Goal: Information Seeking & Learning: Learn about a topic

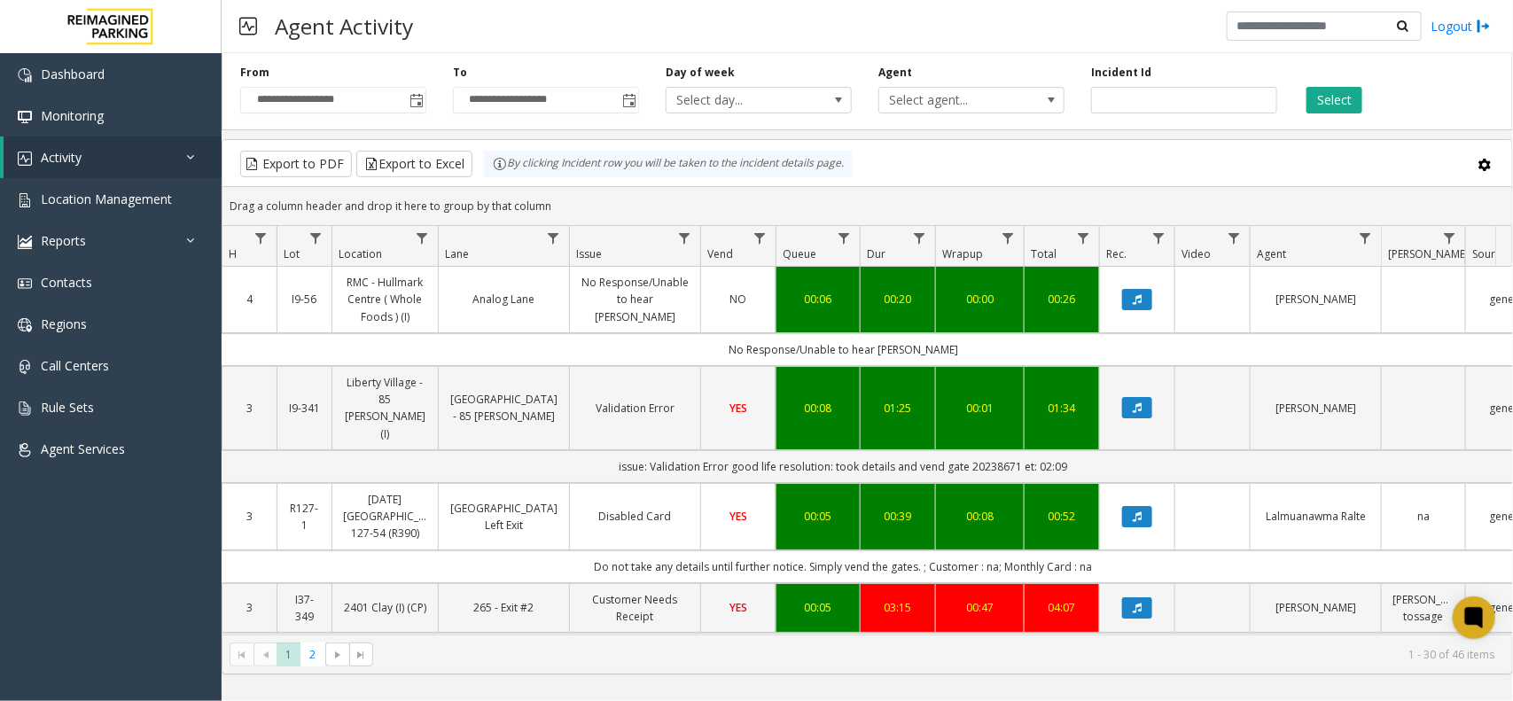
scroll to position [0, 192]
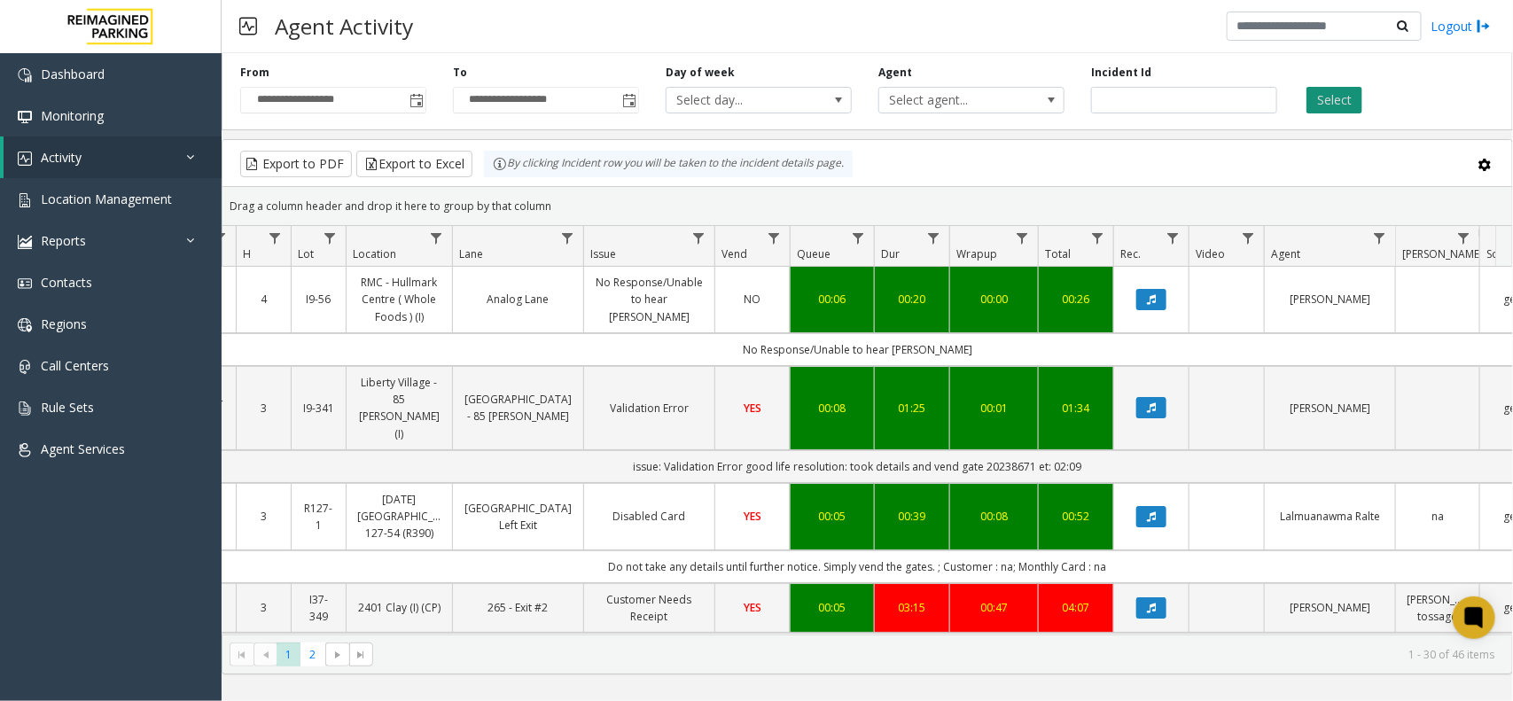
click at [1348, 98] on button "Select" at bounding box center [1335, 100] width 56 height 27
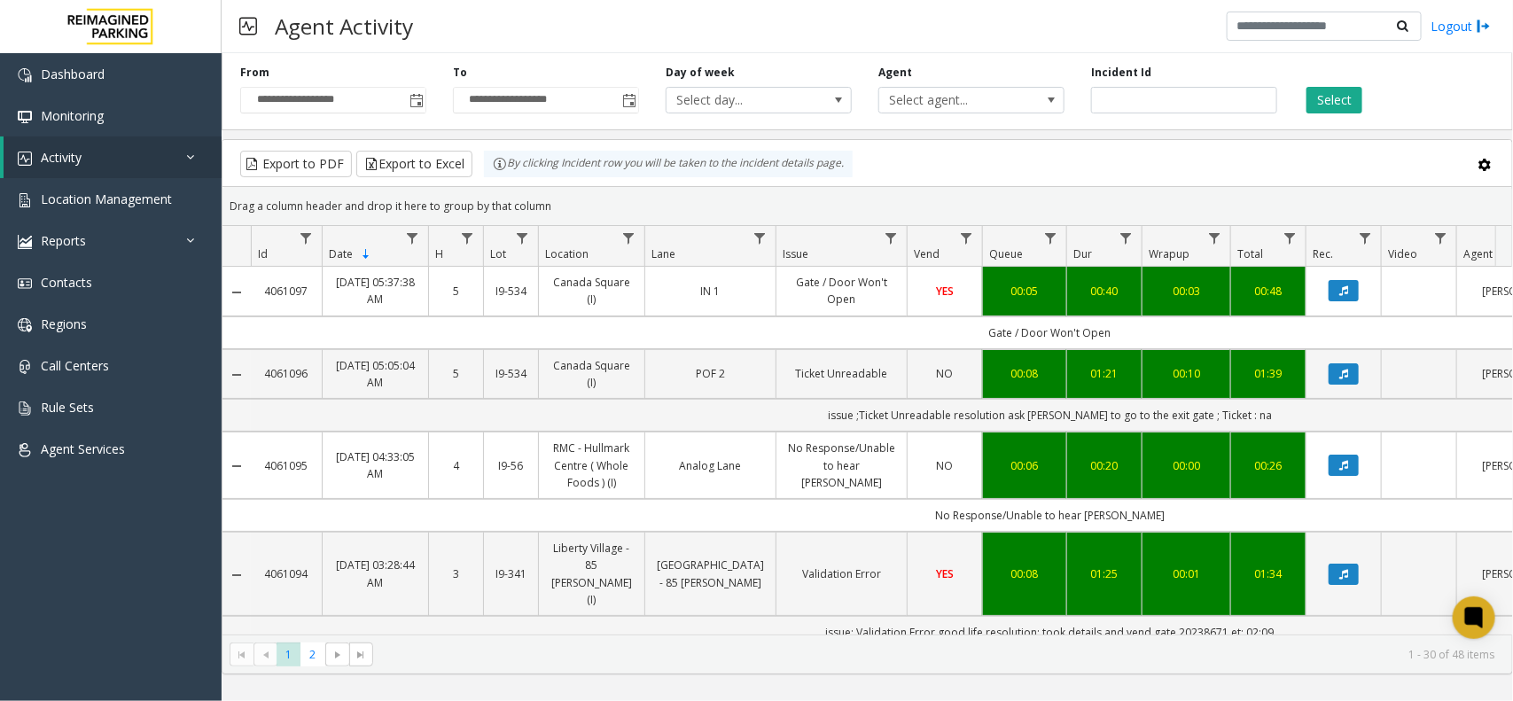
scroll to position [0, 192]
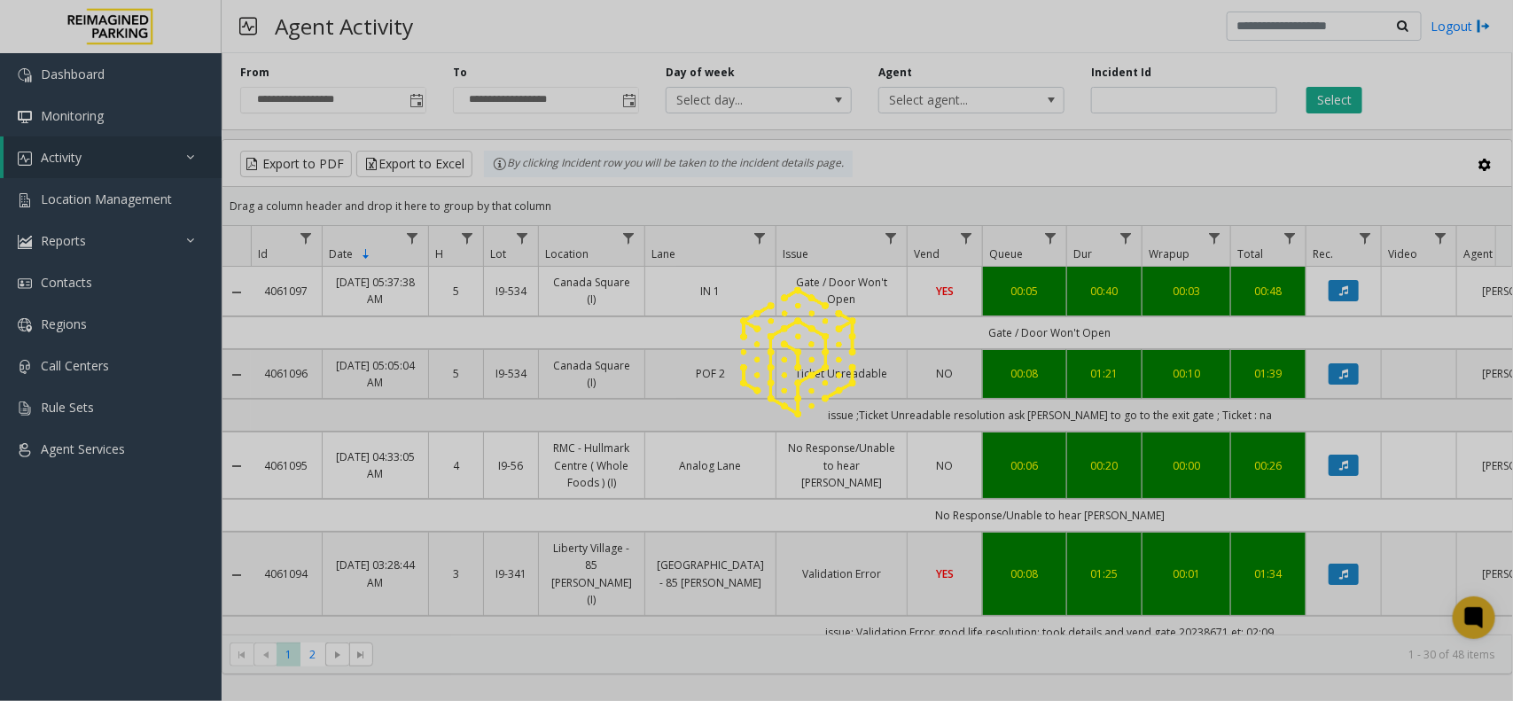
scroll to position [0, 192]
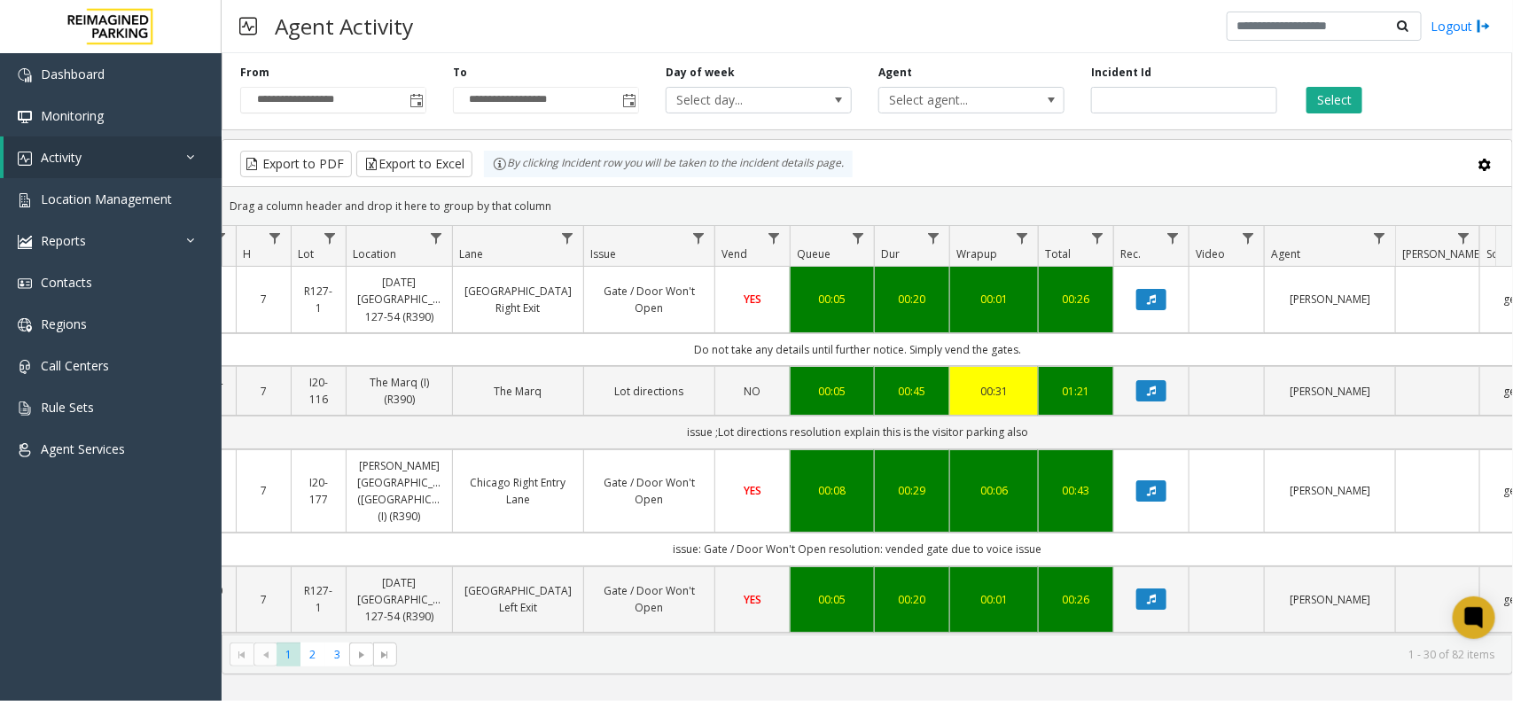
click at [1307, 87] on button "Select" at bounding box center [1335, 100] width 56 height 27
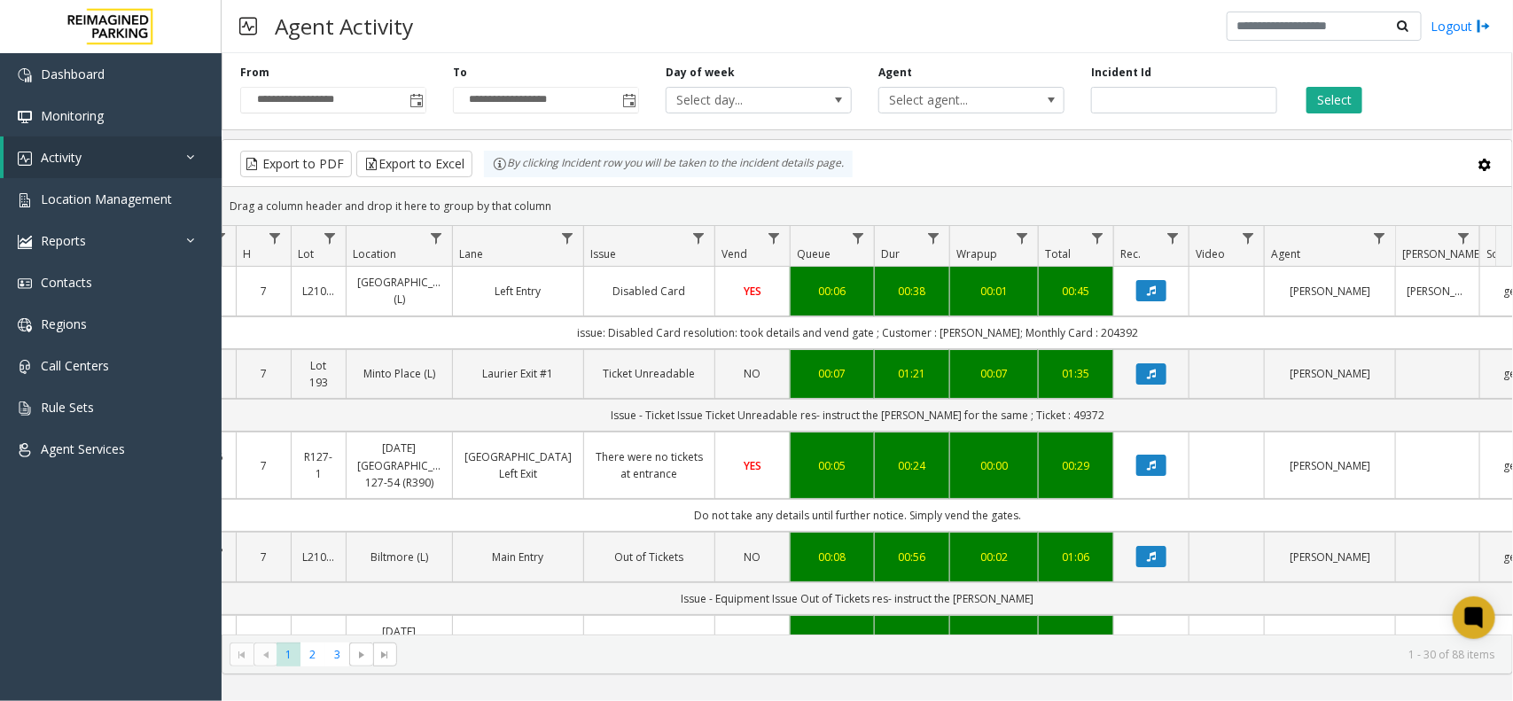
click at [1307, 87] on button "Select" at bounding box center [1335, 100] width 56 height 27
click at [1341, 115] on div "**********" at bounding box center [868, 88] width 1292 height 84
click at [1340, 111] on button "Select" at bounding box center [1335, 100] width 56 height 27
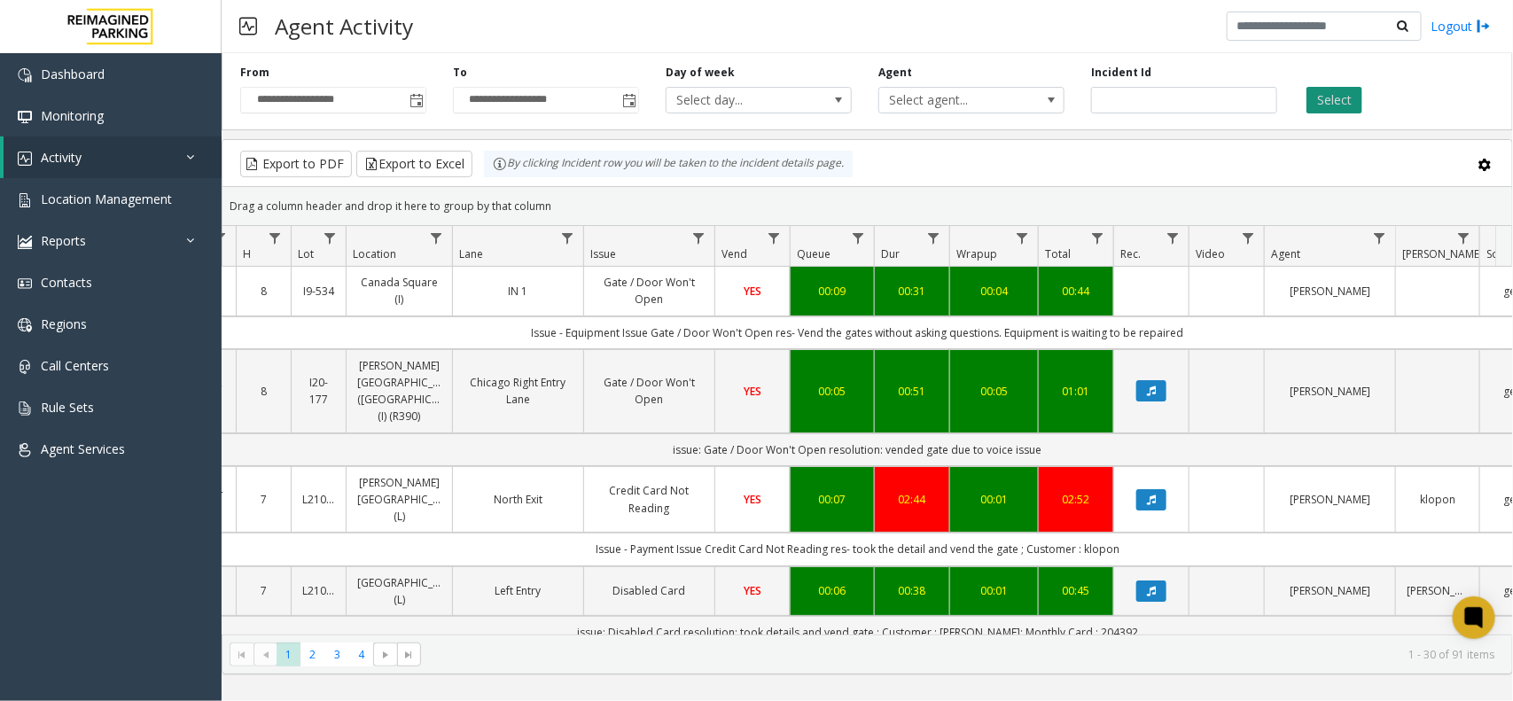
click at [1347, 107] on button "Select" at bounding box center [1335, 100] width 56 height 27
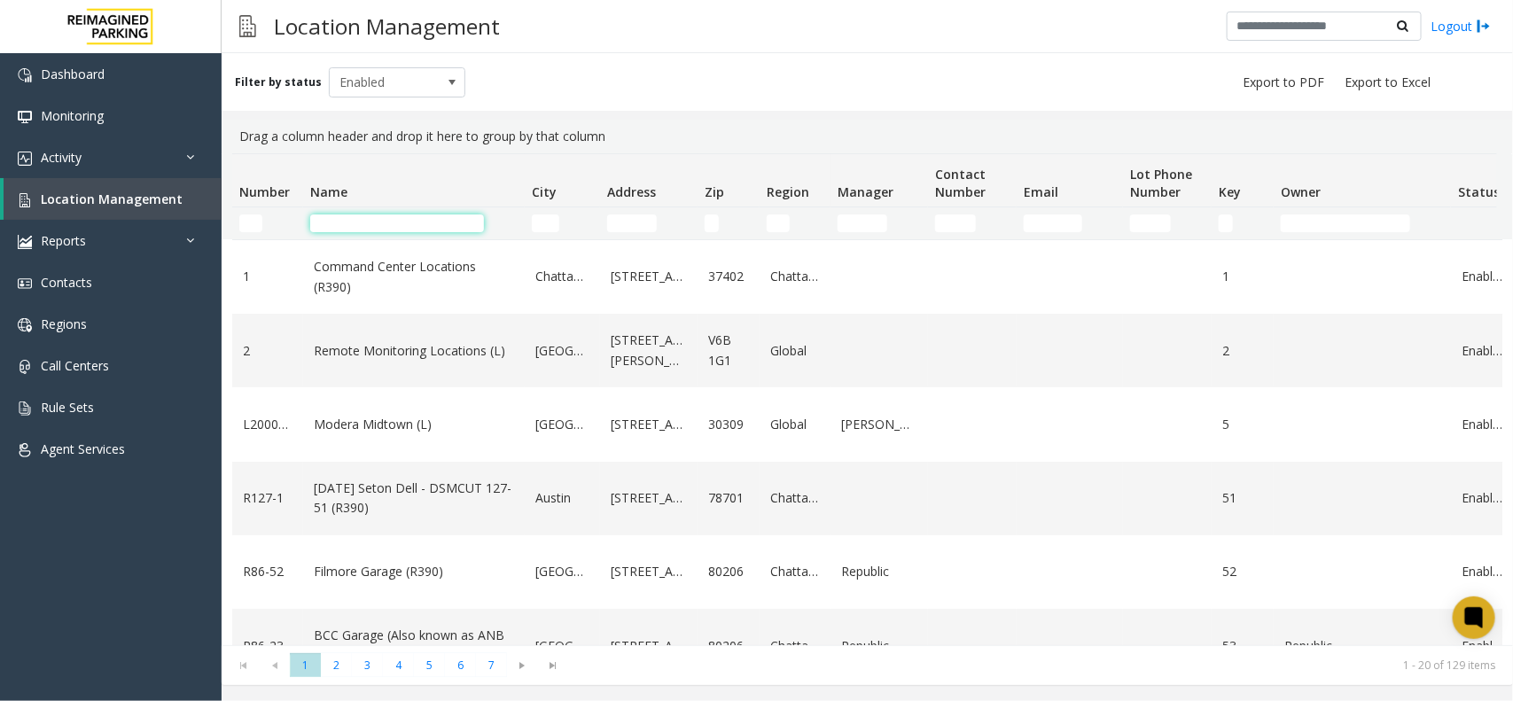
drag, startPoint x: 0, startPoint y: 0, endPoint x: 352, endPoint y: 230, distance: 420.7
click at [352, 230] on input "Name Filter" at bounding box center [397, 224] width 174 height 18
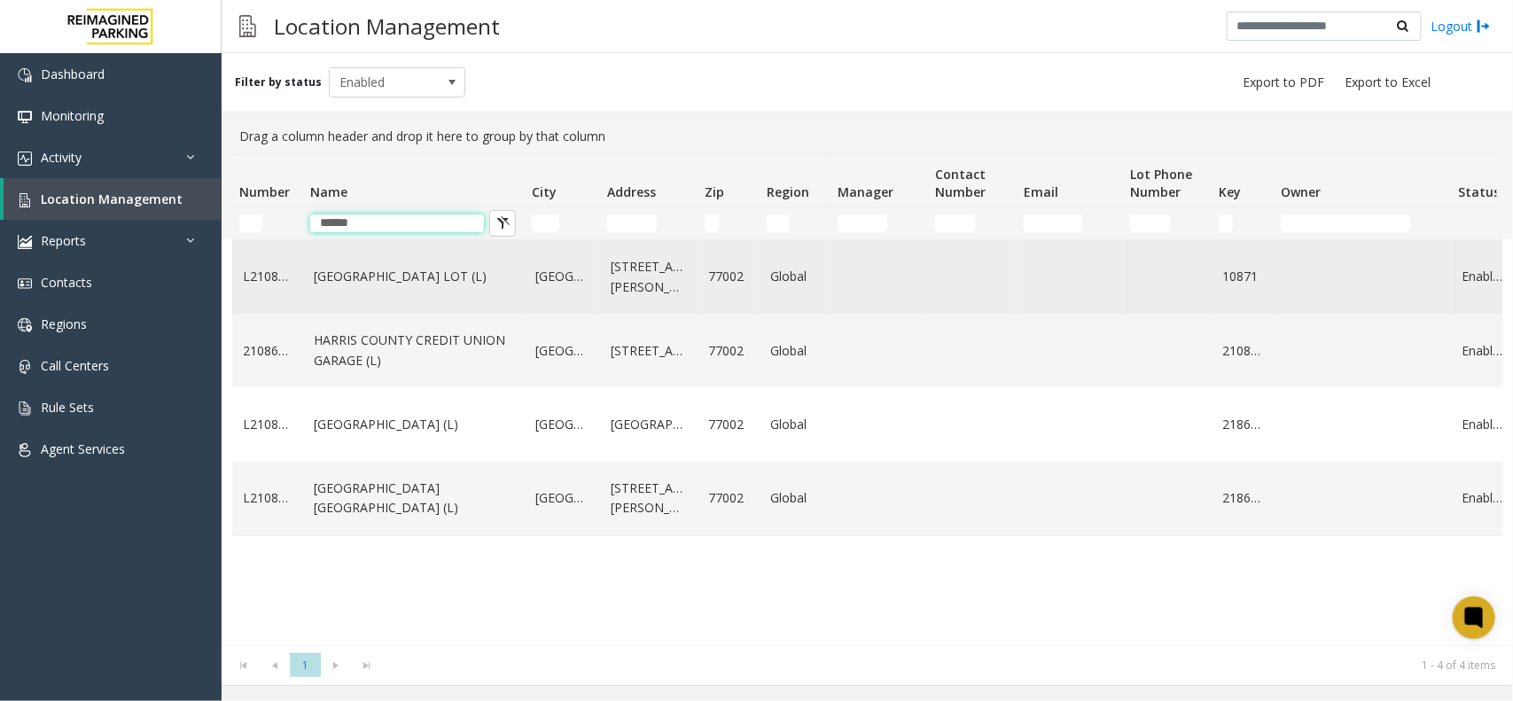
type input "******"
click at [450, 277] on link "[GEOGRAPHIC_DATA] LOT (L)" at bounding box center [414, 277] width 200 height 20
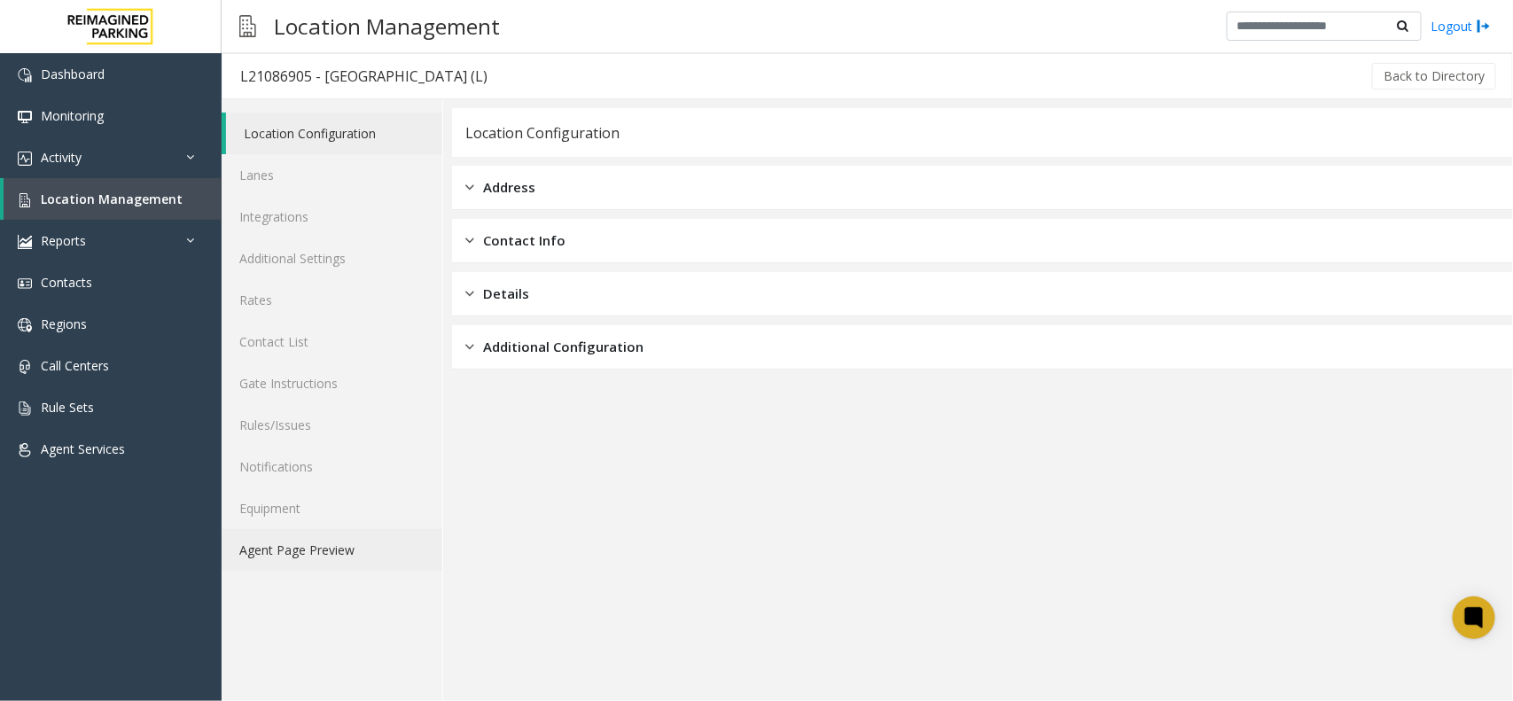
click at [340, 547] on link "Agent Page Preview" at bounding box center [332, 550] width 221 height 42
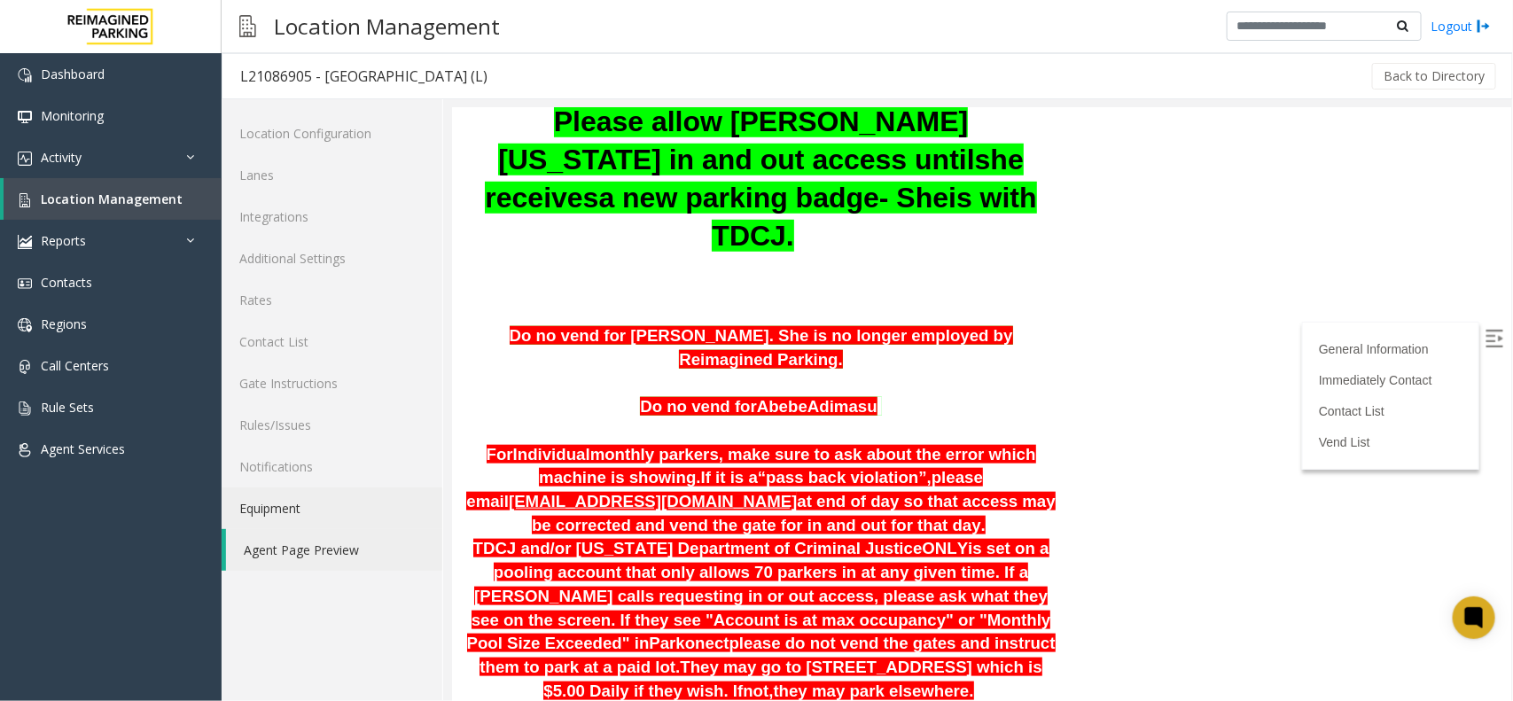
scroll to position [222, 0]
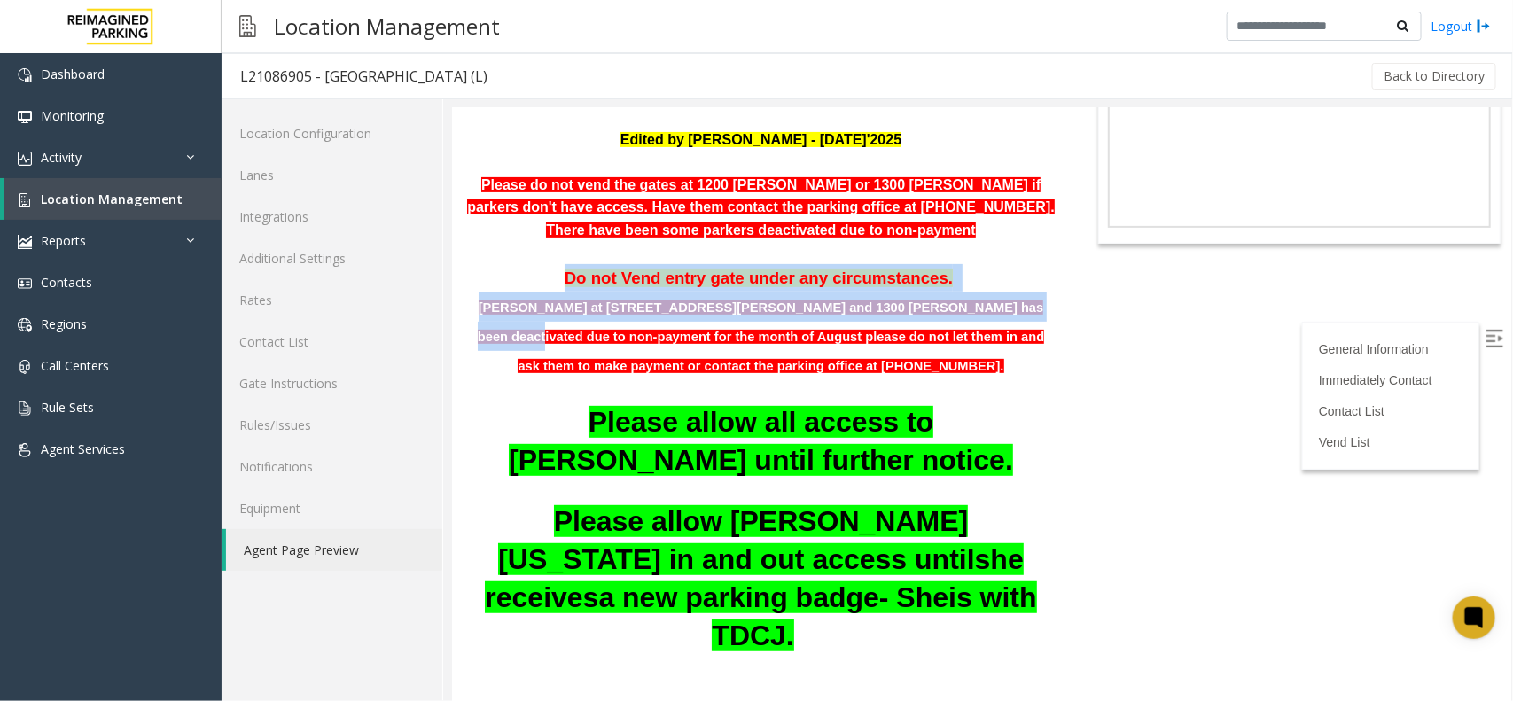
drag, startPoint x: 527, startPoint y: 273, endPoint x: 944, endPoint y: 294, distance: 417.2
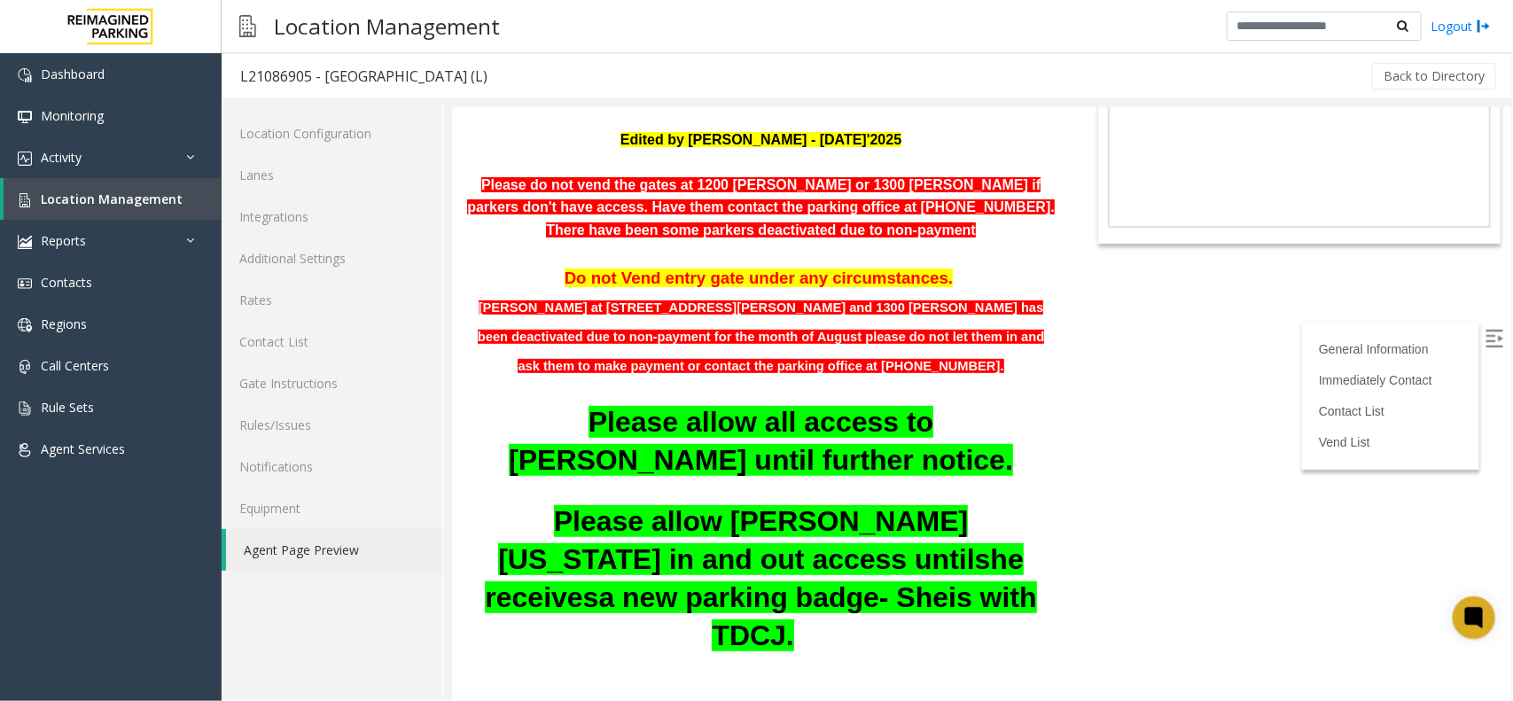
click at [1135, 414] on body "L21086905 - HARRIS COUNTY BAKER STREET LOT (L) General Information Revenue Cont…" at bounding box center [980, 182] width 1059 height 593
click at [90, 187] on link "Location Management" at bounding box center [113, 199] width 218 height 42
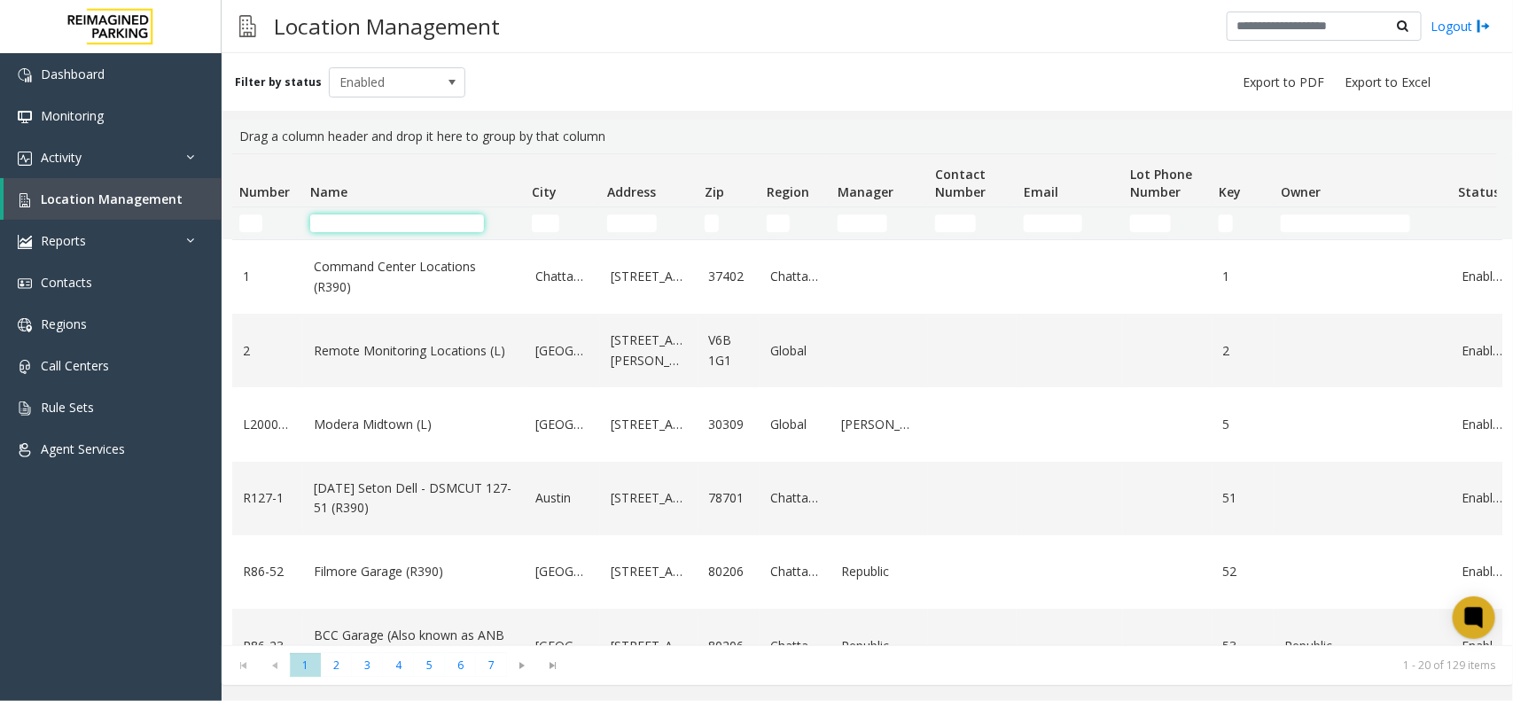
click at [415, 224] on input "Name Filter" at bounding box center [397, 224] width 174 height 18
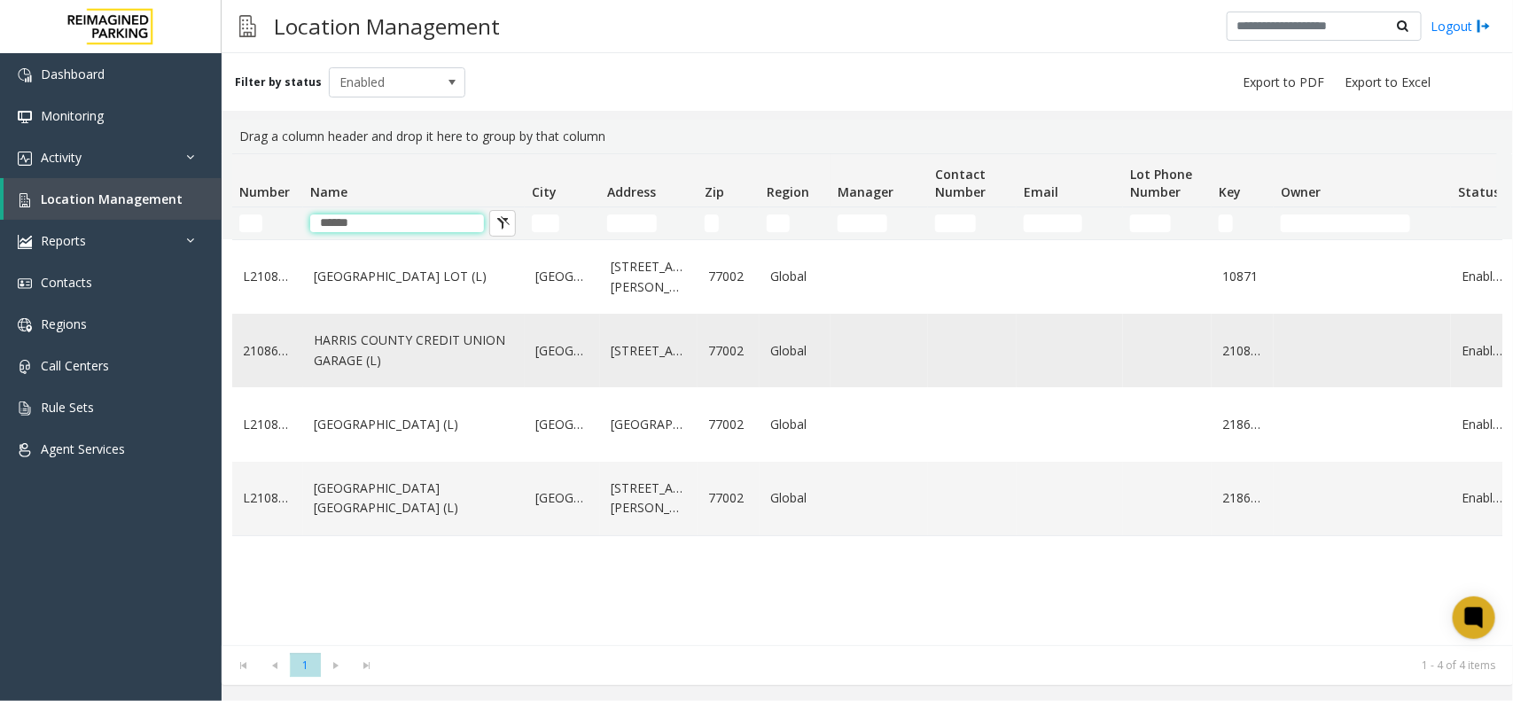
type input "******"
click at [464, 350] on link "HARRIS COUNTY CREDIT UNION GARAGE (L)" at bounding box center [414, 351] width 200 height 40
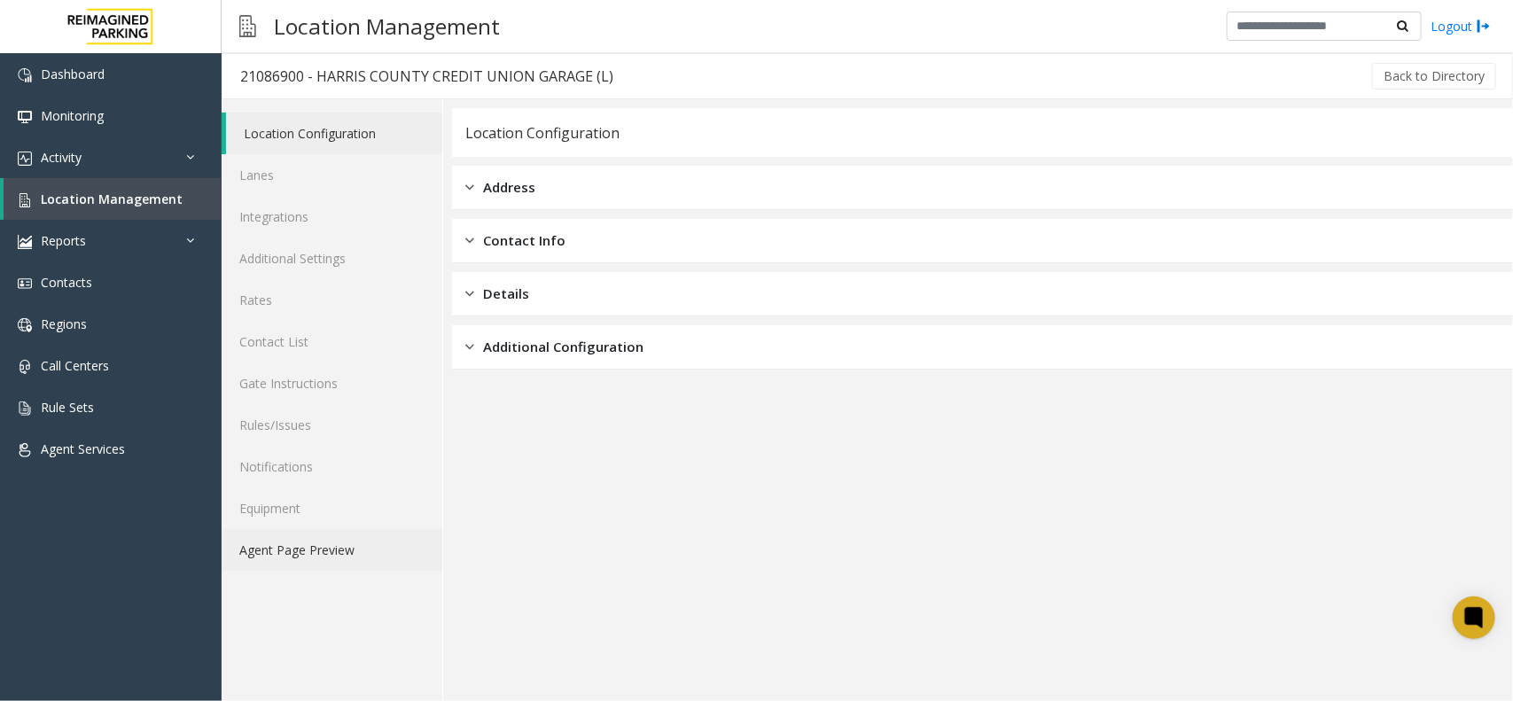
click at [347, 545] on link "Agent Page Preview" at bounding box center [332, 550] width 221 height 42
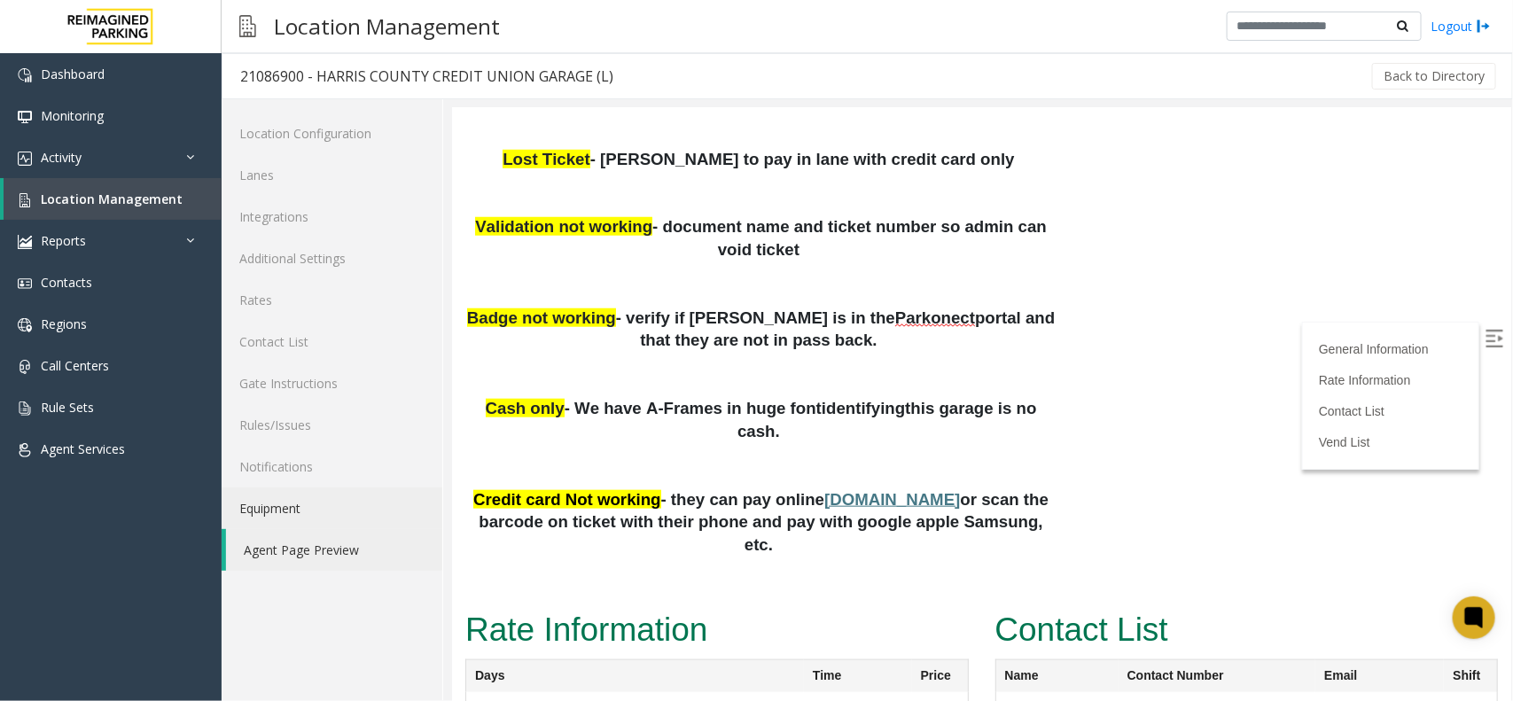
scroll to position [111, 0]
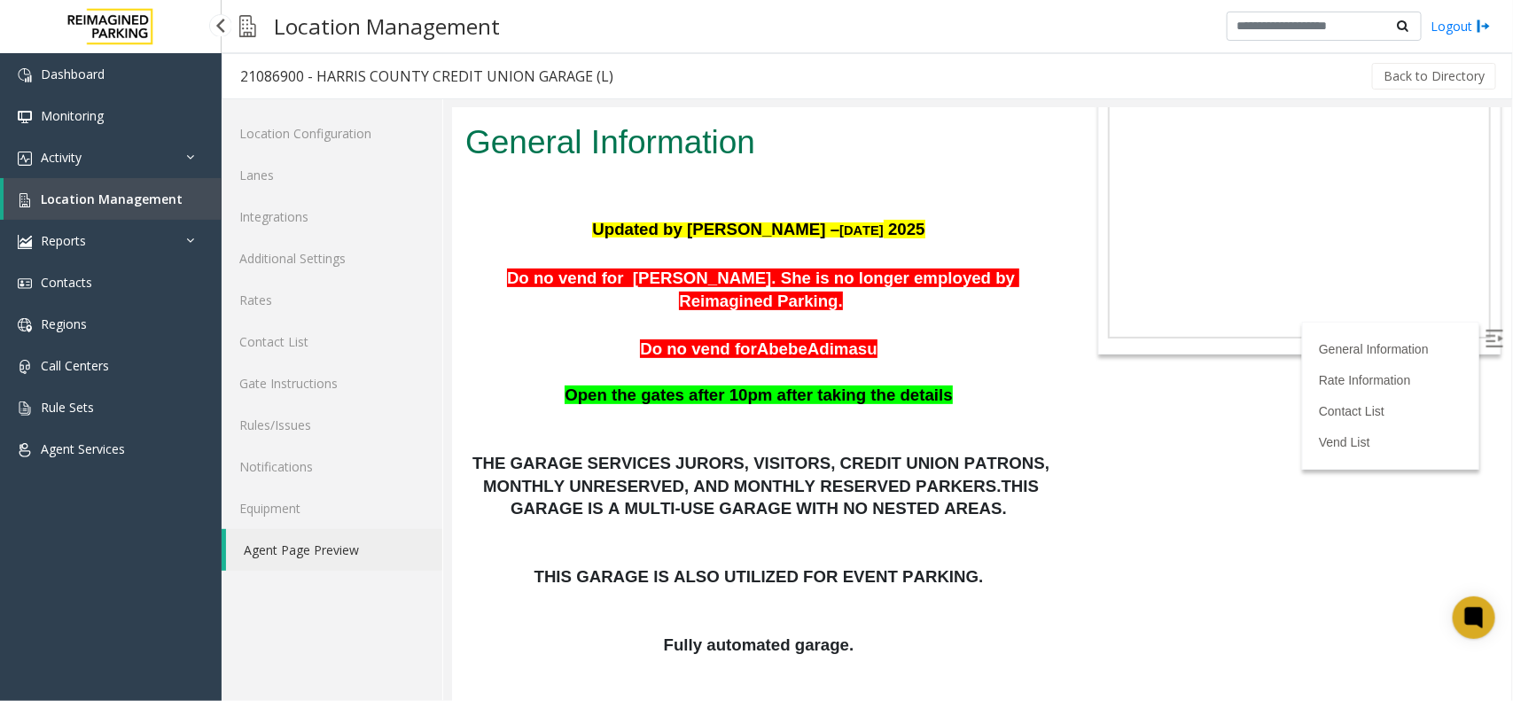
click at [153, 198] on span "Location Management" at bounding box center [112, 199] width 142 height 17
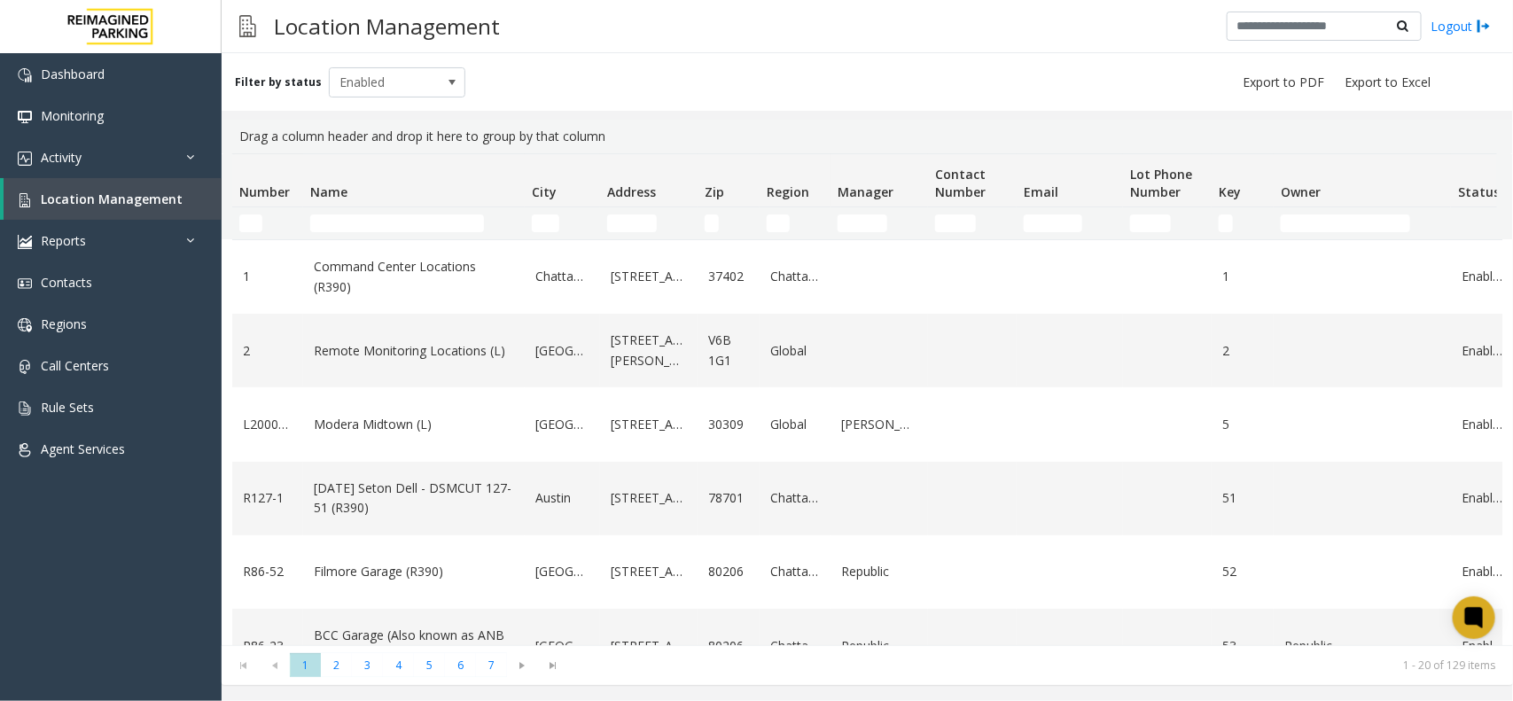
click at [419, 232] on td "Name Filter" at bounding box center [414, 223] width 222 height 32
click at [428, 222] on input "Name Filter" at bounding box center [397, 224] width 174 height 18
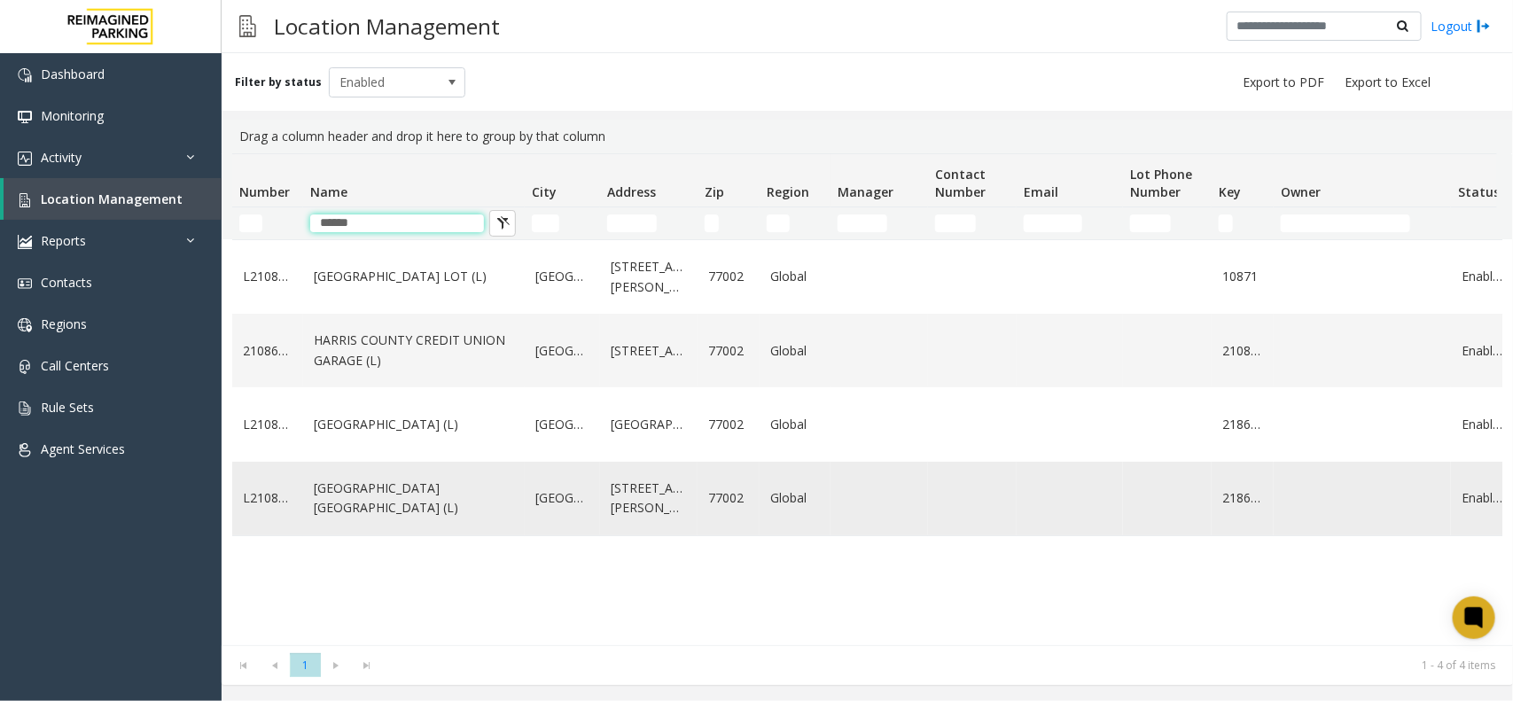
type input "******"
click at [475, 503] on link "HARRIS COUNTY BAKER ST GARAGE (L)" at bounding box center [414, 499] width 200 height 40
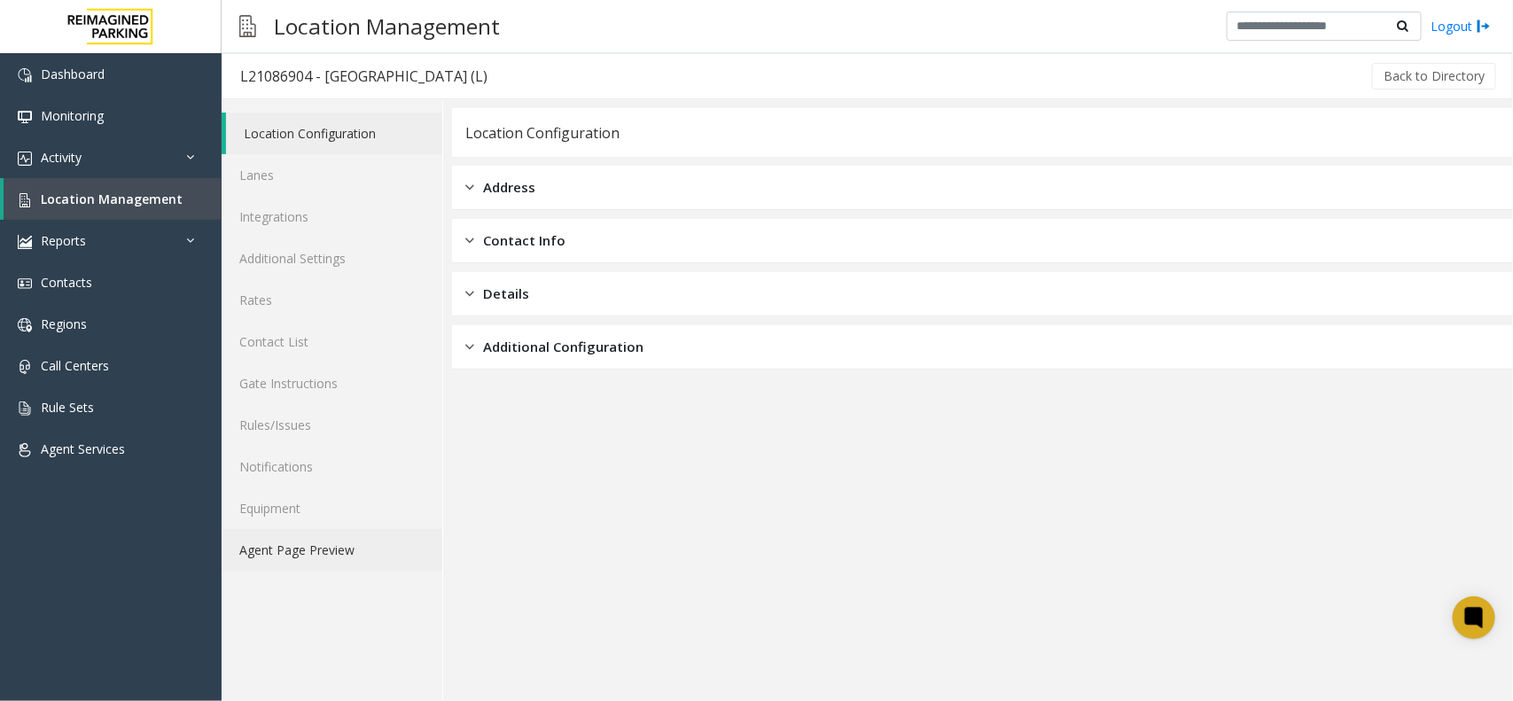
click at [348, 560] on link "Agent Page Preview" at bounding box center [332, 550] width 221 height 42
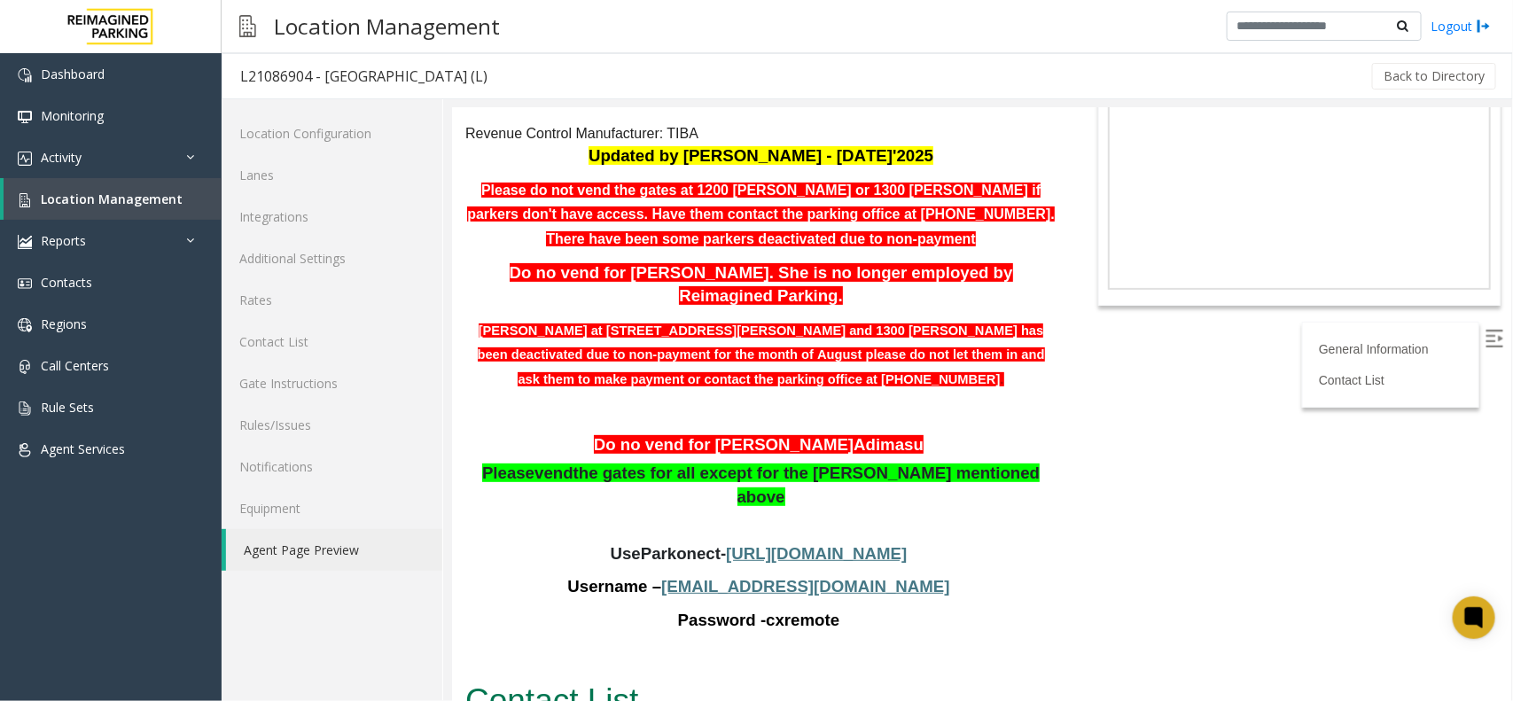
scroll to position [111, 0]
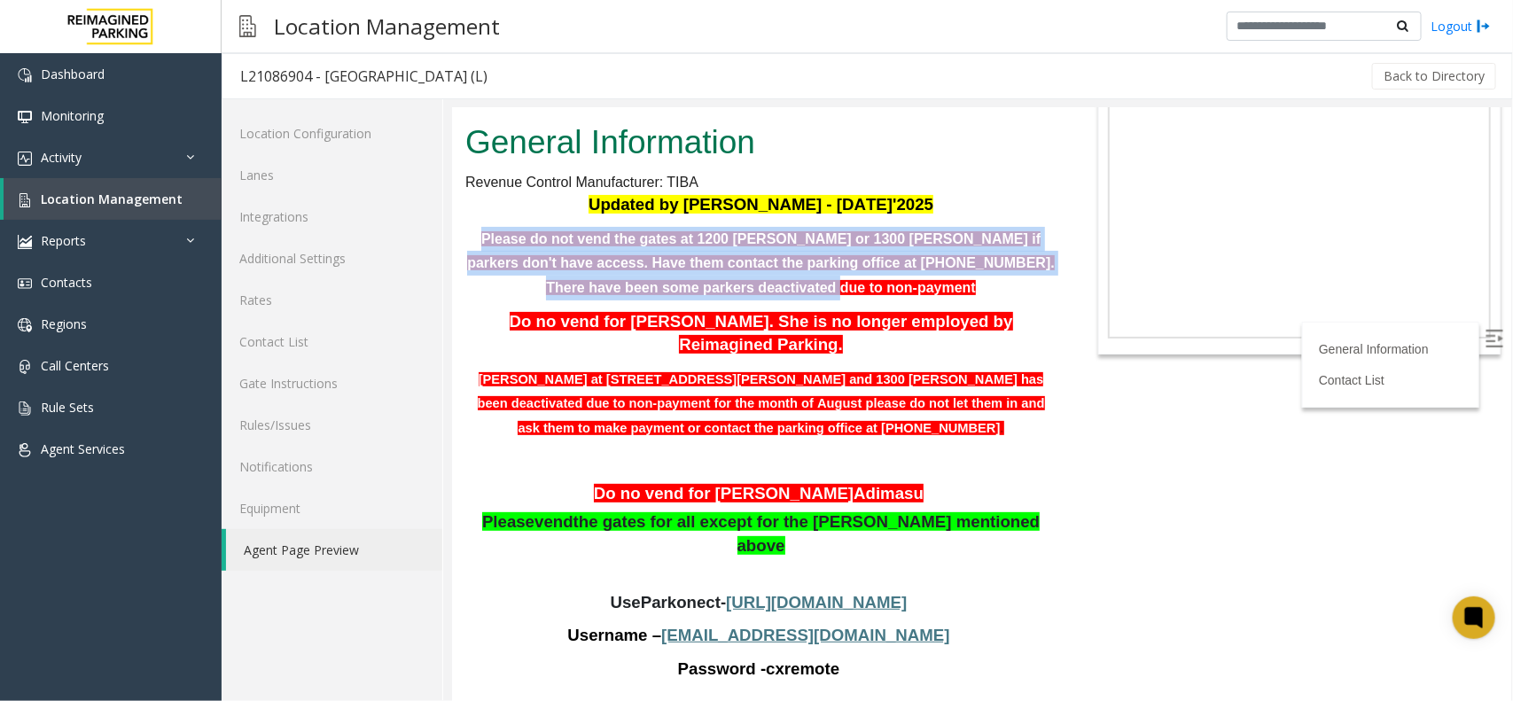
drag, startPoint x: 467, startPoint y: 240, endPoint x: 958, endPoint y: 276, distance: 492.4
click at [958, 276] on p "Please do not vend the gates at 1200 baker or 1300 Baker if parkers don't have …" at bounding box center [760, 263] width 591 height 74
click at [808, 278] on p "Please do not vend the gates at 1200 baker or 1300 Baker if parkers don't have …" at bounding box center [760, 263] width 591 height 74
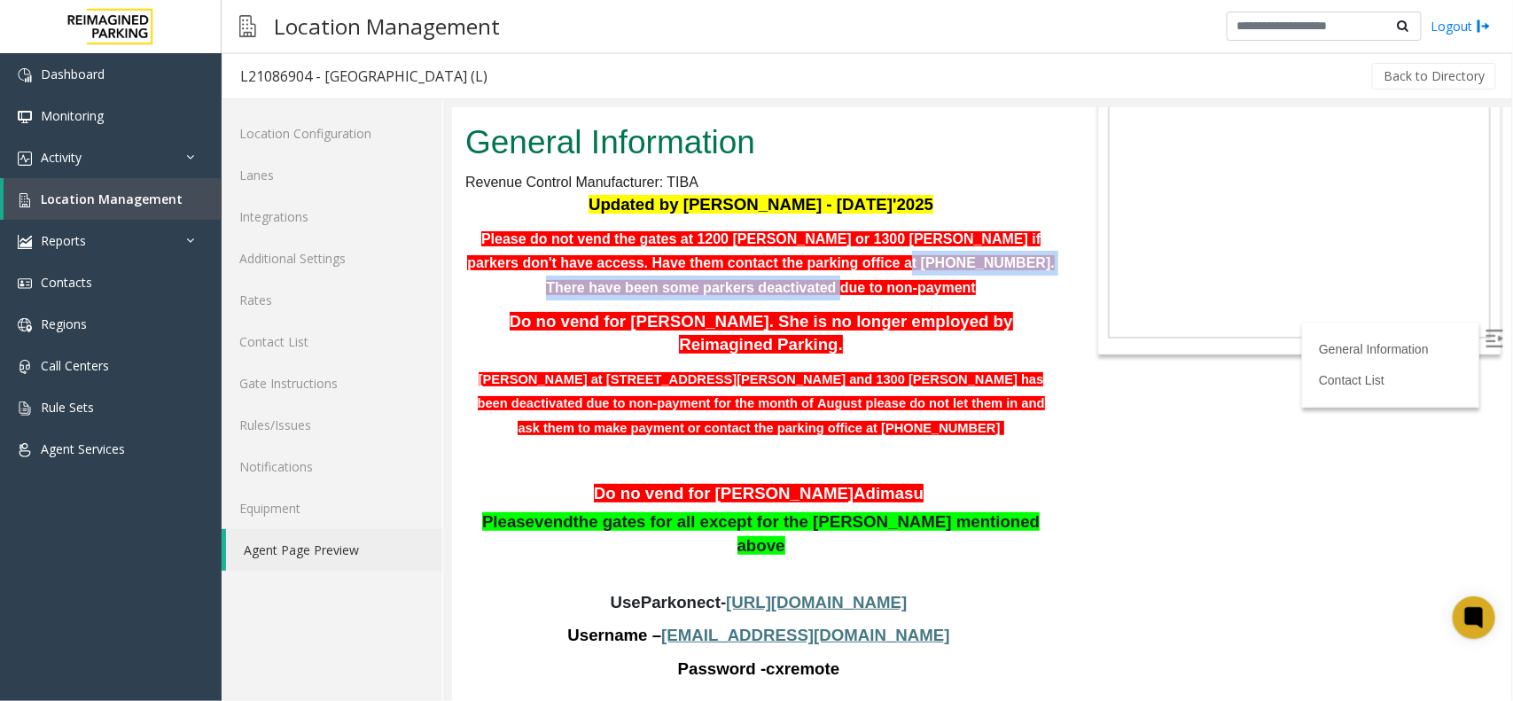
drag, startPoint x: 736, startPoint y: 261, endPoint x: 855, endPoint y: 296, distance: 124.0
click at [855, 296] on p "Please do not vend the gates at 1200 baker or 1300 Baker if parkers don't have …" at bounding box center [760, 263] width 591 height 74
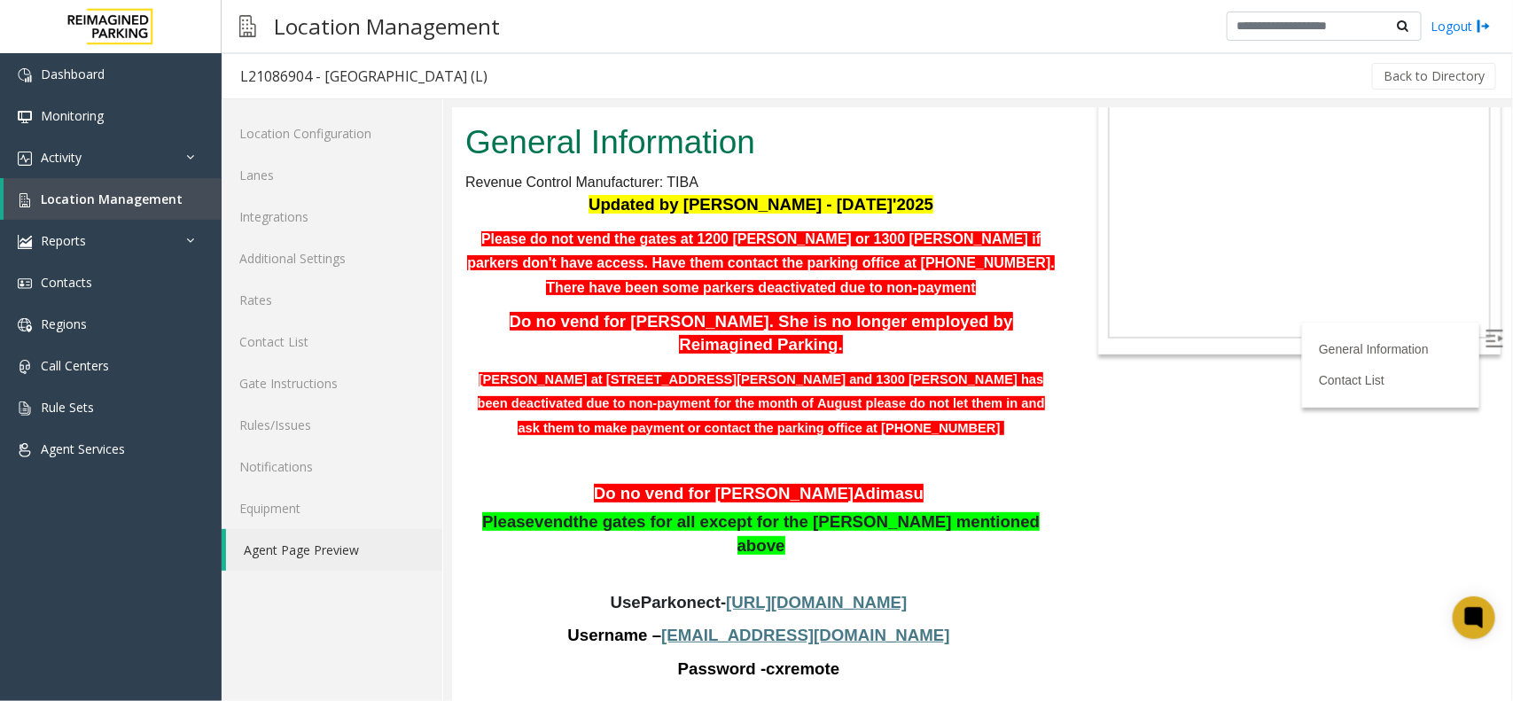
click at [843, 299] on div "Updated by Sanjeev - 8th Aug'2025 Please do not vend the gates at 1200 baker or…" at bounding box center [760, 452] width 591 height 520
drag, startPoint x: 493, startPoint y: 314, endPoint x: 808, endPoint y: 335, distance: 316.3
click at [808, 335] on p "Do no vend for Stephanie Bogany. She is no longer employed by Reimagined Parkin…" at bounding box center [760, 332] width 591 height 47
click at [784, 342] on p "Do no vend for Stephanie Bogany. She is no longer employed by Reimagined Parkin…" at bounding box center [760, 332] width 591 height 47
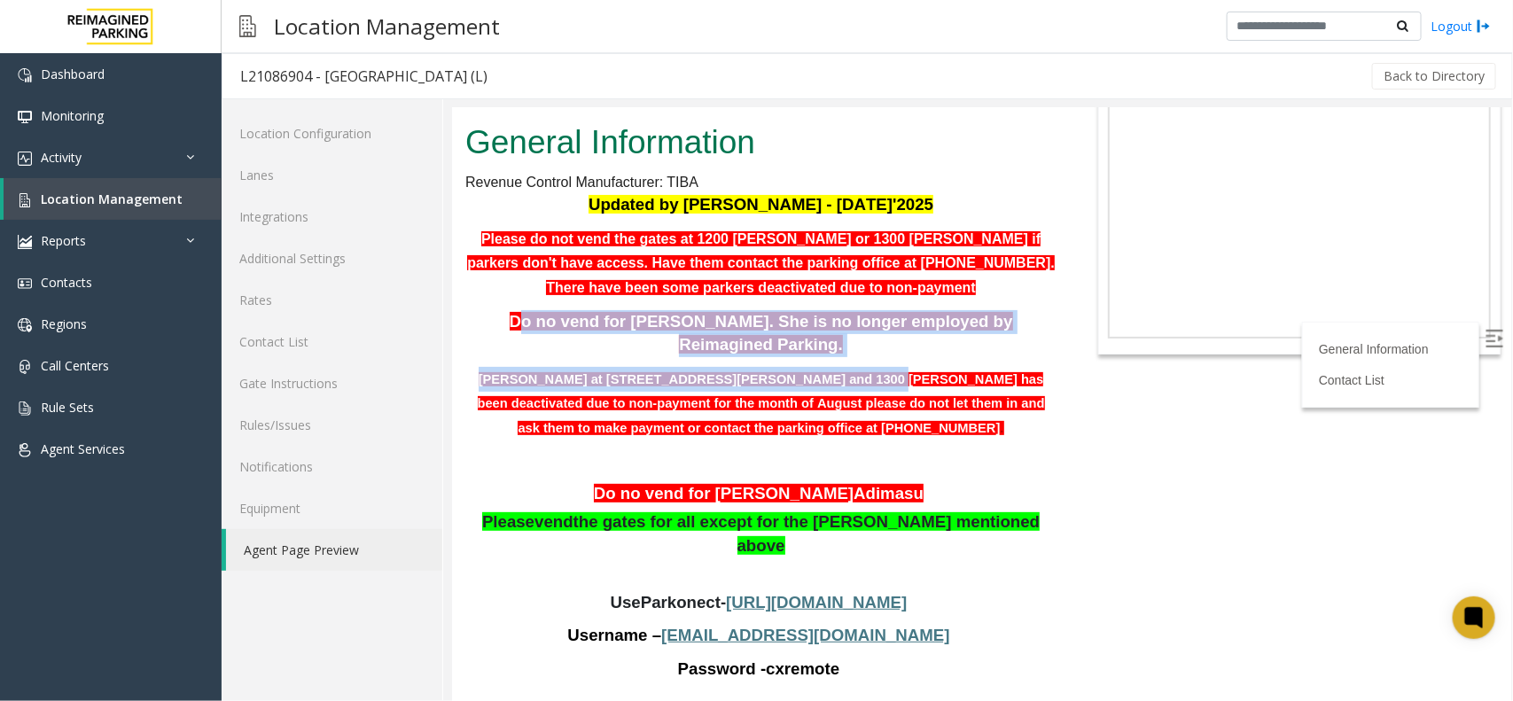
drag, startPoint x: 788, startPoint y: 354, endPoint x: 496, endPoint y: 304, distance: 296.7
click at [497, 303] on div "Updated by Sanjeev - 8th Aug'2025 Please do not vend the gates at 1200 baker or…" at bounding box center [760, 452] width 591 height 520
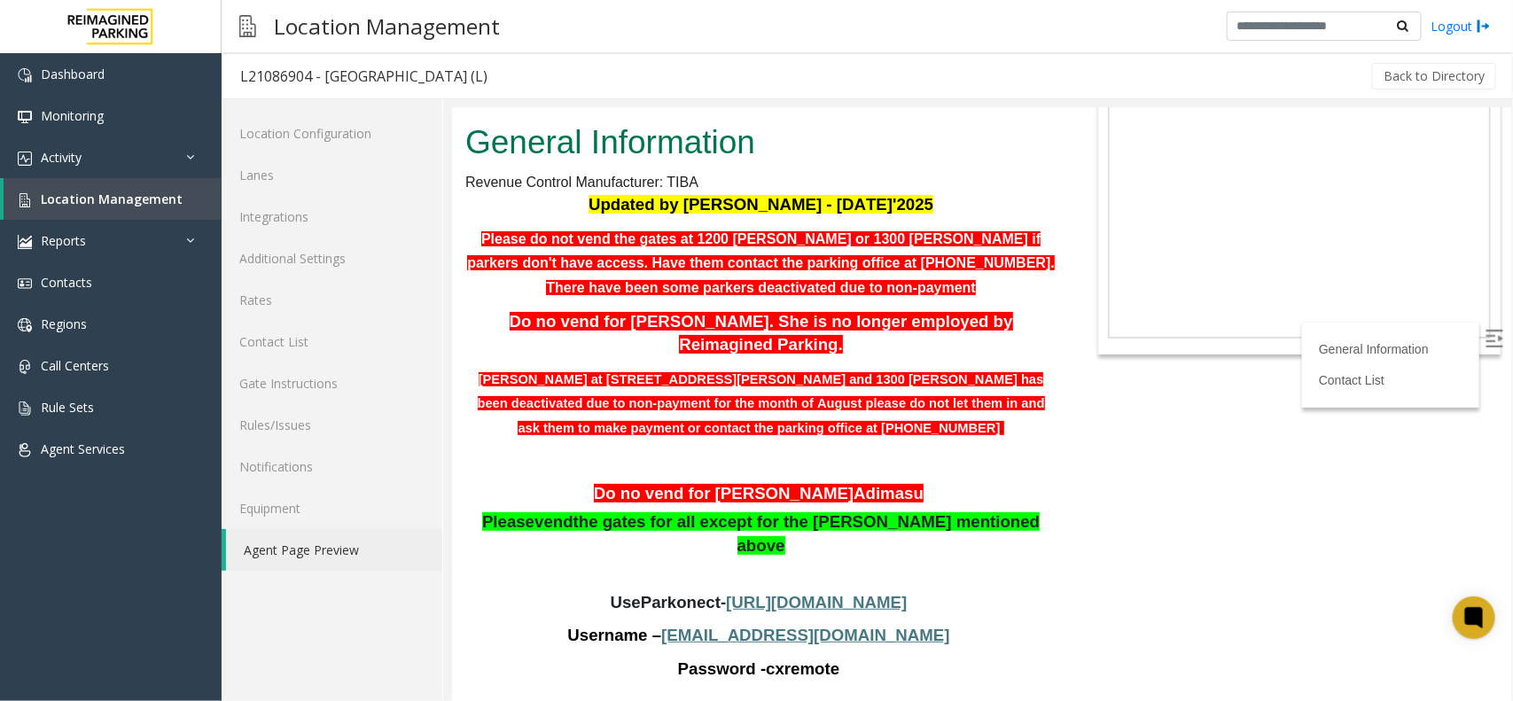
click at [565, 287] on p "Please do not vend the gates at 1200 baker or 1300 Baker if parkers don't have …" at bounding box center [760, 263] width 591 height 74
drag, startPoint x: 730, startPoint y: 261, endPoint x: 480, endPoint y: 262, distance: 250.0
click at [480, 262] on b "Please do not vend the gates at 1200 baker or 1300 Baker if parkers don't have …" at bounding box center [760, 262] width 588 height 64
click at [591, 299] on div "Updated by Sanjeev - 8th Aug'2025 Please do not vend the gates at 1200 baker or…" at bounding box center [760, 452] width 591 height 520
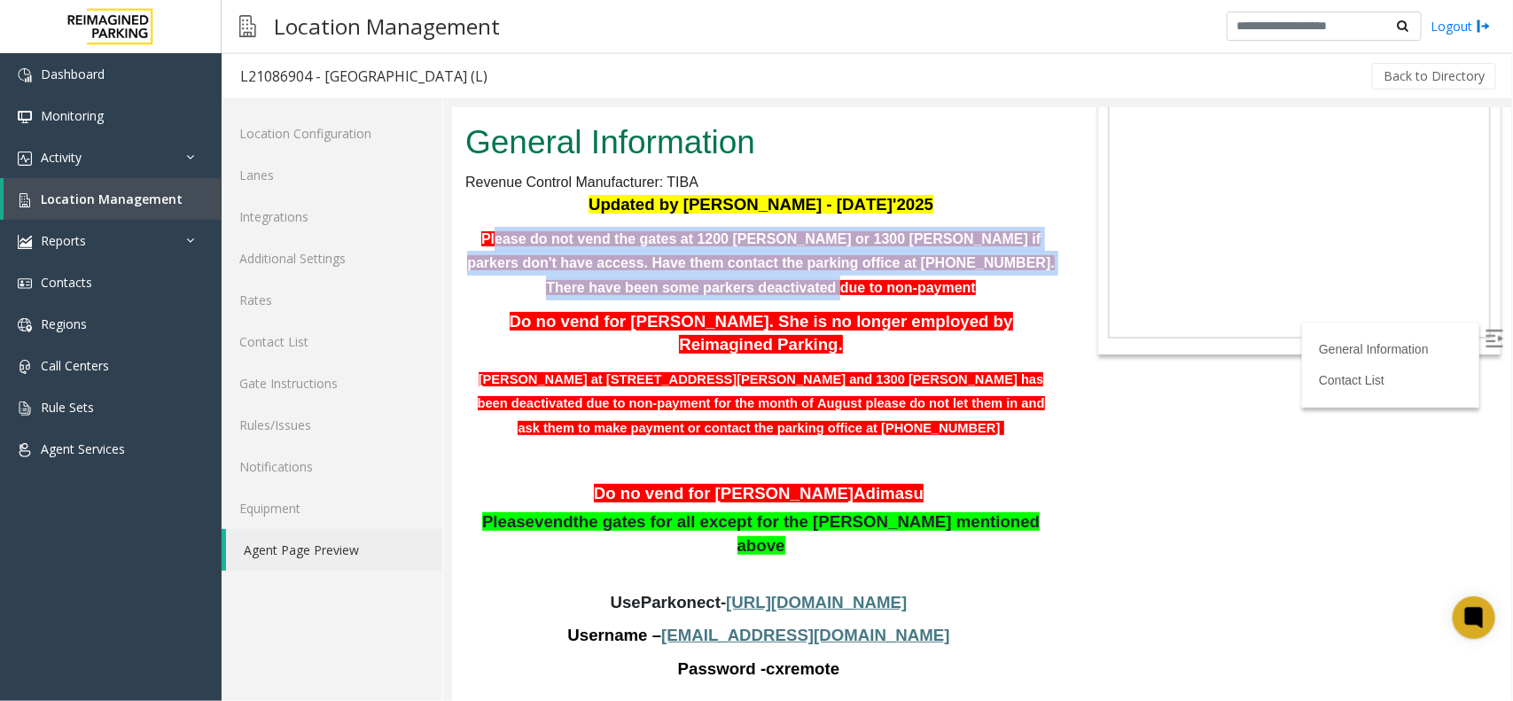
drag, startPoint x: 480, startPoint y: 229, endPoint x: 865, endPoint y: 285, distance: 389.6
click at [865, 285] on p "Please do not vend the gates at 1200 baker or 1300 Baker if parkers don't have …" at bounding box center [760, 263] width 591 height 74
click at [855, 276] on p "Please do not vend the gates at 1200 baker or 1300 Baker if parkers don't have …" at bounding box center [760, 263] width 591 height 74
drag, startPoint x: 825, startPoint y: 285, endPoint x: 470, endPoint y: 223, distance: 361.0
click at [470, 223] on div "Updated by Sanjeev - 8th Aug'2025 Please do not vend the gates at 1200 baker or…" at bounding box center [760, 452] width 591 height 520
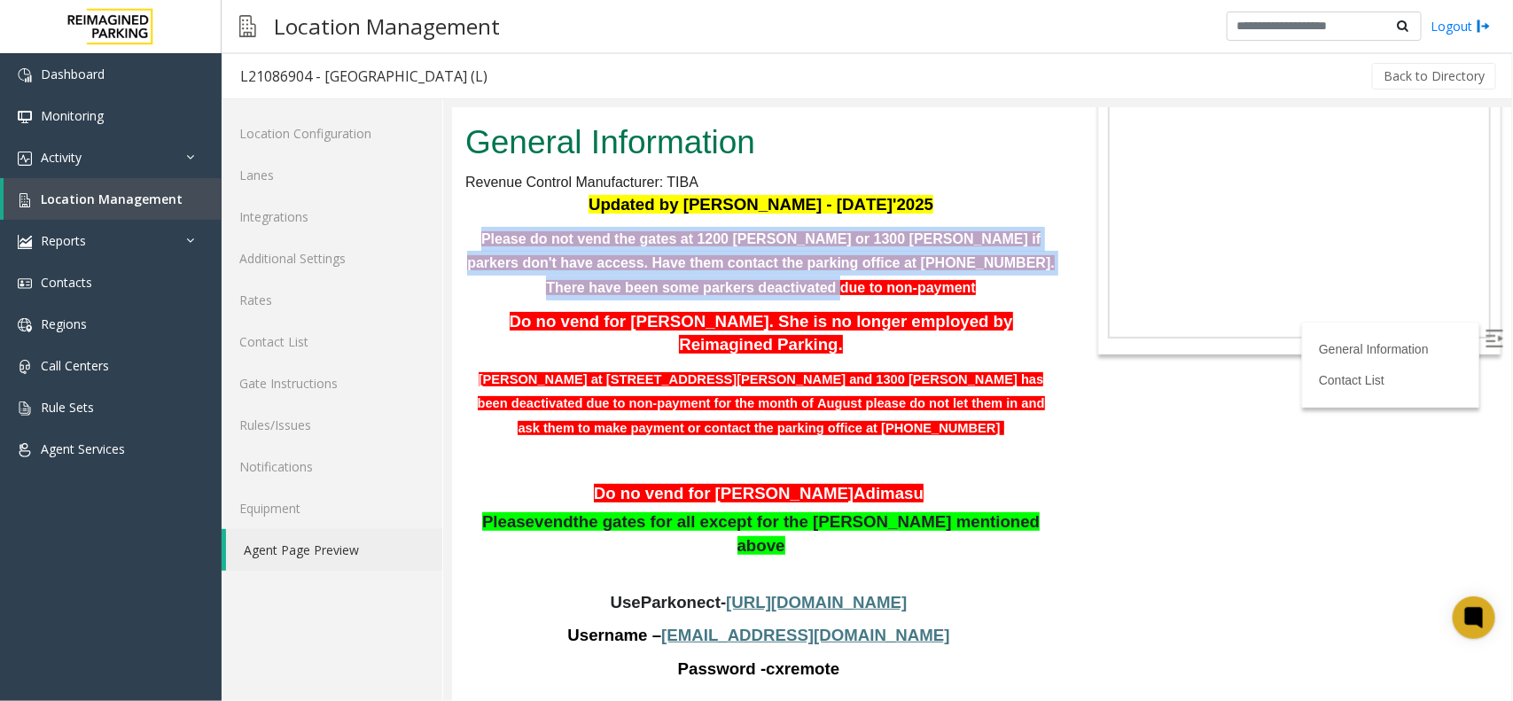
click at [470, 236] on b "Please do not vend the gates at 1200 baker or 1300 Baker if parkers don't have …" at bounding box center [760, 262] width 588 height 64
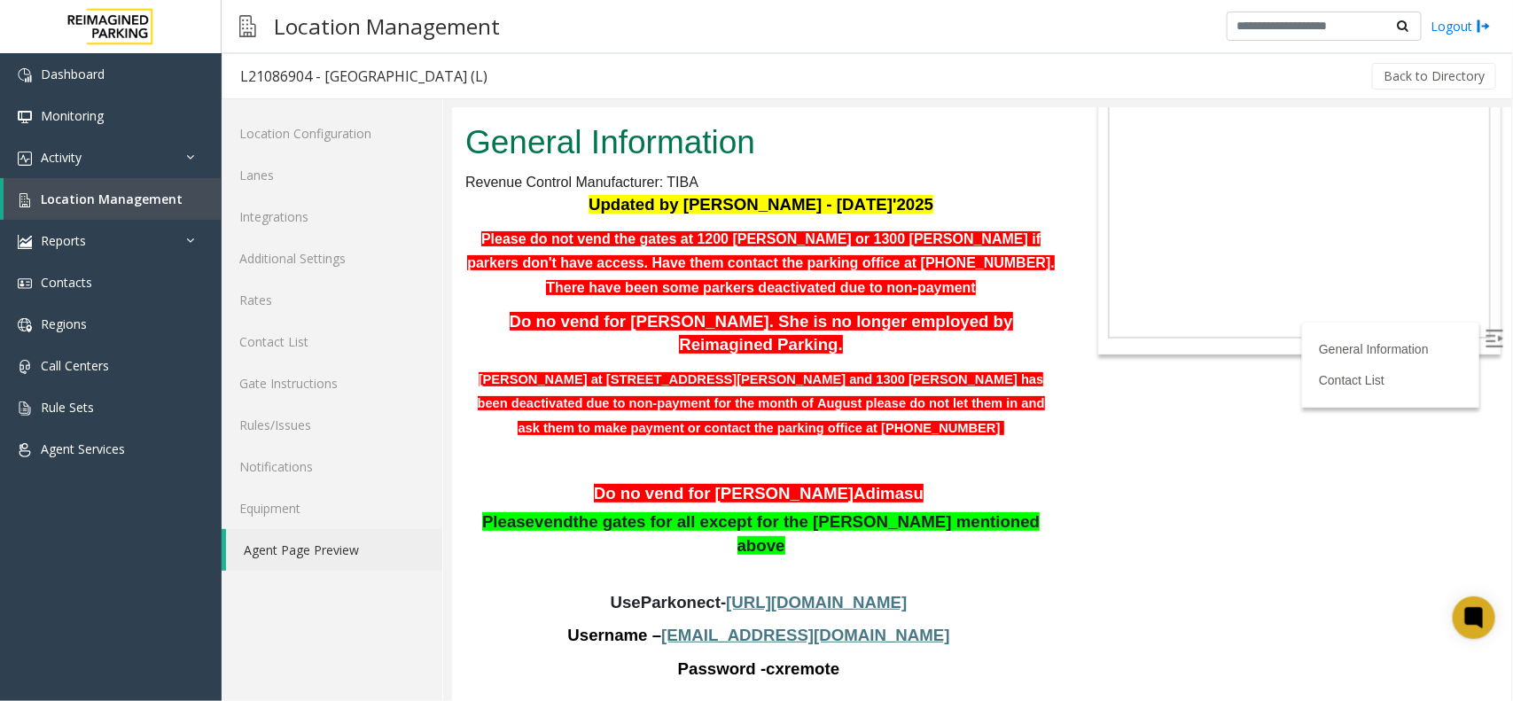
drag, startPoint x: 465, startPoint y: 232, endPoint x: 861, endPoint y: 347, distance: 412.4
click at [861, 347] on div "Updated by Sanjeev - 8th Aug'2025 Please do not vend the gates at 1200 baker or…" at bounding box center [760, 452] width 591 height 520
click at [825, 342] on p "Do no vend for Stephanie Bogany. She is no longer employed by Reimagined Parkin…" at bounding box center [760, 332] width 591 height 47
drag, startPoint x: 795, startPoint y: 348, endPoint x: 492, endPoint y: 309, distance: 305.7
click at [492, 309] on p "Do no vend for Stephanie Bogany. She is no longer employed by Reimagined Parkin…" at bounding box center [760, 332] width 591 height 47
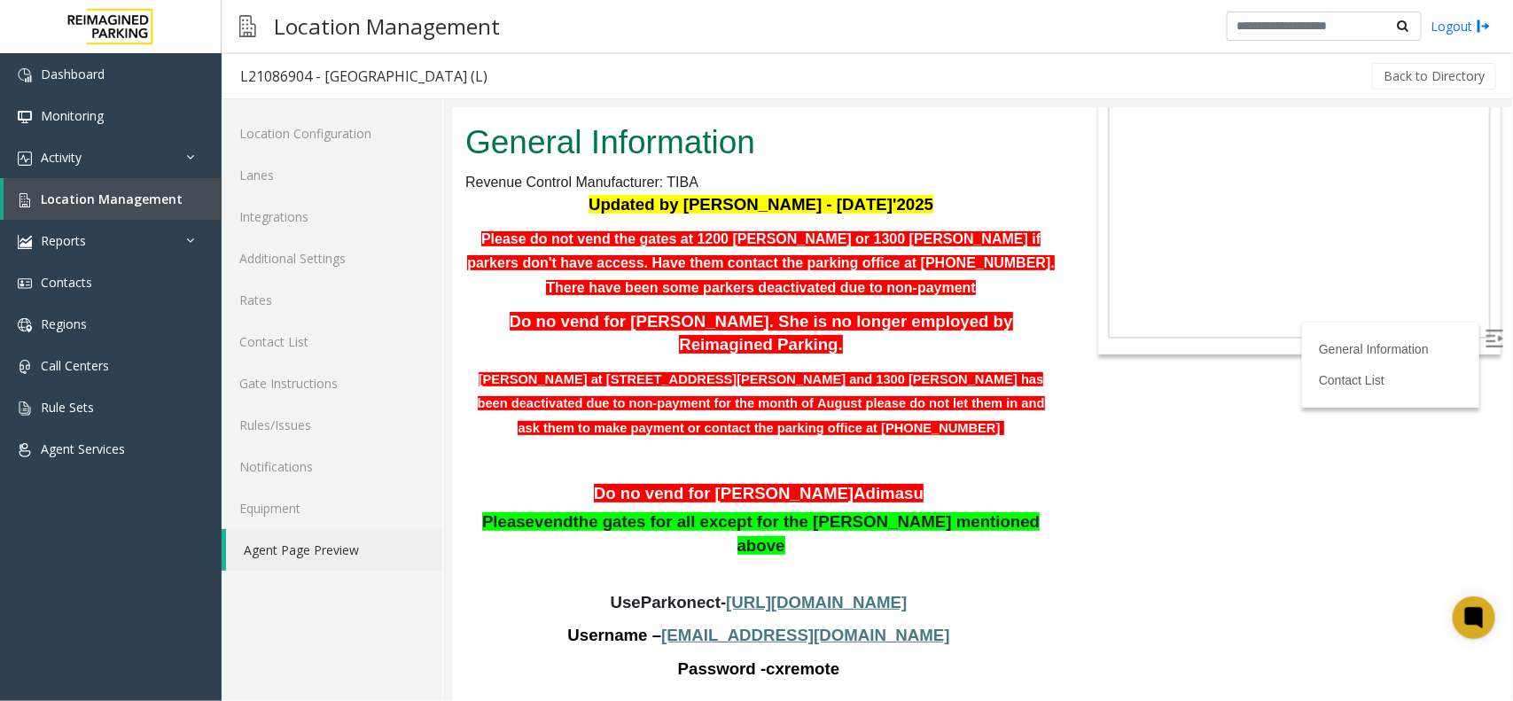
click at [498, 299] on div "Updated by Sanjeev - 8th Aug'2025 Please do not vend the gates at 1200 baker or…" at bounding box center [760, 452] width 591 height 520
drag, startPoint x: 489, startPoint y: 316, endPoint x: 794, endPoint y: 349, distance: 306.8
click at [794, 349] on p "Do no vend for Stephanie Bogany. She is no longer employed by Reimagined Parkin…" at bounding box center [760, 332] width 591 height 47
click at [793, 348] on p "Do no vend for Stephanie Bogany. She is no longer employed by Reimagined Parkin…" at bounding box center [760, 332] width 591 height 47
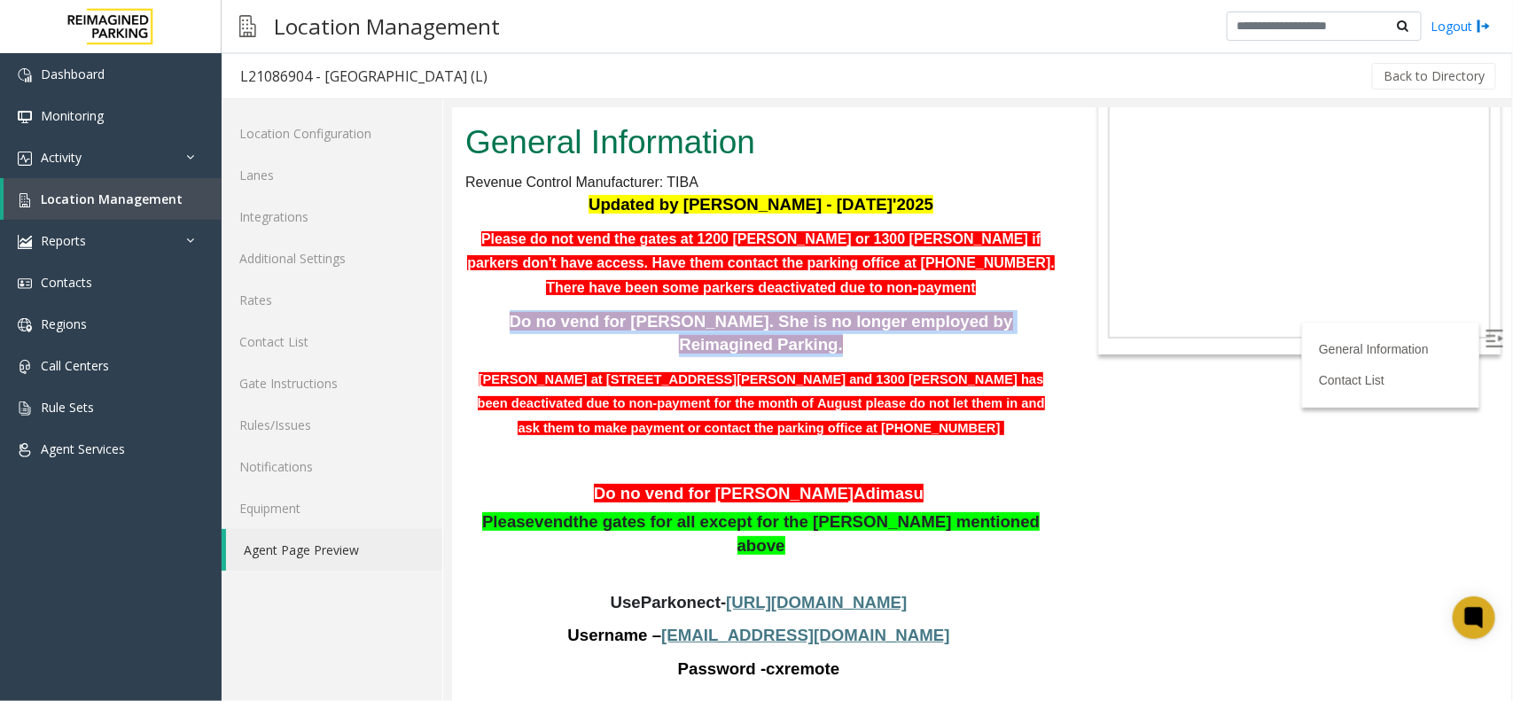
drag, startPoint x: 791, startPoint y: 348, endPoint x: 482, endPoint y: 320, distance: 309.8
click at [482, 320] on p "Do no vend for Stephanie Bogany. She is no longer employed by Reimagined Parkin…" at bounding box center [760, 332] width 591 height 47
click at [485, 314] on p "Do no vend for Stephanie Bogany. She is no longer employed by Reimagined Parkin…" at bounding box center [760, 332] width 591 height 47
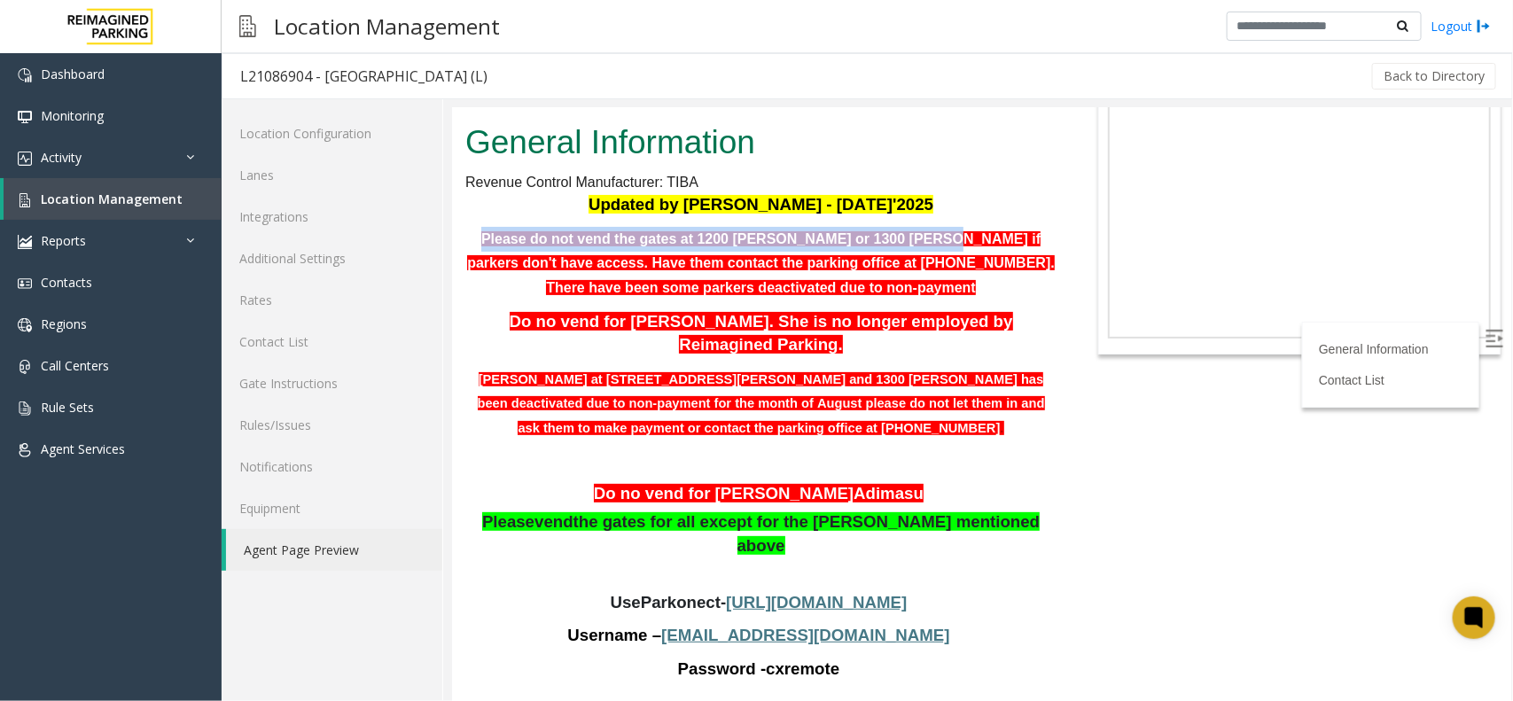
drag, startPoint x: 465, startPoint y: 238, endPoint x: 851, endPoint y: 221, distance: 386.0
click at [851, 221] on div "Updated by Sanjeev - 8th Aug'2025 Please do not vend the gates at 1200 baker or…" at bounding box center [760, 452] width 591 height 520
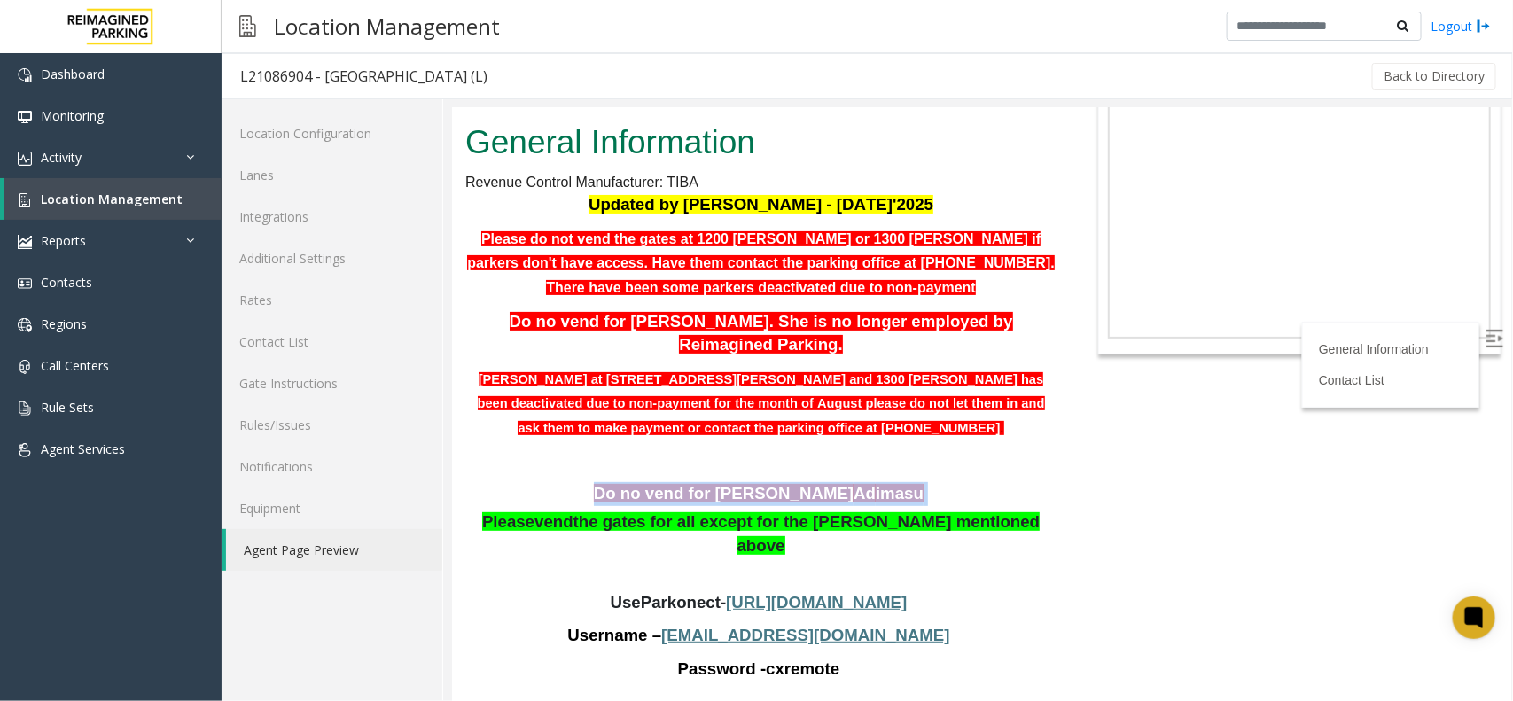
drag, startPoint x: 647, startPoint y: 472, endPoint x: 918, endPoint y: 446, distance: 271.6
click at [918, 449] on div "Do no vend for Abebe Ad imasu Please vend the gates for all except for the park…" at bounding box center [760, 515] width 591 height 132
click at [892, 481] on p "Do no vend for Abebe Ad imasu" at bounding box center [760, 493] width 591 height 24
drag, startPoint x: 892, startPoint y: 458, endPoint x: 594, endPoint y: 453, distance: 297.9
click at [594, 453] on div "Do no vend for Abebe Ad imasu Please vend the gates for all except for the park…" at bounding box center [760, 515] width 591 height 132
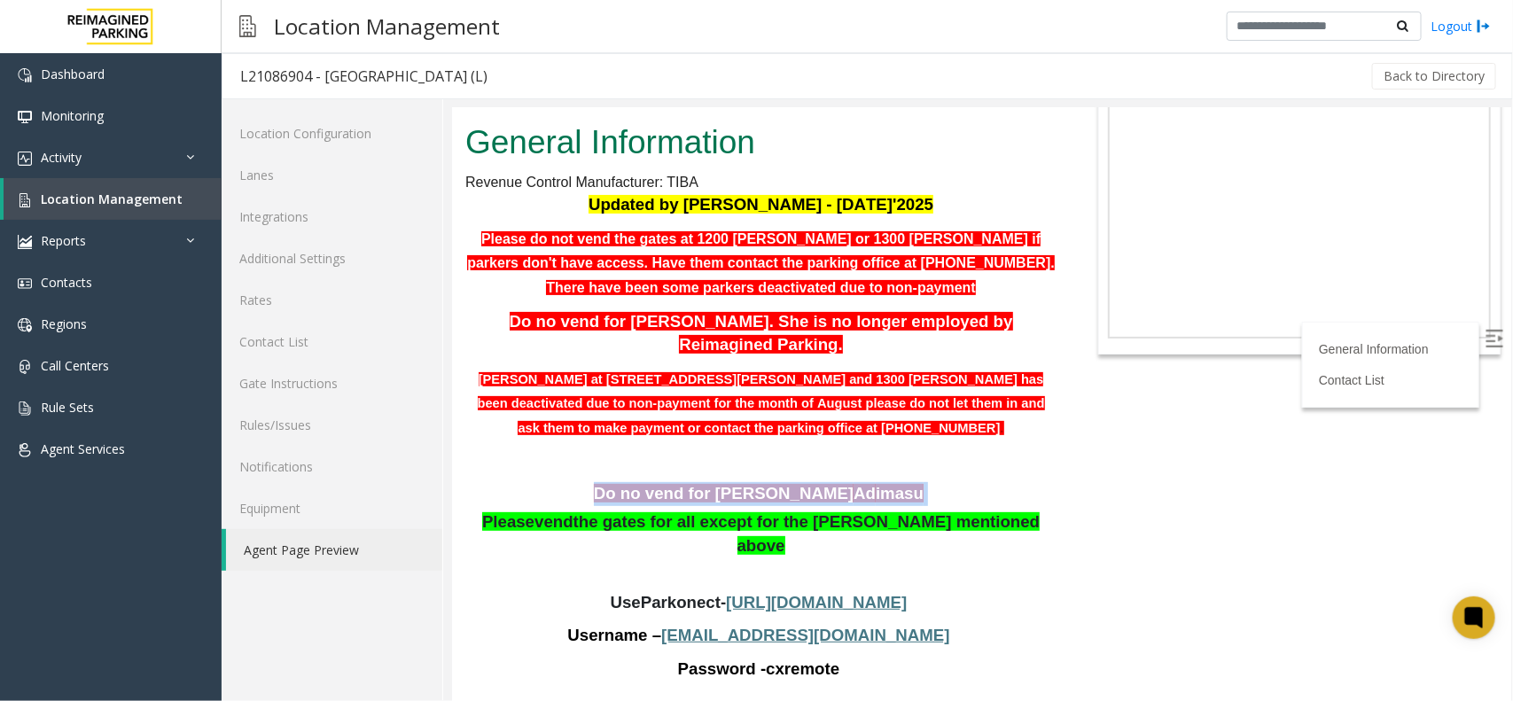
click at [594, 453] on div "Do no vend for Abebe Ad imasu Please vend the gates for all except for the park…" at bounding box center [760, 515] width 591 height 132
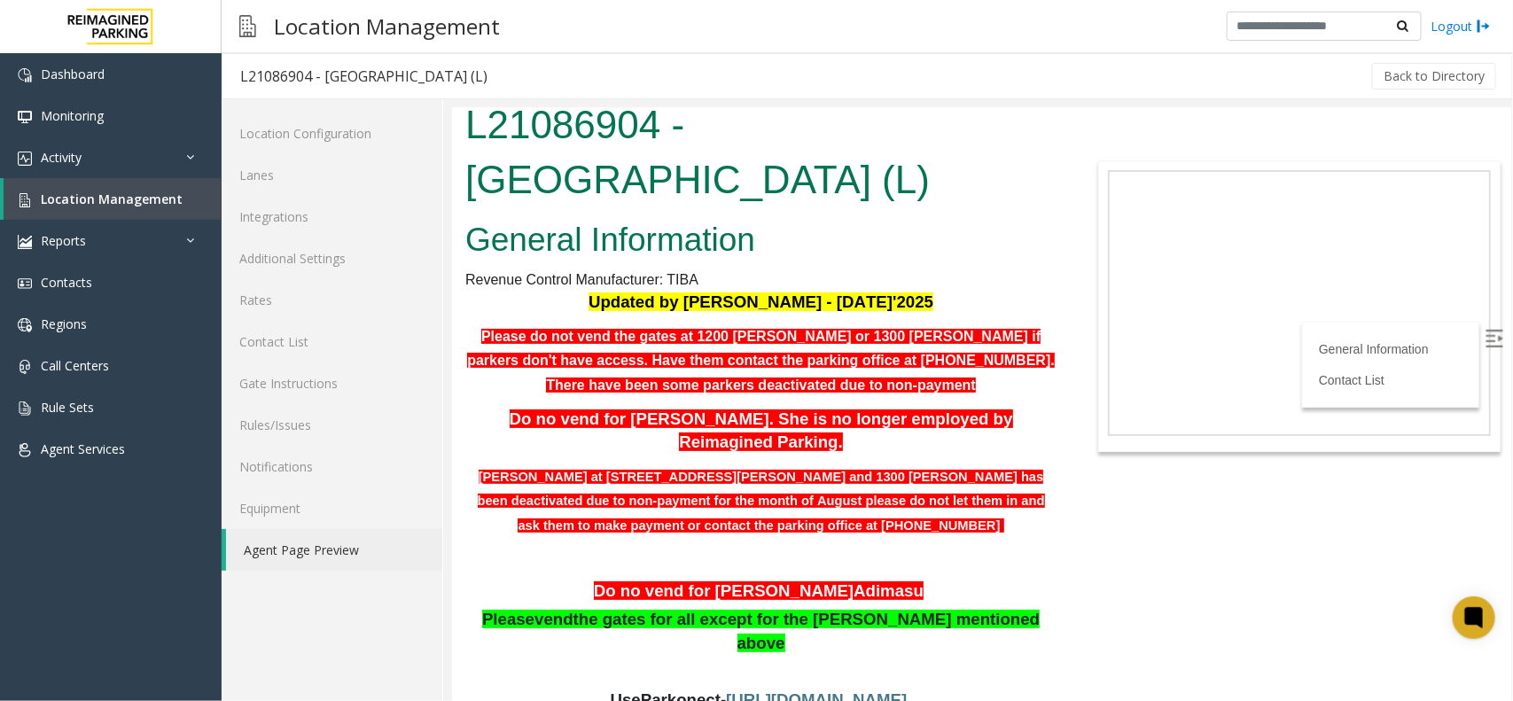
scroll to position [0, 0]
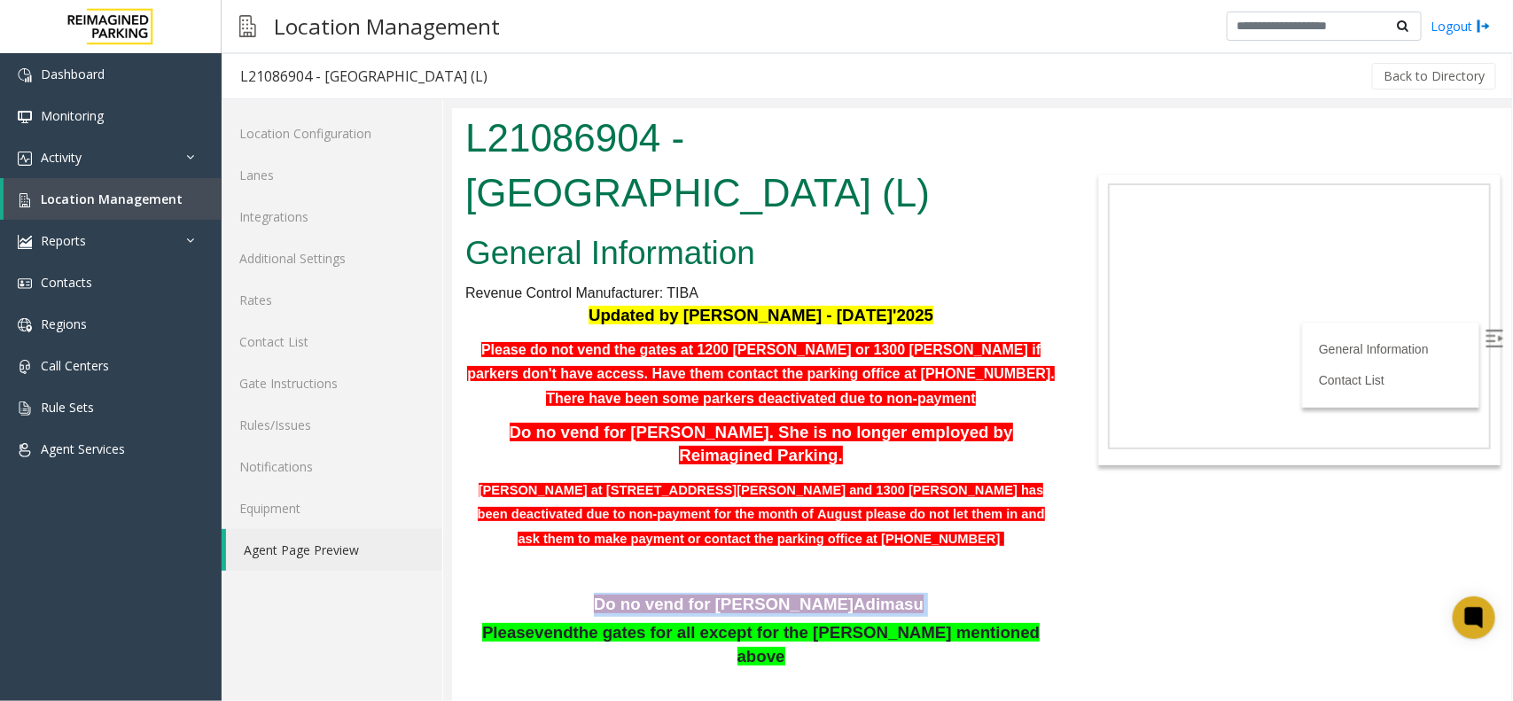
drag, startPoint x: 901, startPoint y: 571, endPoint x: 625, endPoint y: 578, distance: 275.8
click at [625, 592] on p "Do no vend for Abebe Ad imasu" at bounding box center [760, 604] width 591 height 24
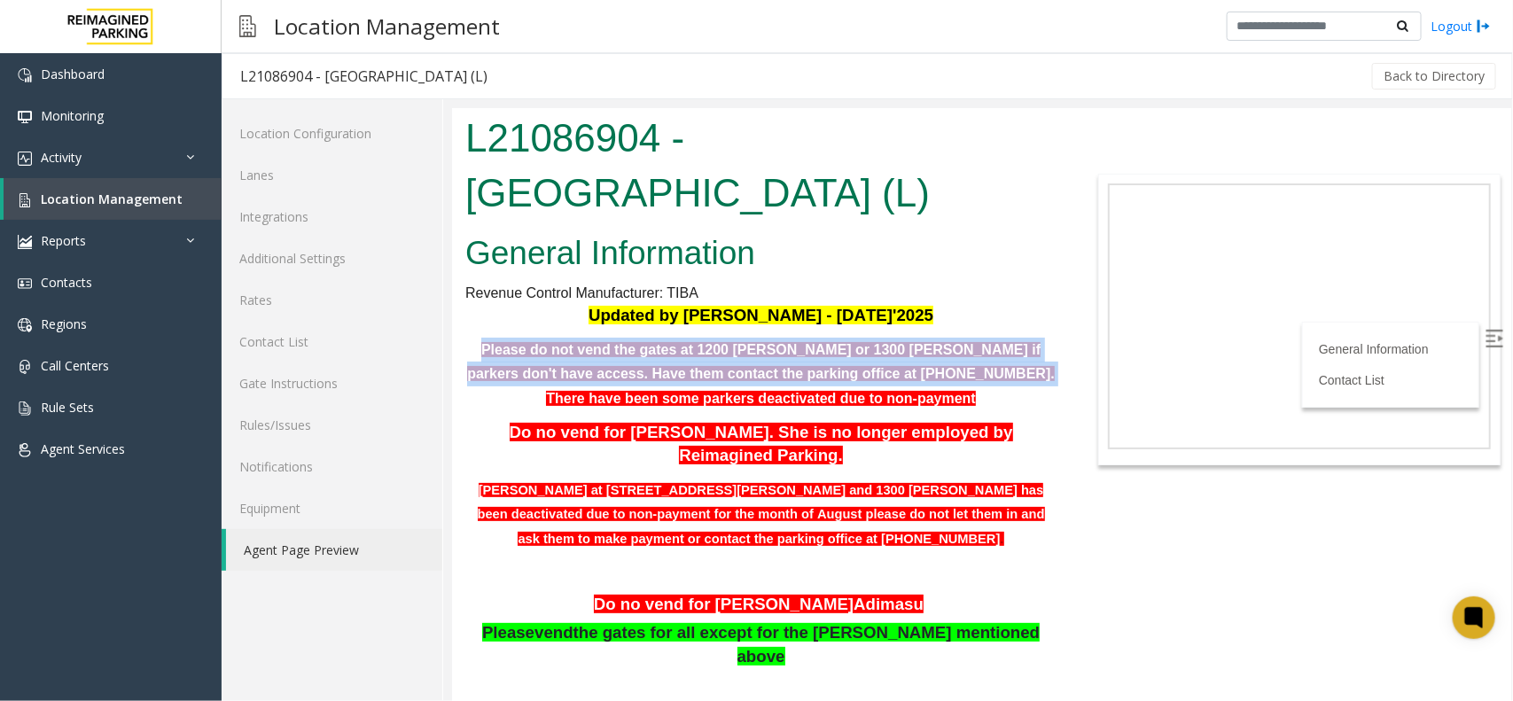
drag, startPoint x: 467, startPoint y: 348, endPoint x: 851, endPoint y: 369, distance: 384.4
click at [851, 369] on b "Please do not vend the gates at 1200 baker or 1300 Baker if parkers don't have …" at bounding box center [760, 373] width 588 height 64
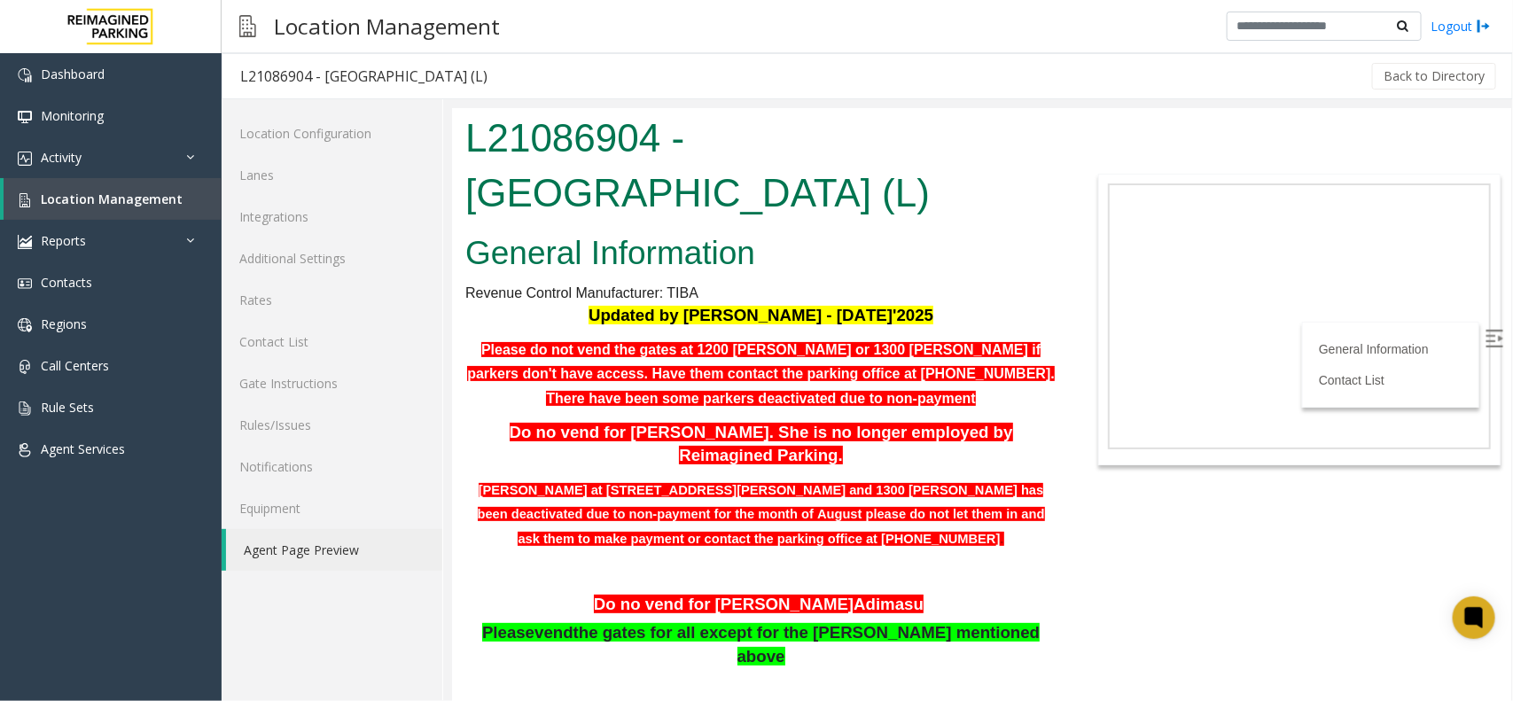
click at [841, 422] on span "Do no vend for Stephanie Bogany. She is no longer employed by Reimagined Parkin…" at bounding box center [761, 443] width 504 height 43
drag, startPoint x: 976, startPoint y: 343, endPoint x: 904, endPoint y: 340, distance: 71.9
click at [904, 341] on b "Please do not vend the gates at 1200 baker or 1300 Baker if parkers don't have …" at bounding box center [760, 373] width 588 height 64
click at [890, 388] on p "Please do not vend the gates at 1200 baker or 1300 Baker if parkers don't have …" at bounding box center [760, 374] width 591 height 74
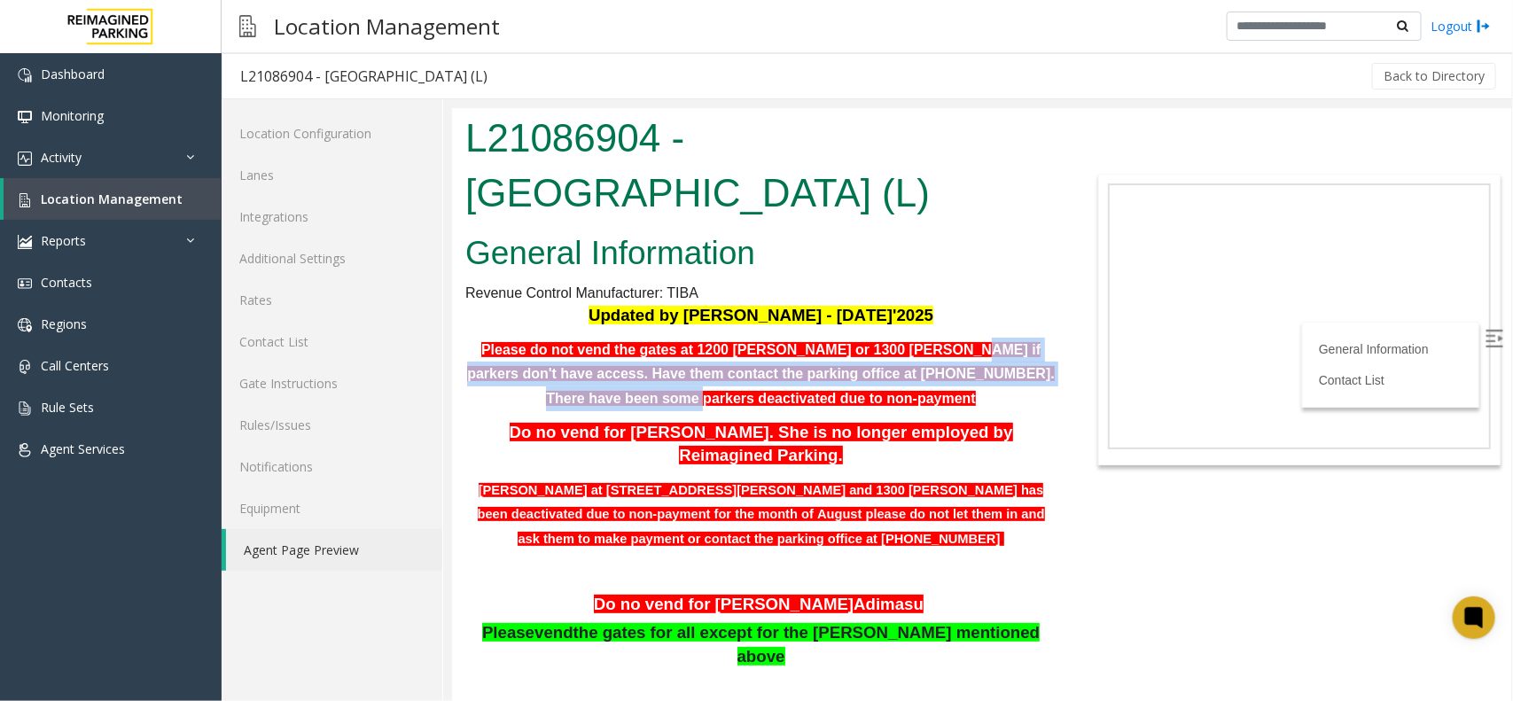
drag, startPoint x: 868, startPoint y: 355, endPoint x: 979, endPoint y: 364, distance: 111.2
click at [979, 364] on b "Please do not vend the gates at 1200 baker or 1300 Baker if parkers don't have …" at bounding box center [760, 373] width 588 height 64
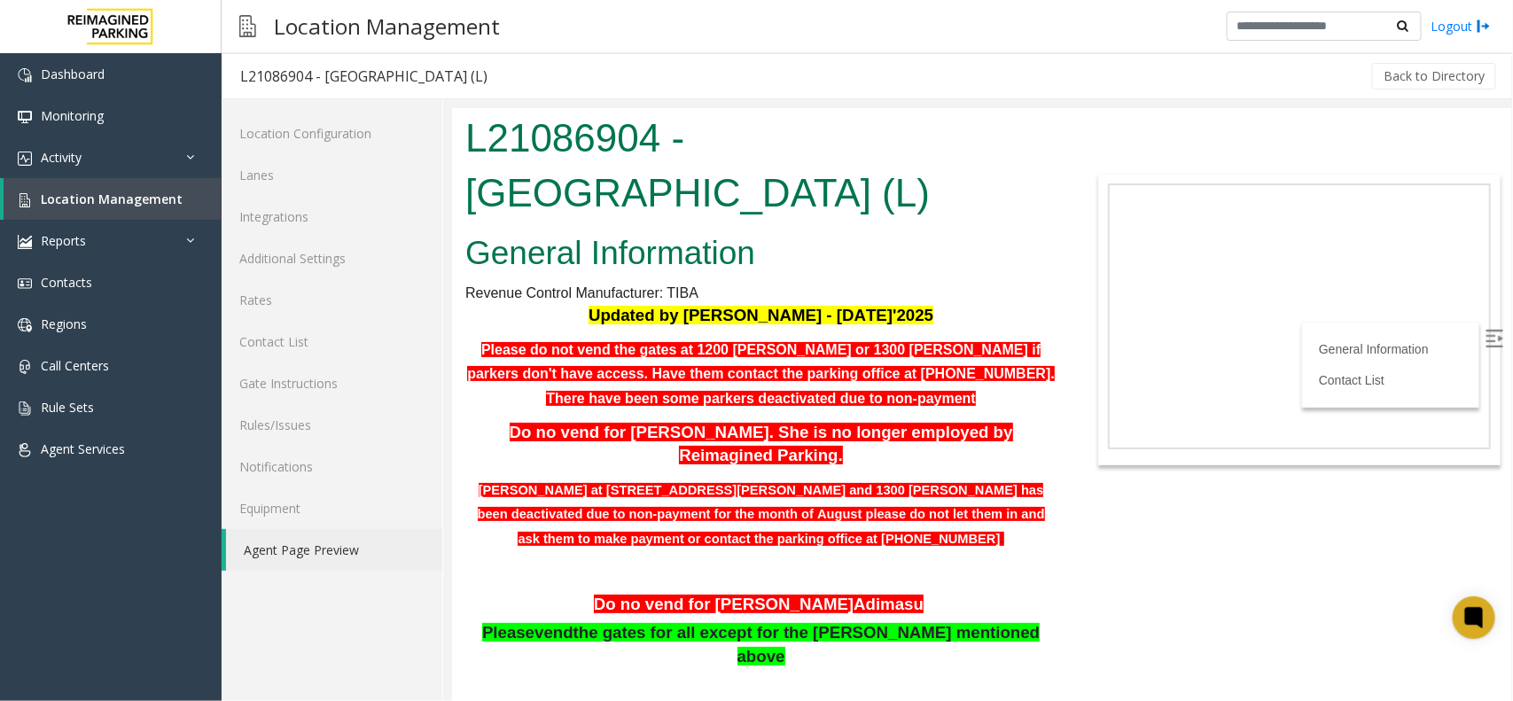
click at [874, 398] on p "Please do not vend the gates at 1200 baker or 1300 Baker if parkers don't have …" at bounding box center [760, 374] width 591 height 74
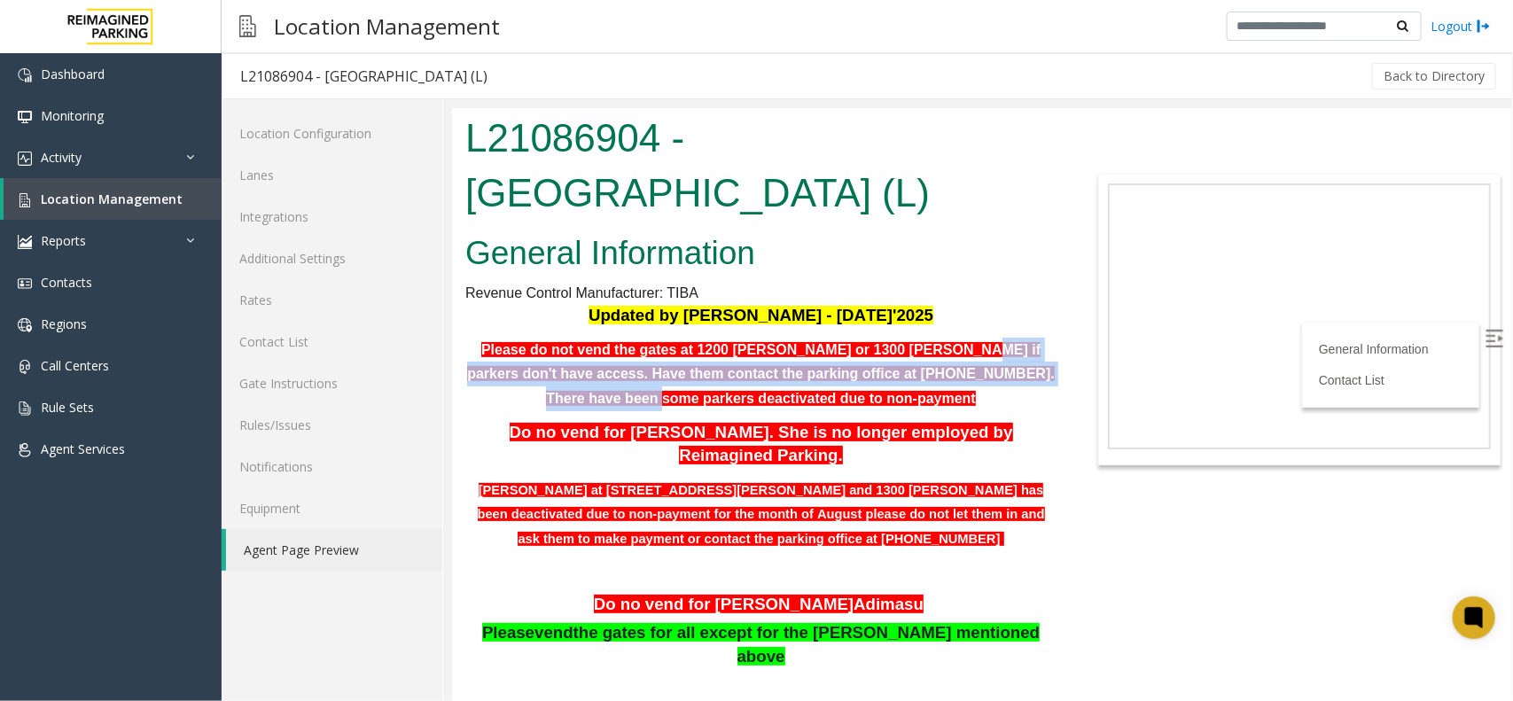
drag, startPoint x: 874, startPoint y: 340, endPoint x: 950, endPoint y: 364, distance: 80.2
click at [950, 364] on b "Please do not vend the gates at 1200 baker or 1300 Baker if parkers don't have …" at bounding box center [760, 373] width 588 height 64
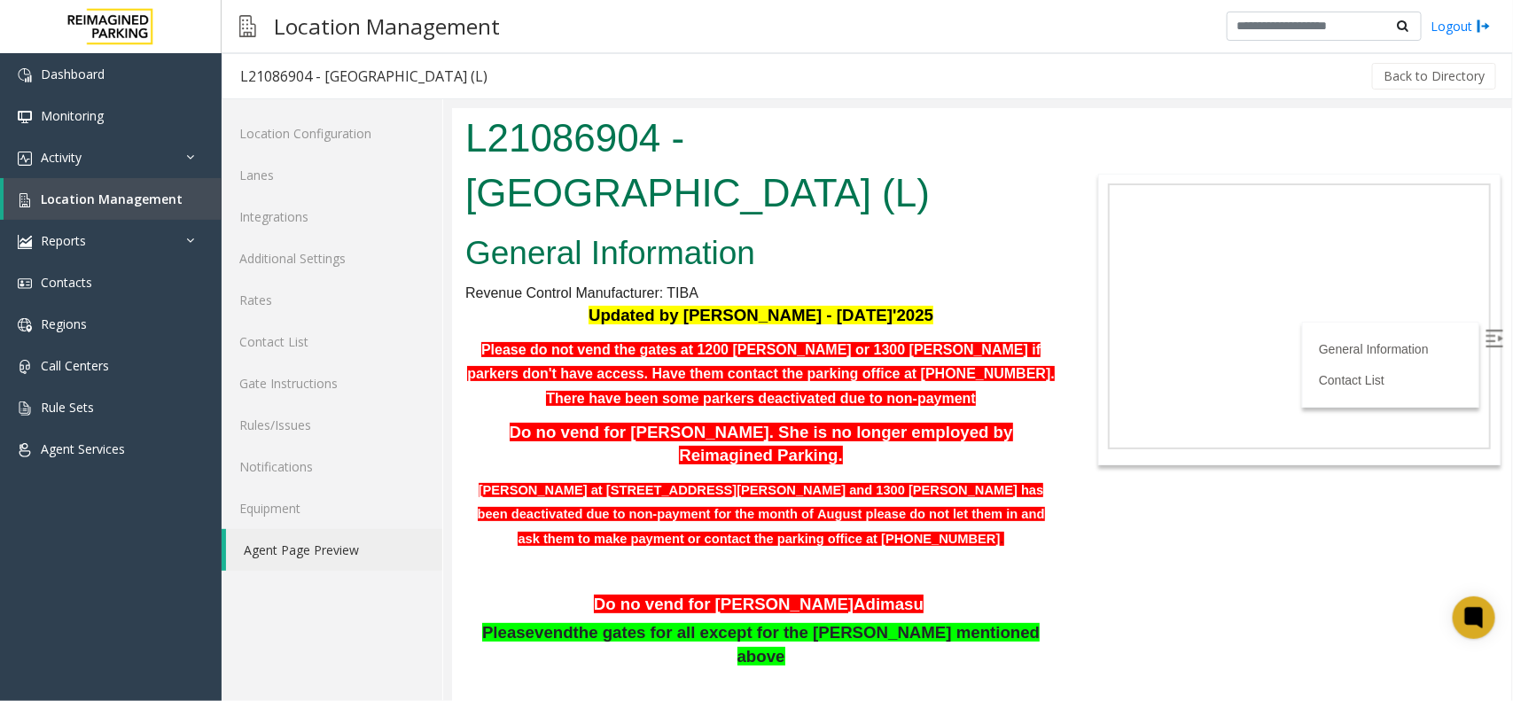
click at [918, 402] on p "Please do not vend the gates at 1200 baker or 1300 Baker if parkers don't have …" at bounding box center [760, 374] width 591 height 74
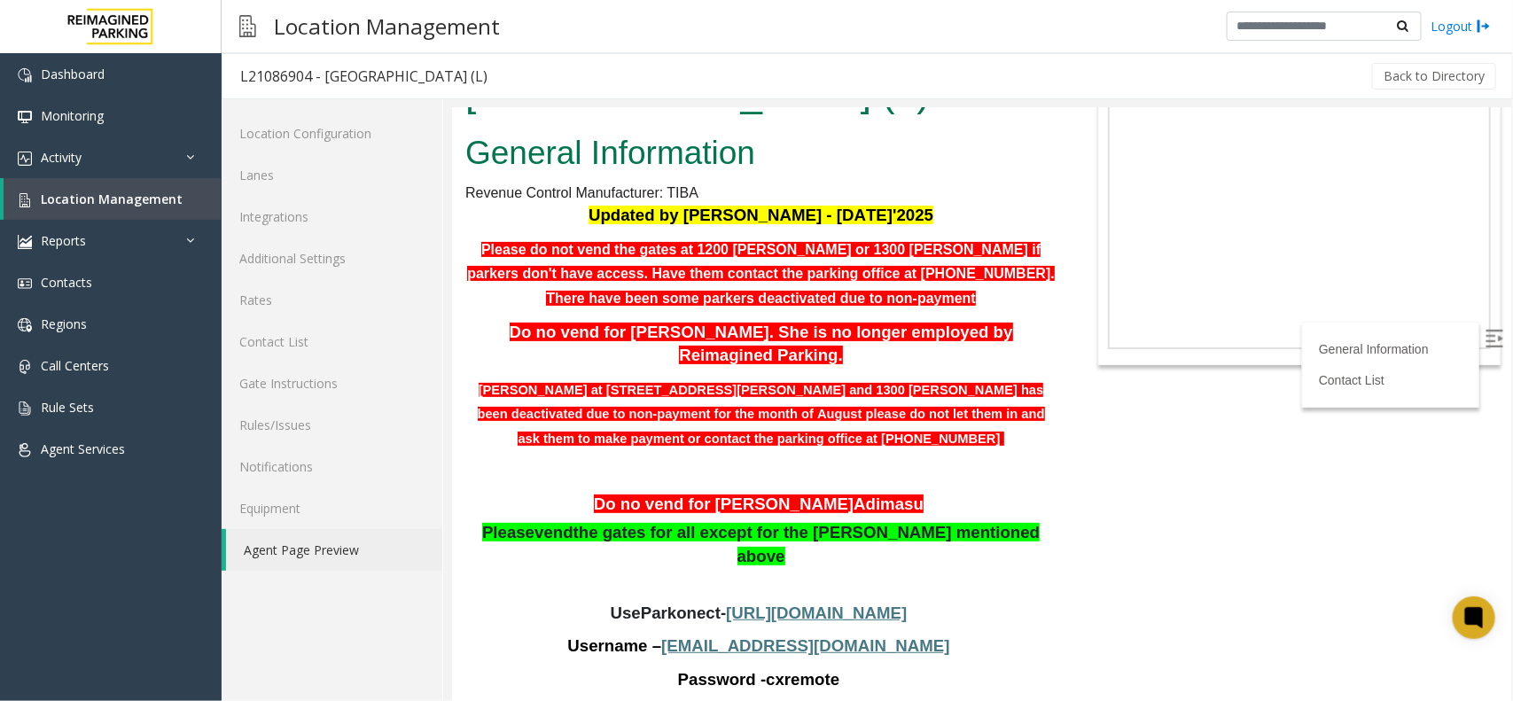
scroll to position [222, 0]
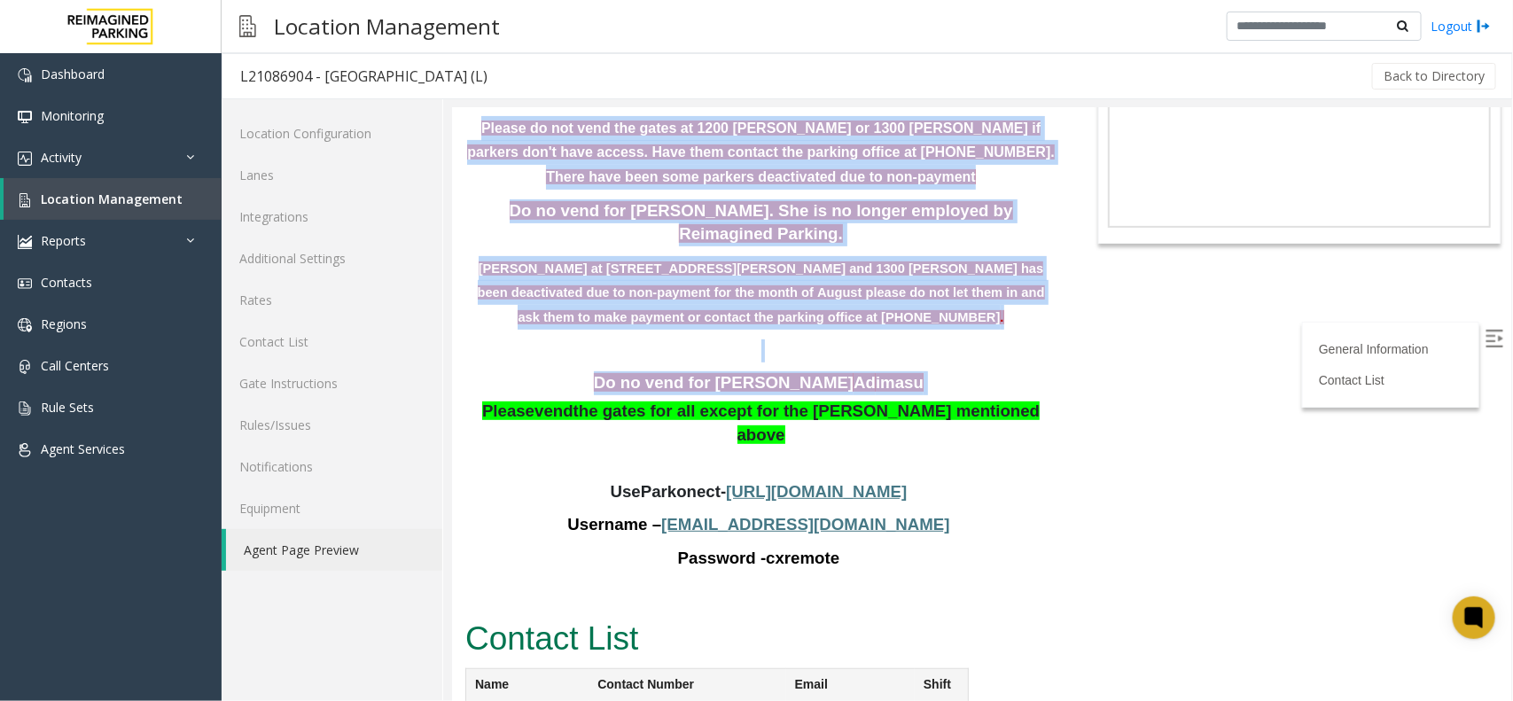
drag, startPoint x: 502, startPoint y: 389, endPoint x: 1061, endPoint y: 370, distance: 559.7
click at [1061, 370] on body "L21086904 - HARRIS COUNTY BAKER ST GARAGE (L) General Information Revenue Contr…" at bounding box center [980, 182] width 1059 height 593
click at [884, 371] on p "Do no vend for Abebe Ad imasu" at bounding box center [760, 383] width 591 height 24
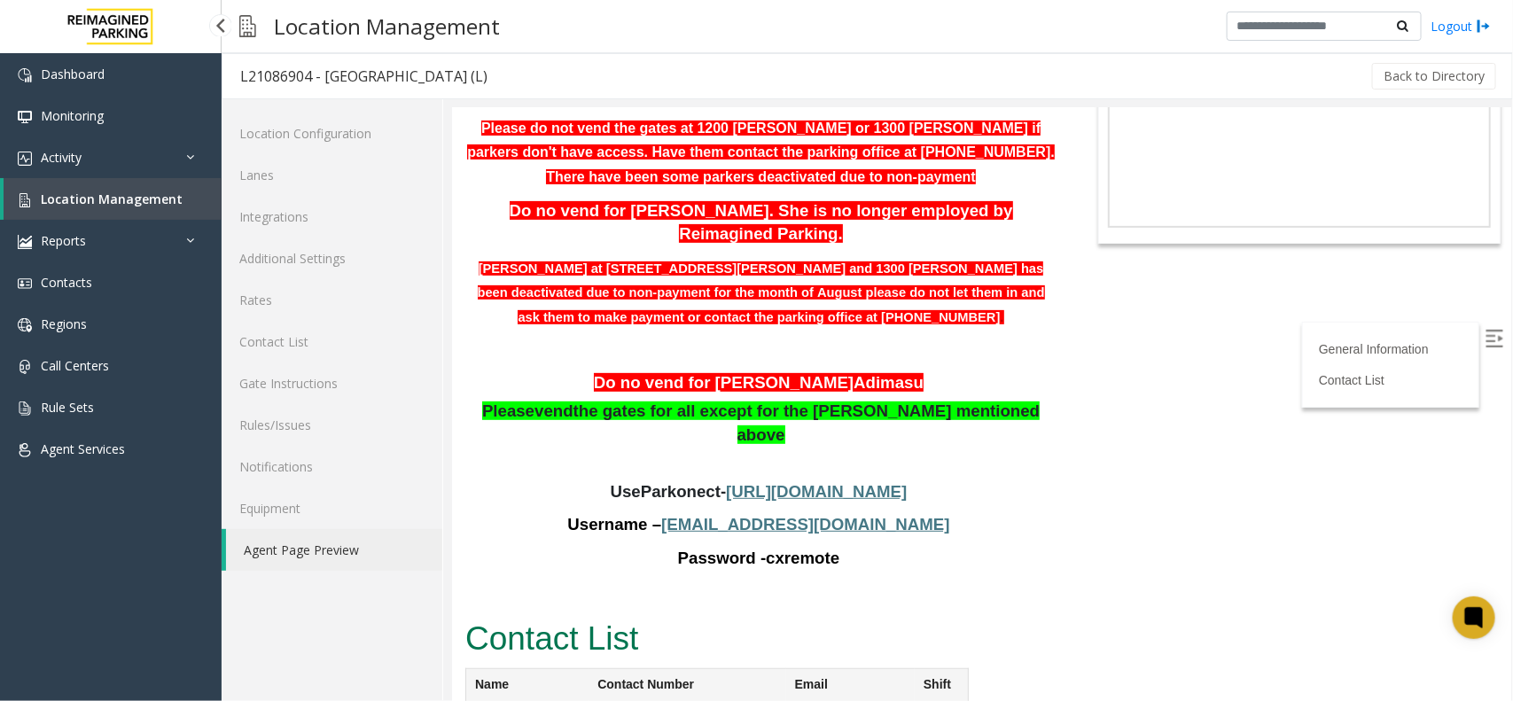
click at [125, 192] on span "Location Management" at bounding box center [112, 199] width 142 height 17
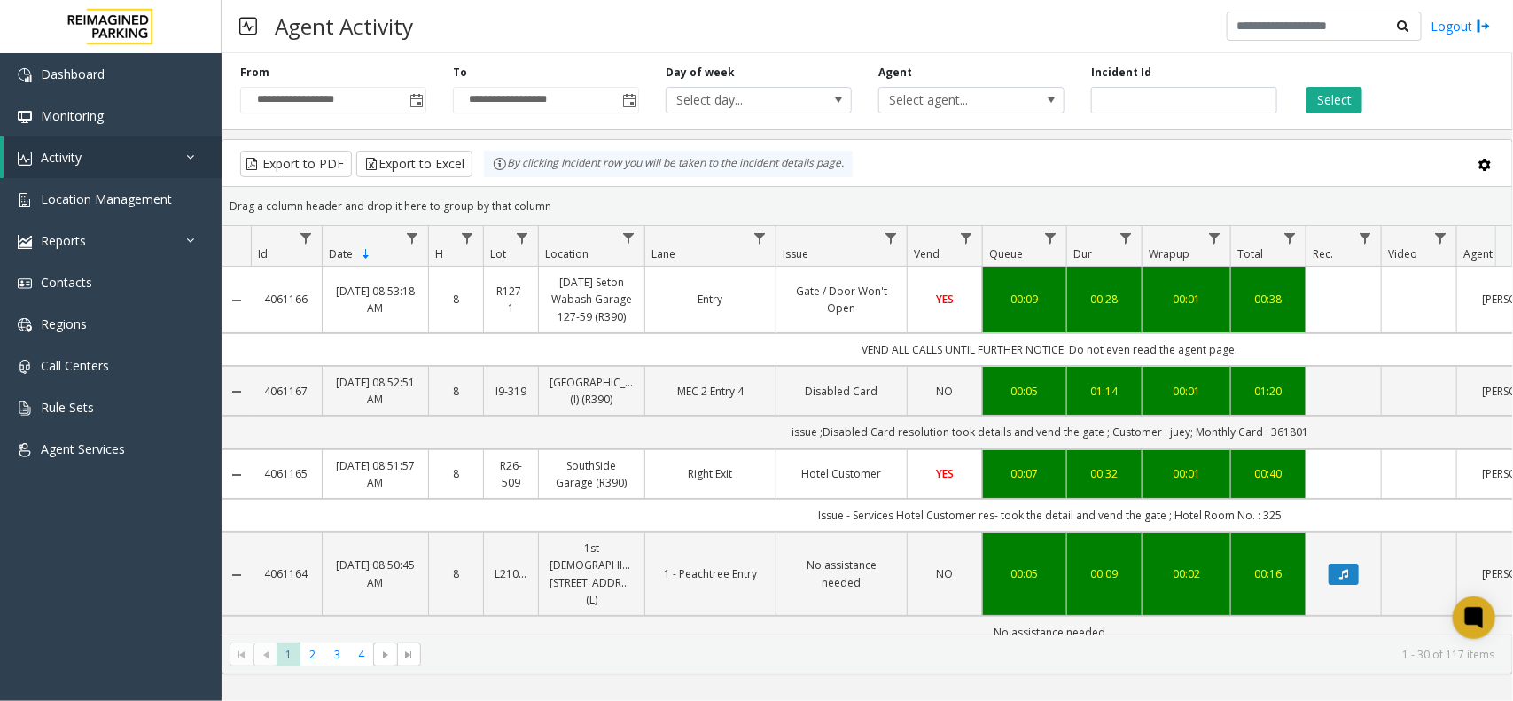
scroll to position [0, 192]
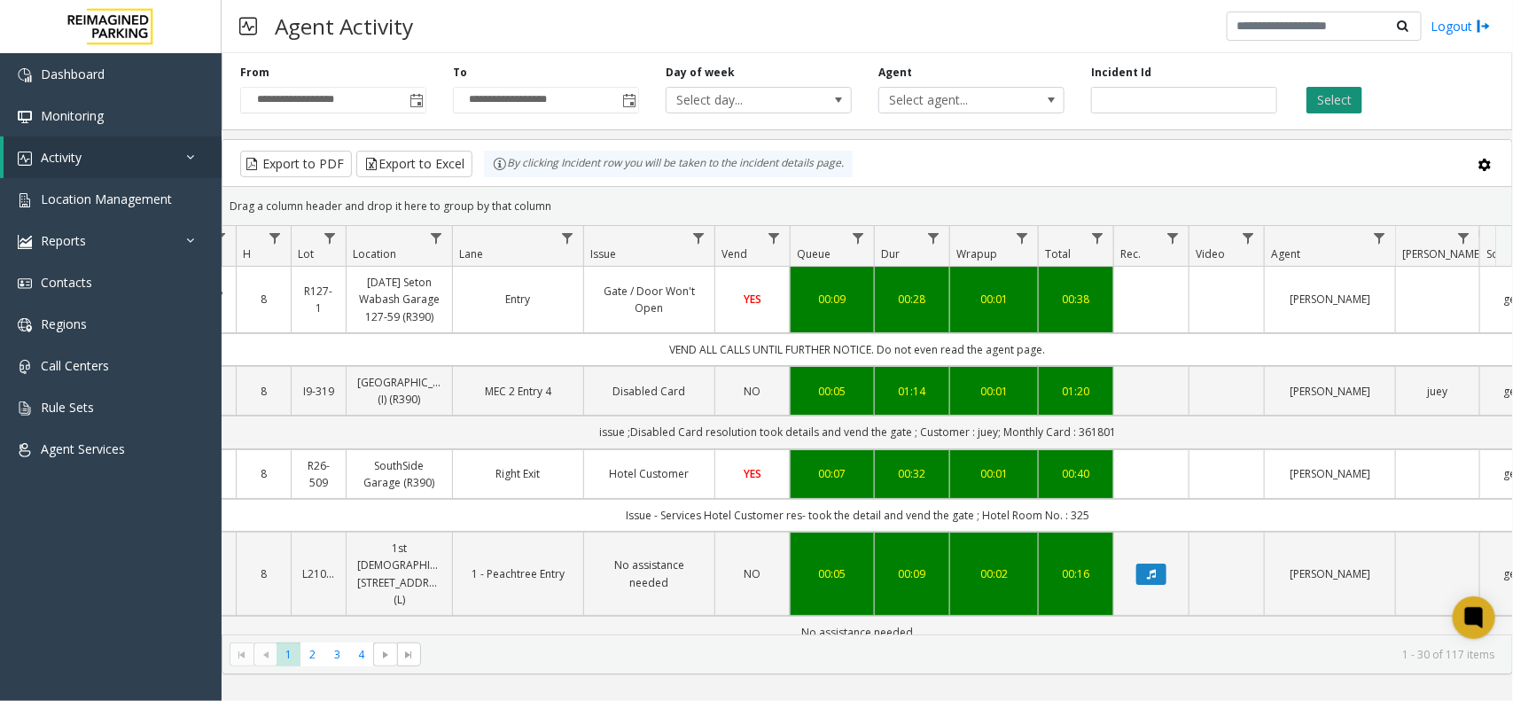
click at [1350, 91] on button "Select" at bounding box center [1335, 100] width 56 height 27
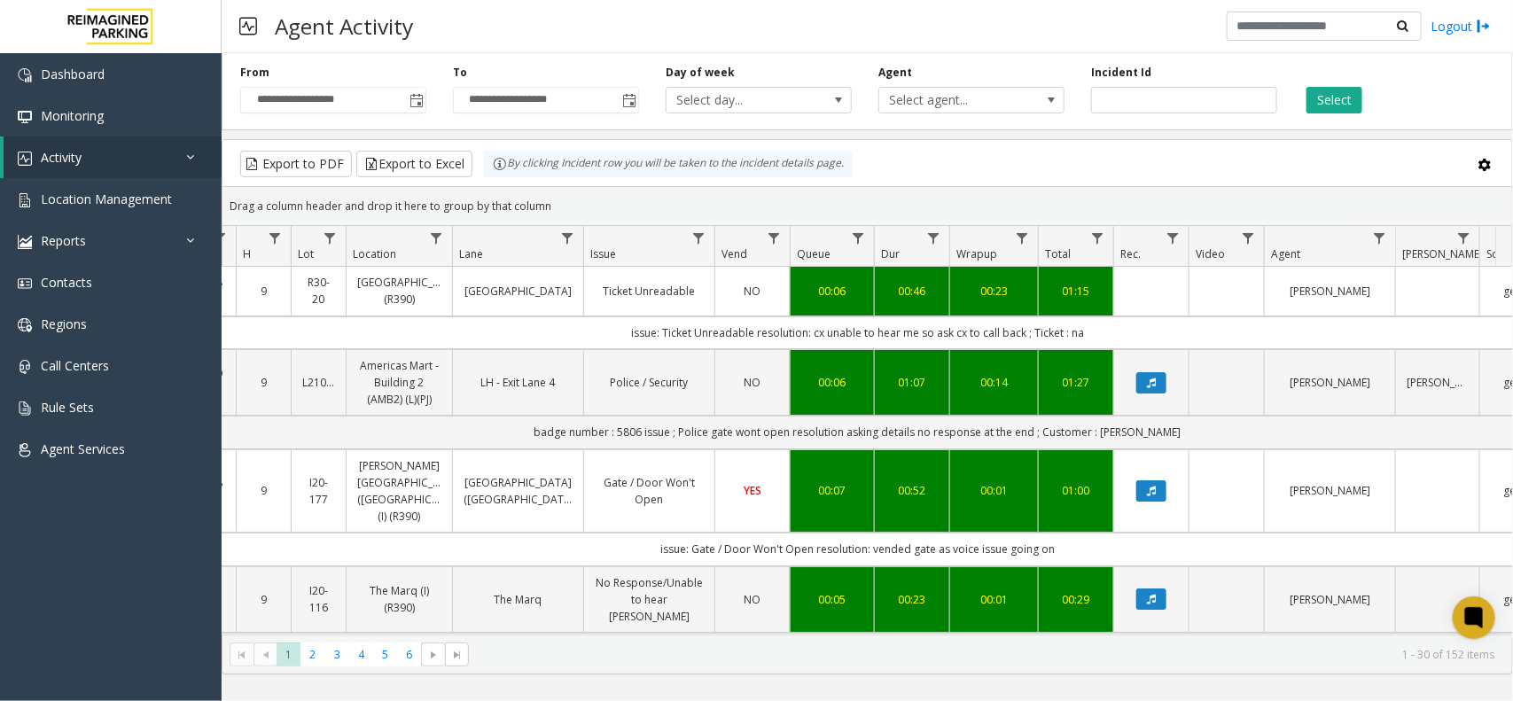
drag, startPoint x: 1087, startPoint y: 334, endPoint x: 627, endPoint y: 334, distance: 460.1
click at [627, 334] on td "issue: Ticket Unreadable resolution: cx unable to hear me so ask cx to call bac…" at bounding box center [858, 332] width 1598 height 33
drag, startPoint x: 619, startPoint y: 334, endPoint x: 1144, endPoint y: 326, distance: 525.7
click at [1144, 326] on td "issue: Ticket Unreadable resolution: cx unable to hear me so ask cx to call bac…" at bounding box center [858, 332] width 1598 height 33
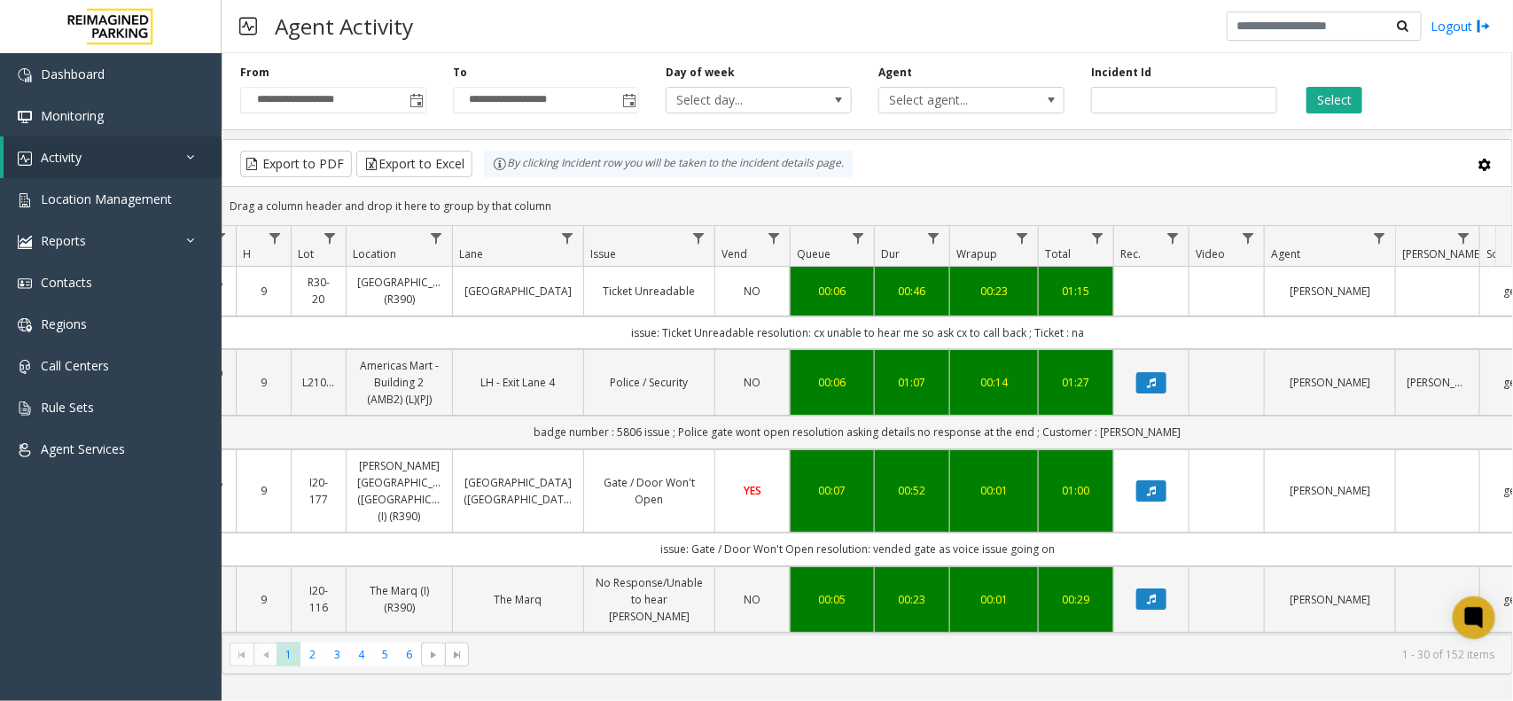
click at [1144, 326] on td "issue: Ticket Unreadable resolution: cx unable to hear me so ask cx to call bac…" at bounding box center [858, 332] width 1598 height 33
click at [1331, 120] on div "**********" at bounding box center [868, 88] width 1292 height 84
click at [1339, 98] on button "Select" at bounding box center [1335, 100] width 56 height 27
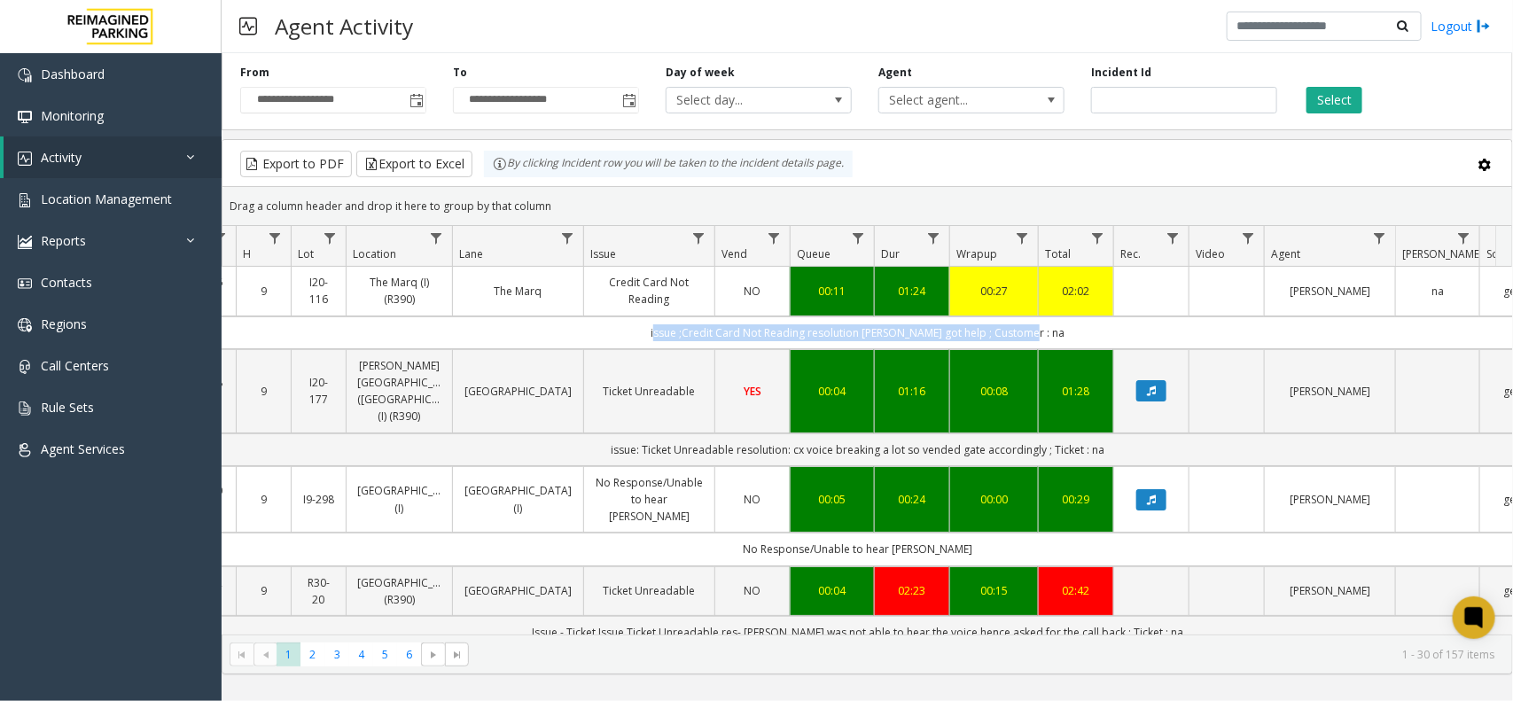
drag, startPoint x: 636, startPoint y: 325, endPoint x: 1078, endPoint y: 339, distance: 441.7
click at [1078, 339] on td "issue ;Credit Card Not Reading resolution parker got help ; Customer : na" at bounding box center [858, 332] width 1598 height 33
drag, startPoint x: 1078, startPoint y: 339, endPoint x: 706, endPoint y: 344, distance: 372.4
click at [706, 344] on td "issue ;Credit Card Not Reading resolution parker got help ; Customer : na" at bounding box center [858, 332] width 1598 height 33
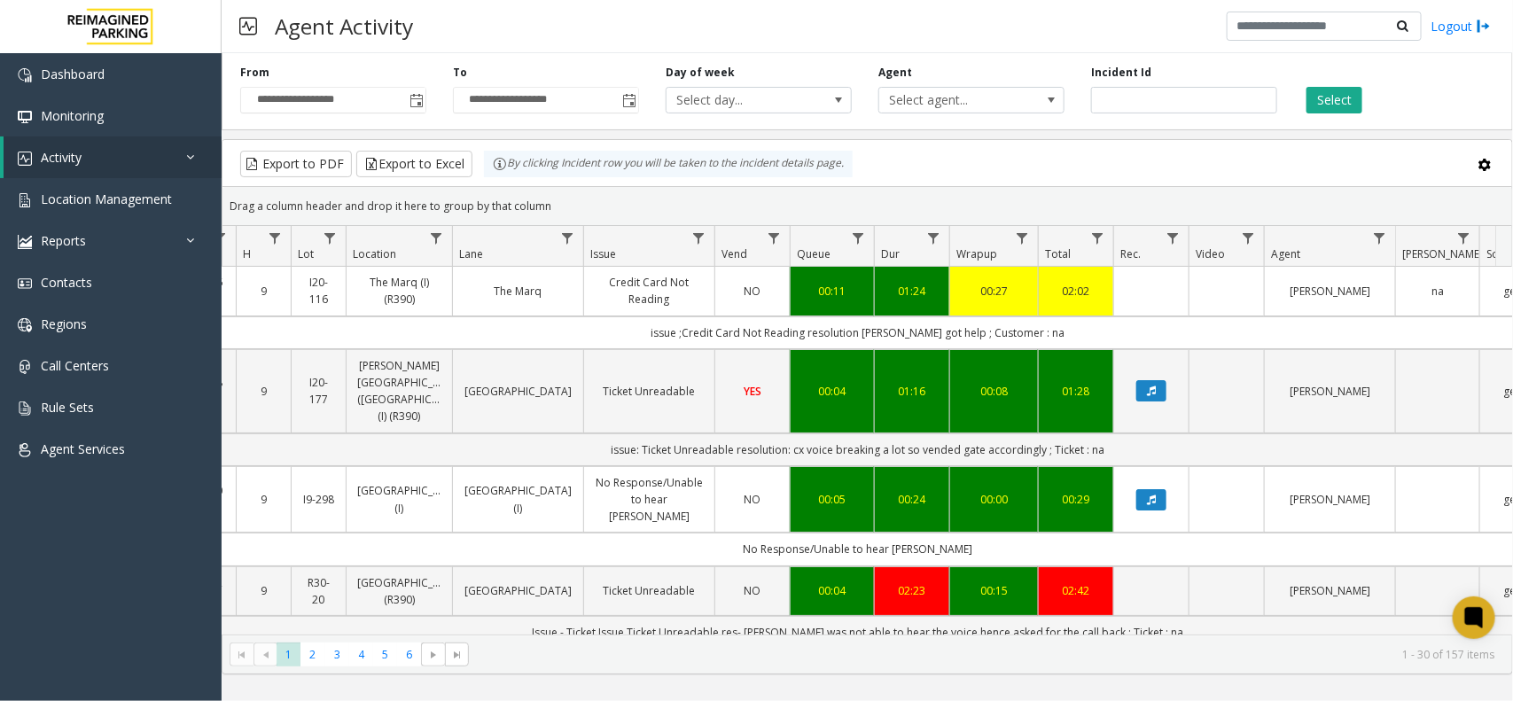
click at [656, 335] on td "issue ;Credit Card Not Reading resolution parker got help ; Customer : na" at bounding box center [858, 332] width 1598 height 33
click at [1162, 93] on input "number" at bounding box center [1184, 100] width 186 height 27
paste input "*******"
click at [1328, 100] on button "Select" at bounding box center [1335, 100] width 56 height 27
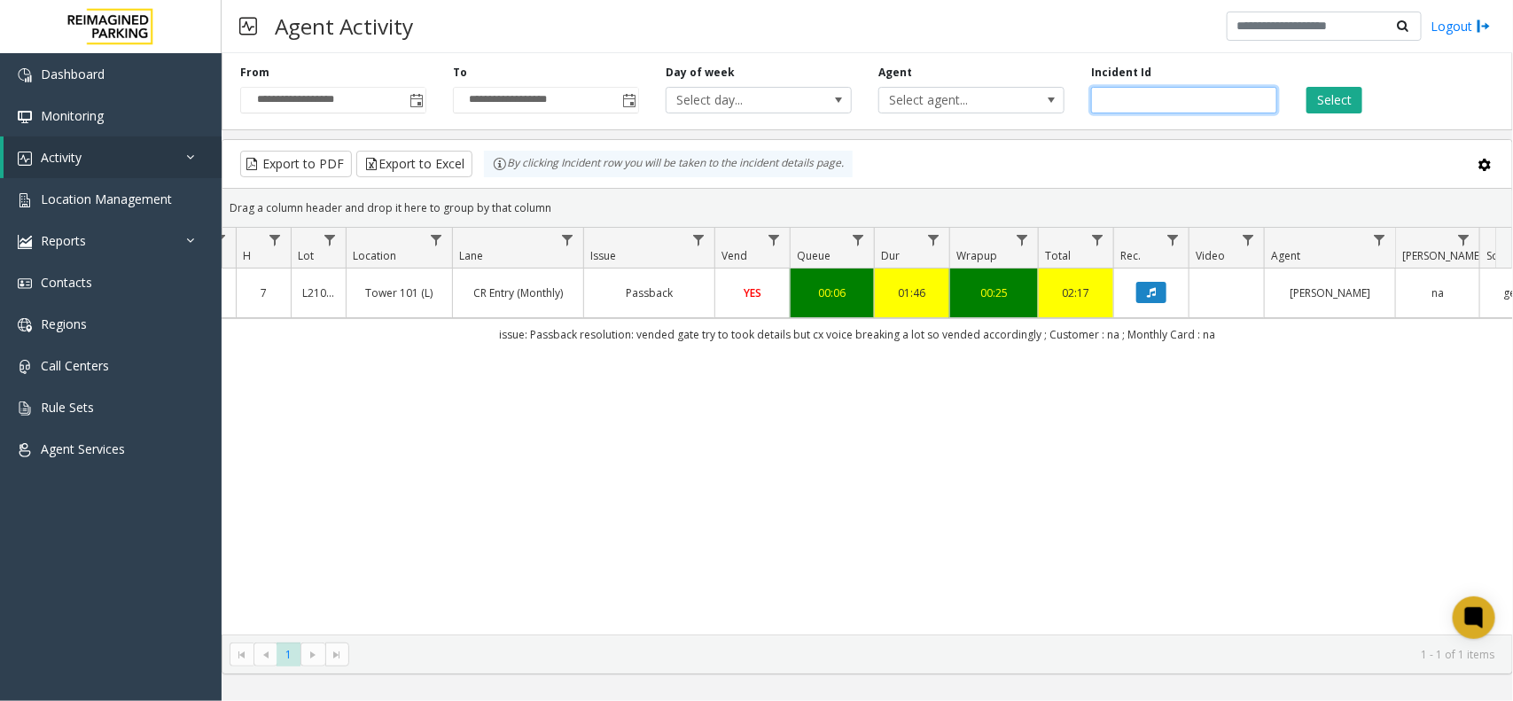
drag, startPoint x: 1164, startPoint y: 104, endPoint x: 1058, endPoint y: 116, distance: 107.1
click at [1058, 116] on div "**********" at bounding box center [868, 88] width 1292 height 84
paste input "number"
type input "*******"
click at [1325, 90] on button "Select" at bounding box center [1335, 100] width 56 height 27
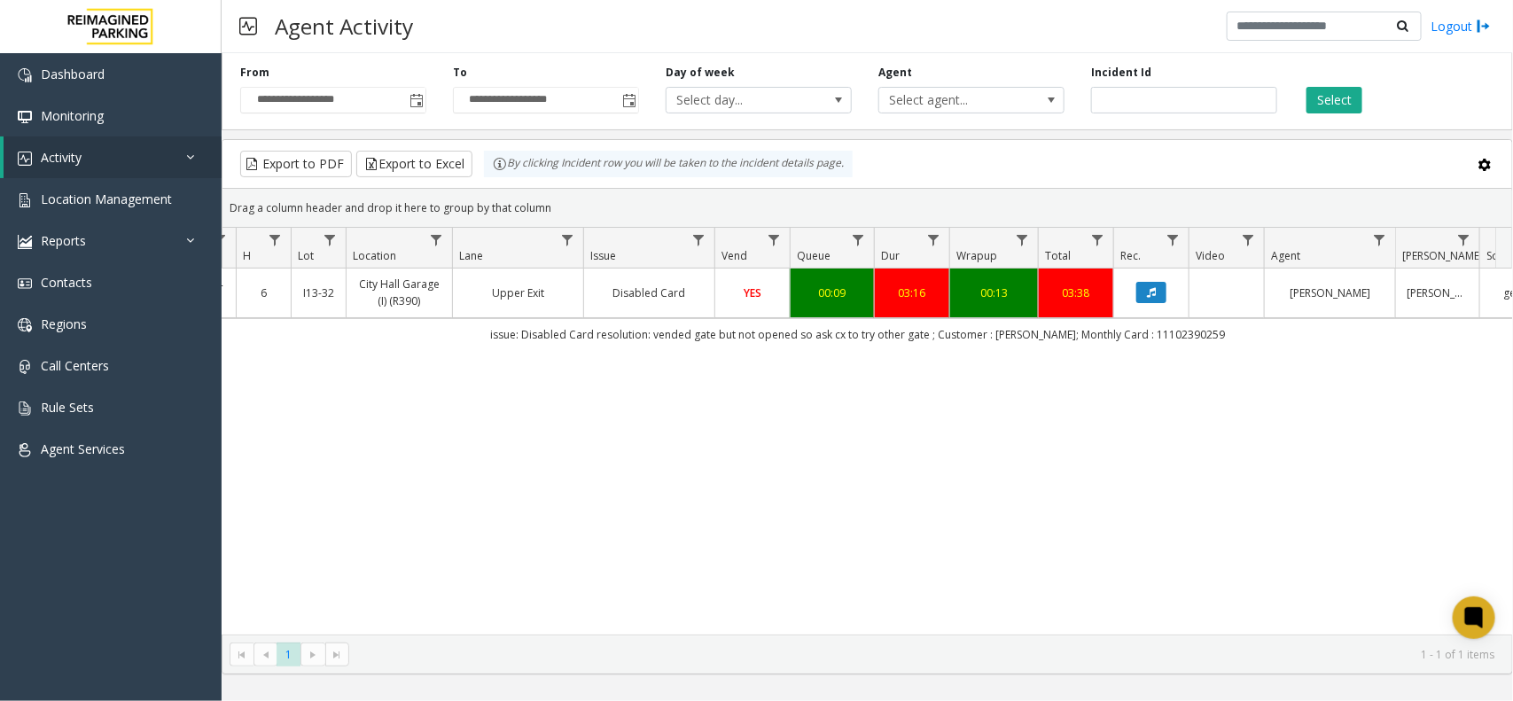
click at [902, 636] on kendo-pager "* 1 1 - 1 of 1 items" at bounding box center [868, 655] width 1290 height 40
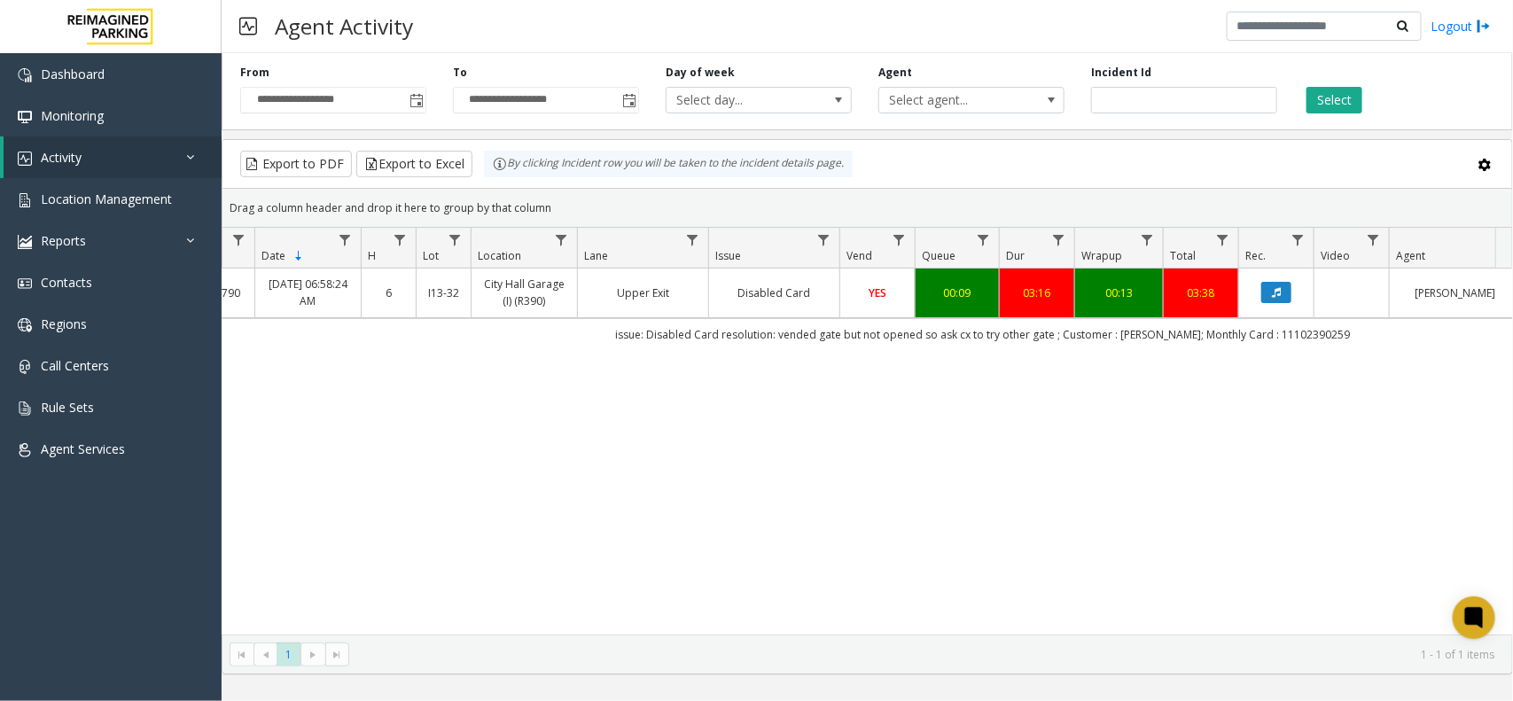
scroll to position [0, 215]
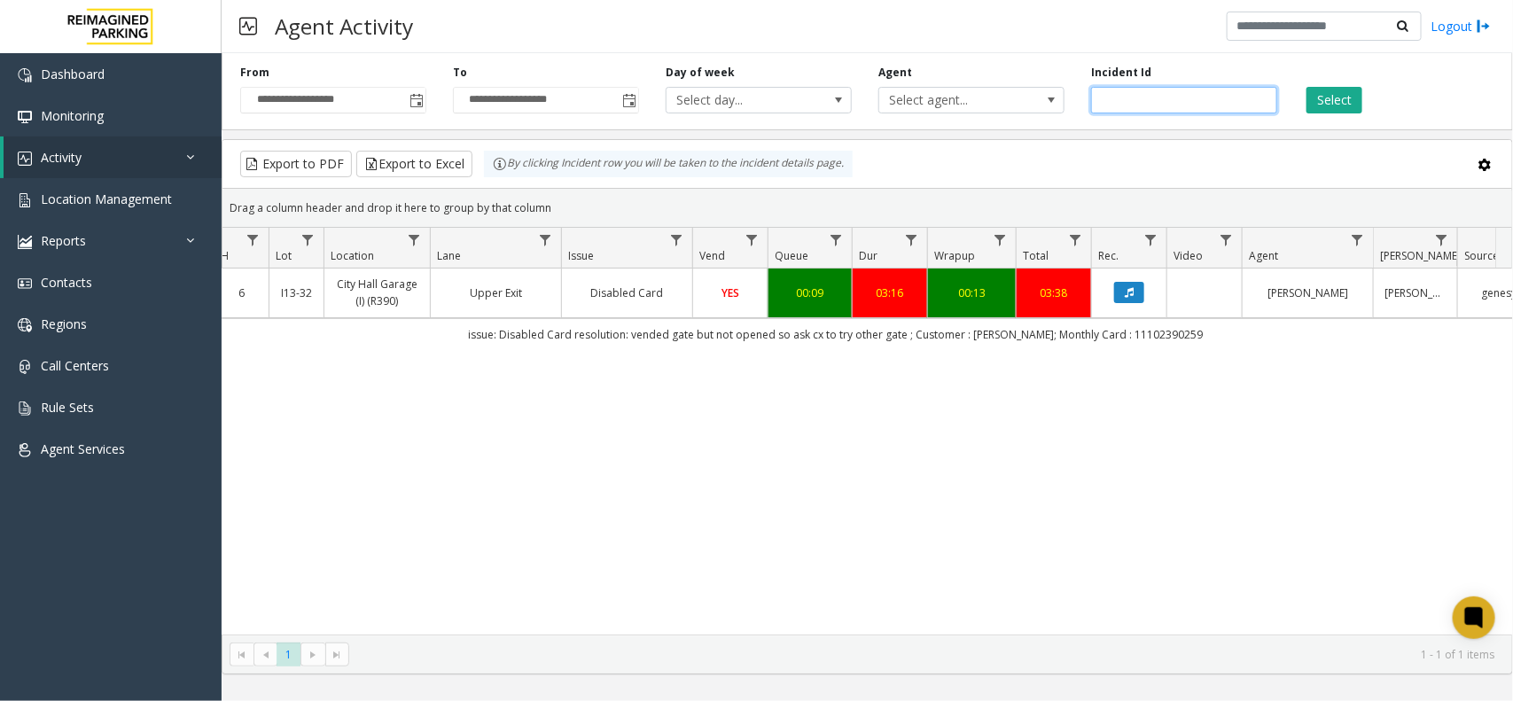
drag, startPoint x: 1182, startPoint y: 112, endPoint x: 851, endPoint y: 125, distance: 330.9
click at [851, 125] on div "**********" at bounding box center [868, 88] width 1292 height 84
click at [1345, 90] on button "Select" at bounding box center [1335, 100] width 56 height 27
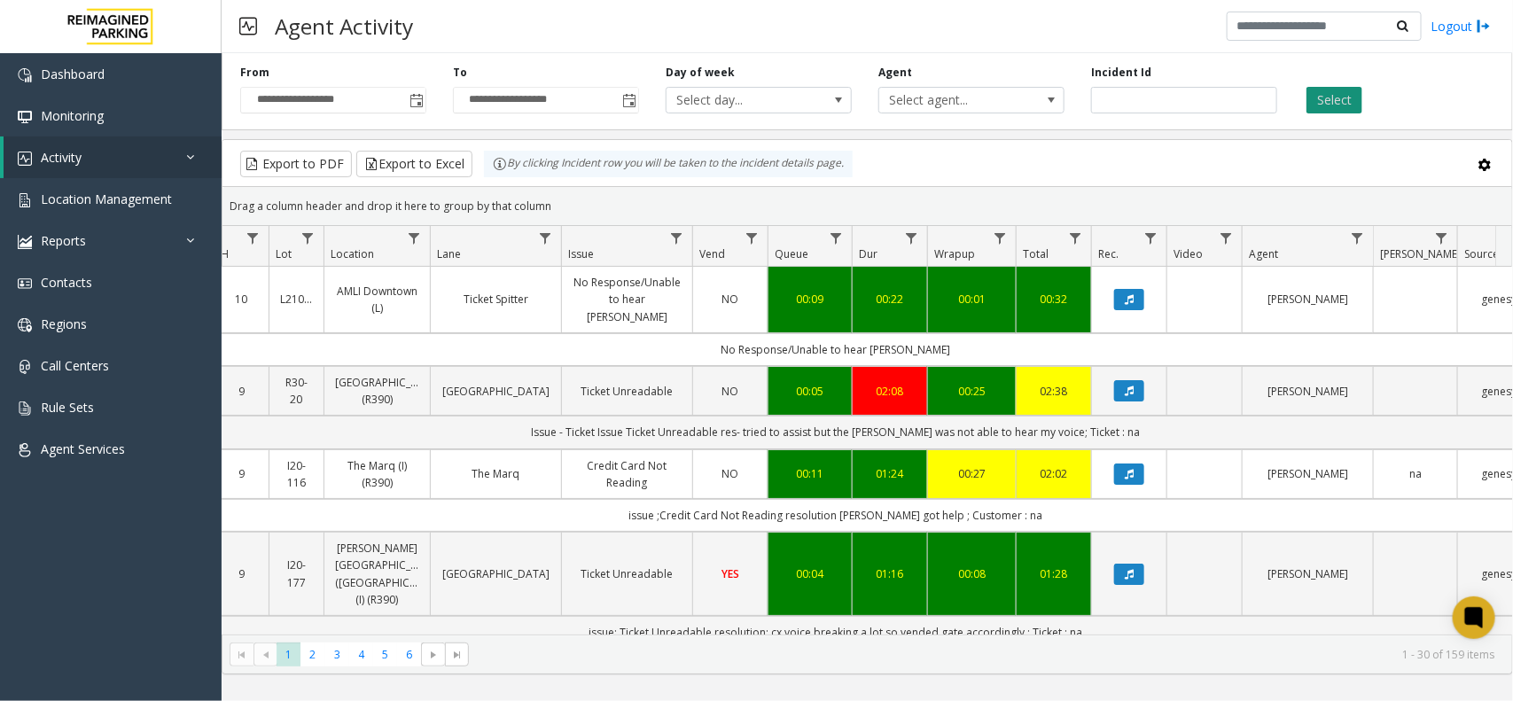
click at [1328, 113] on button "Select" at bounding box center [1335, 100] width 56 height 27
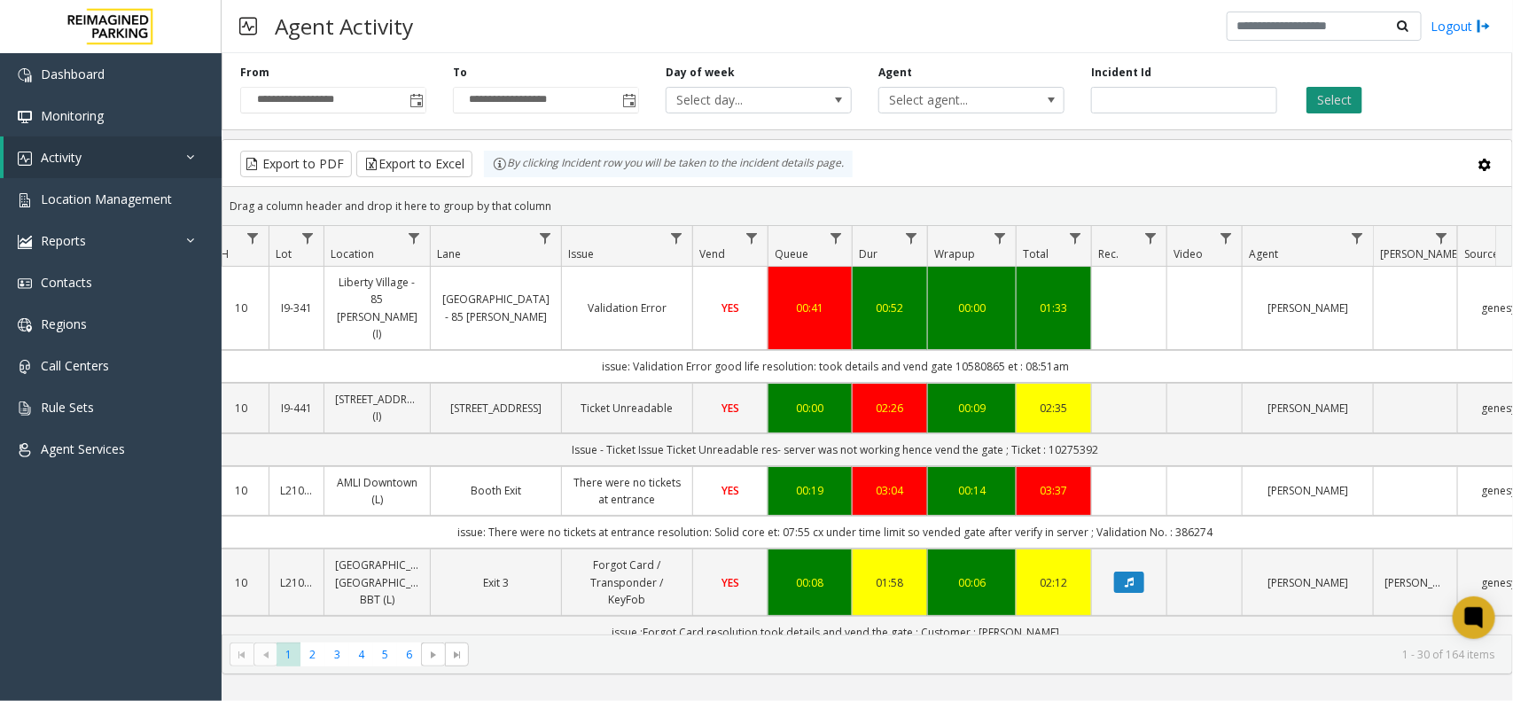
click at [1339, 95] on button "Select" at bounding box center [1335, 100] width 56 height 27
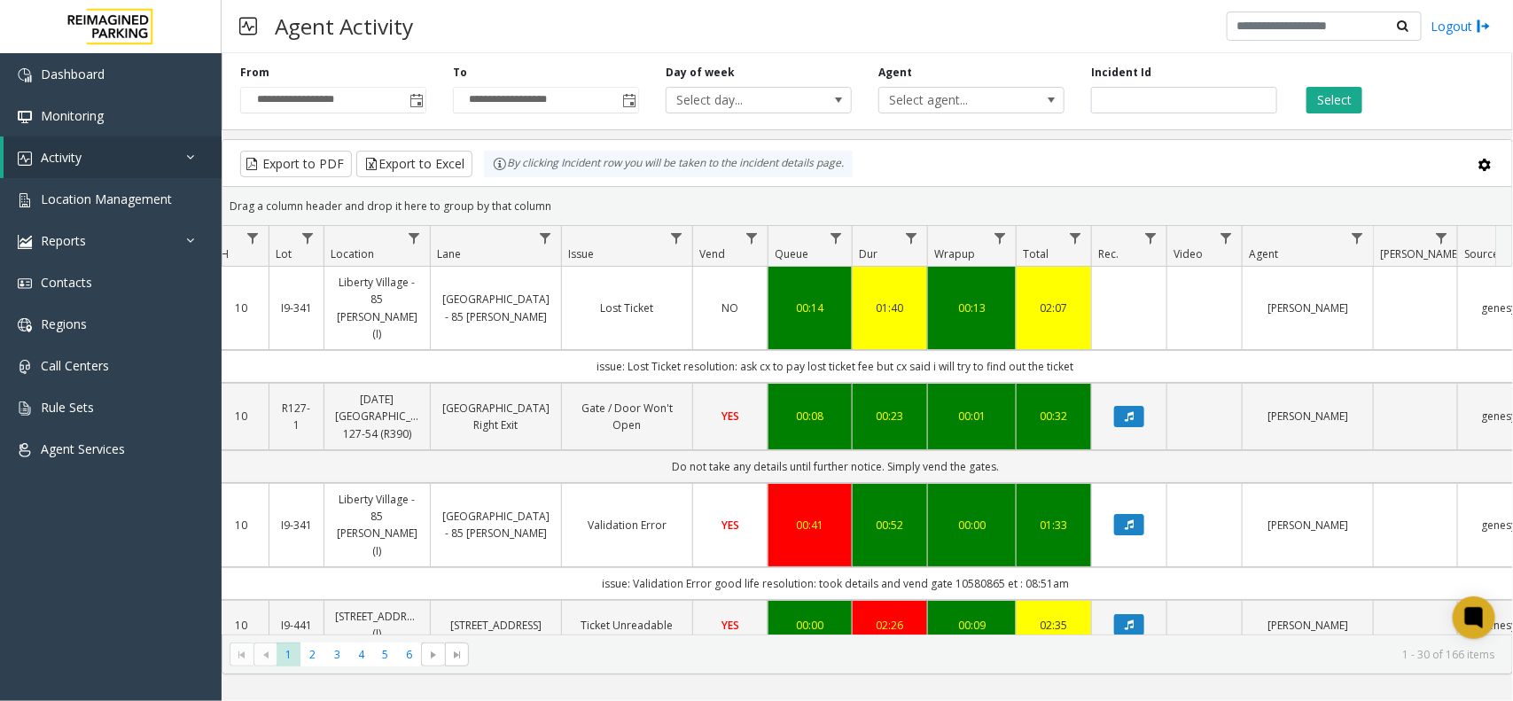
drag, startPoint x: 1144, startPoint y: 346, endPoint x: 595, endPoint y: 337, distance: 549.7
click at [595, 350] on td "issue: Lost Ticket resolution: ask cx to pay lost ticket fee but cx said i will…" at bounding box center [835, 366] width 1598 height 33
click at [587, 350] on td "issue: Lost Ticket resolution: ask cx to pay lost ticket fee but cx said i will…" at bounding box center [835, 366] width 1598 height 33
drag, startPoint x: 1097, startPoint y: 340, endPoint x: 596, endPoint y: 333, distance: 500.9
click at [596, 350] on td "issue: Lost Ticket resolution: ask cx to pay lost ticket fee but cx said i will…" at bounding box center [835, 366] width 1598 height 33
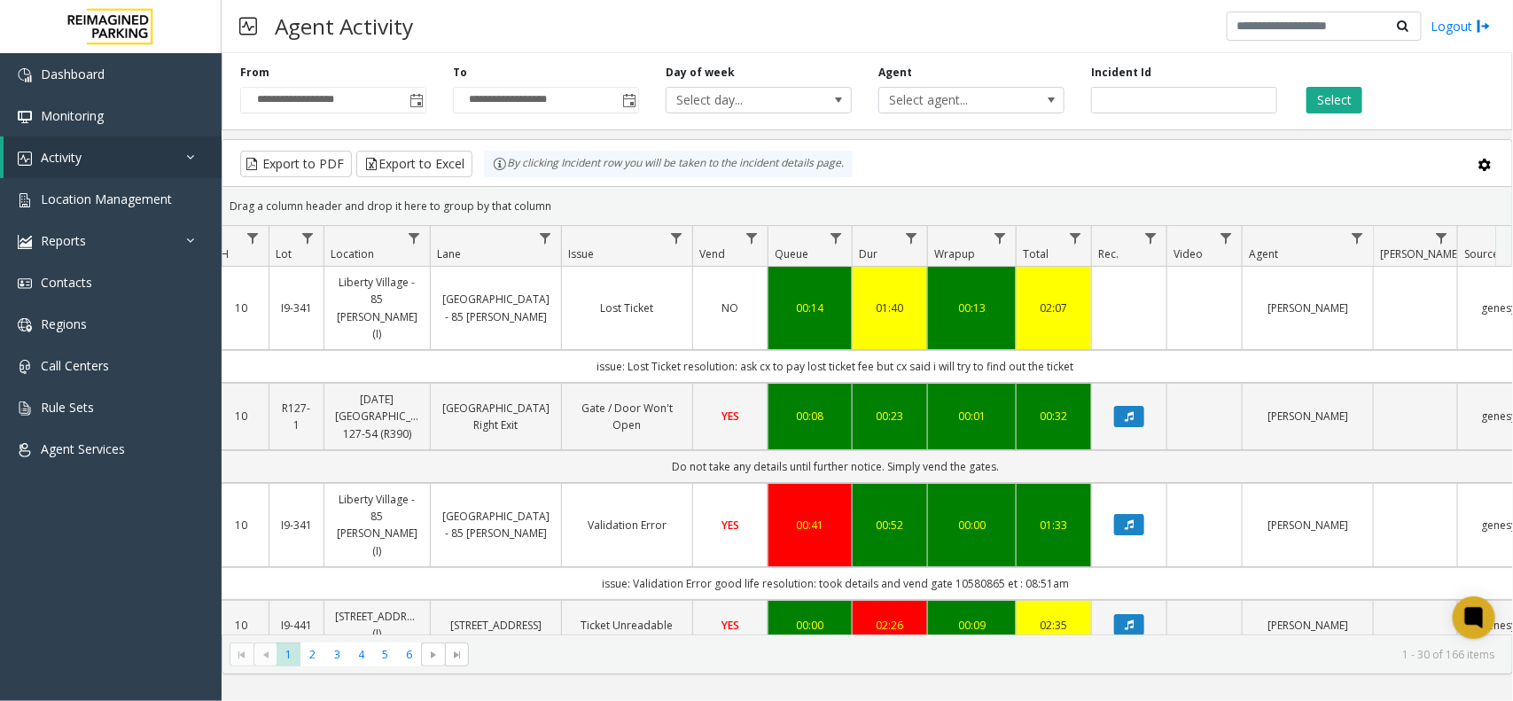
click at [583, 350] on td "issue: Lost Ticket resolution: ask cx to pay lost ticket fee but cx said i will…" at bounding box center [835, 366] width 1598 height 33
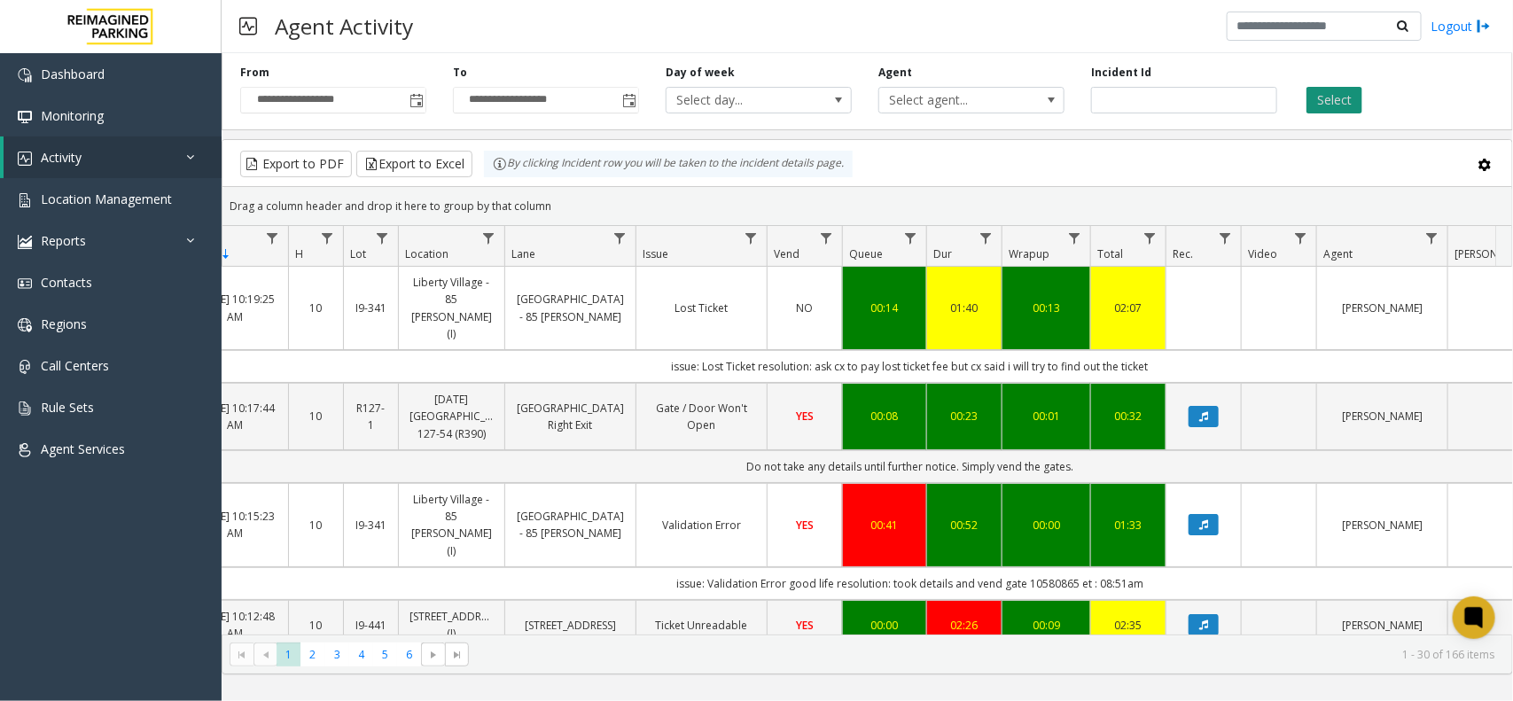
click at [1334, 106] on button "Select" at bounding box center [1335, 100] width 56 height 27
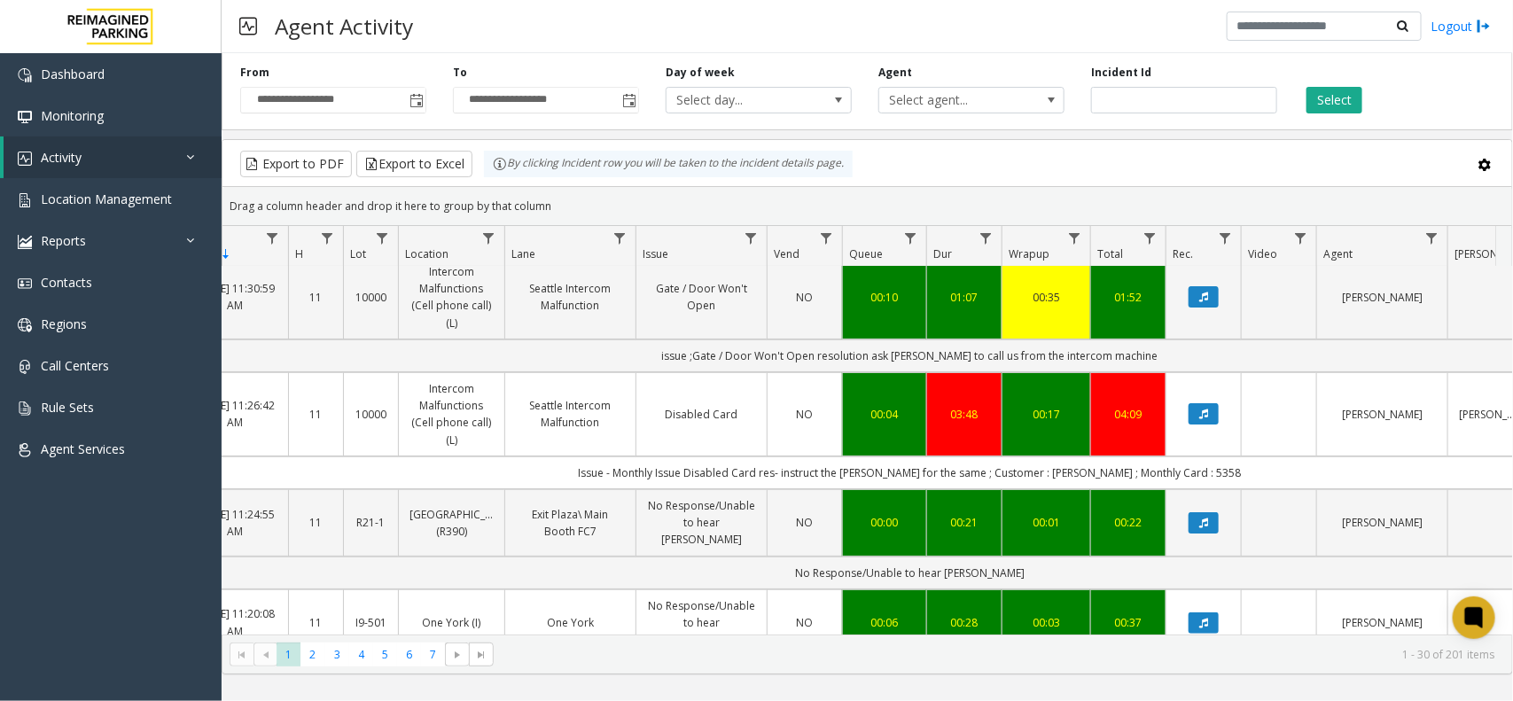
scroll to position [222, 140]
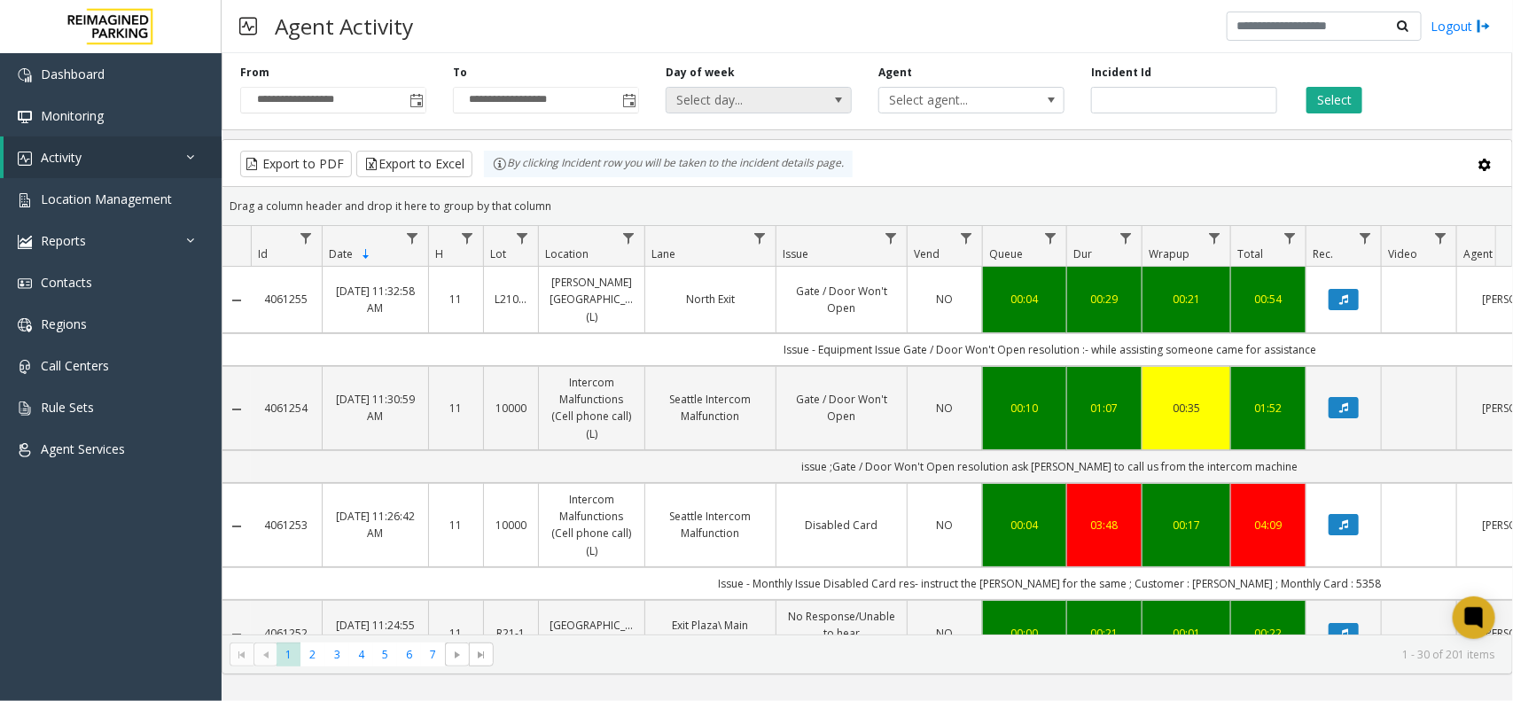
scroll to position [222, 140]
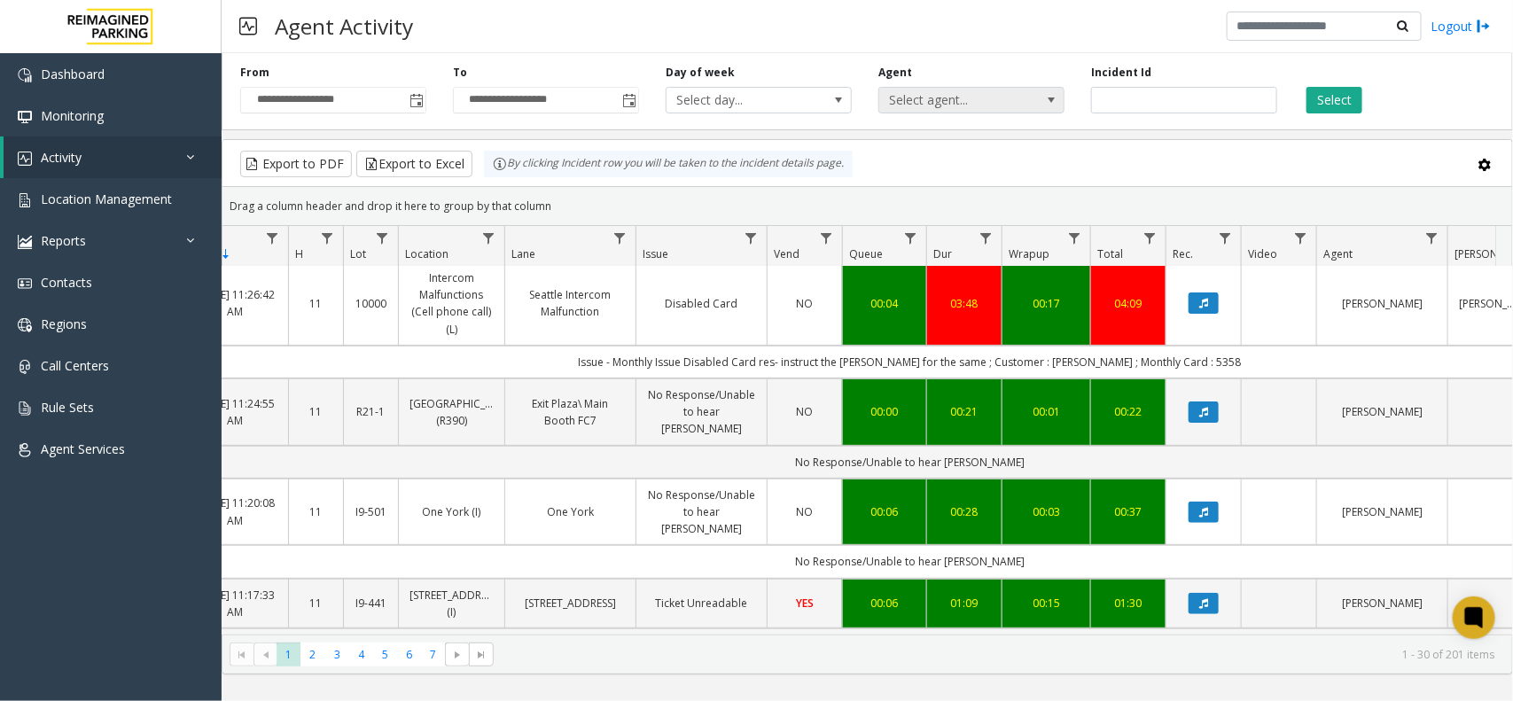
click at [910, 95] on span "Select agent..." at bounding box center [952, 100] width 147 height 25
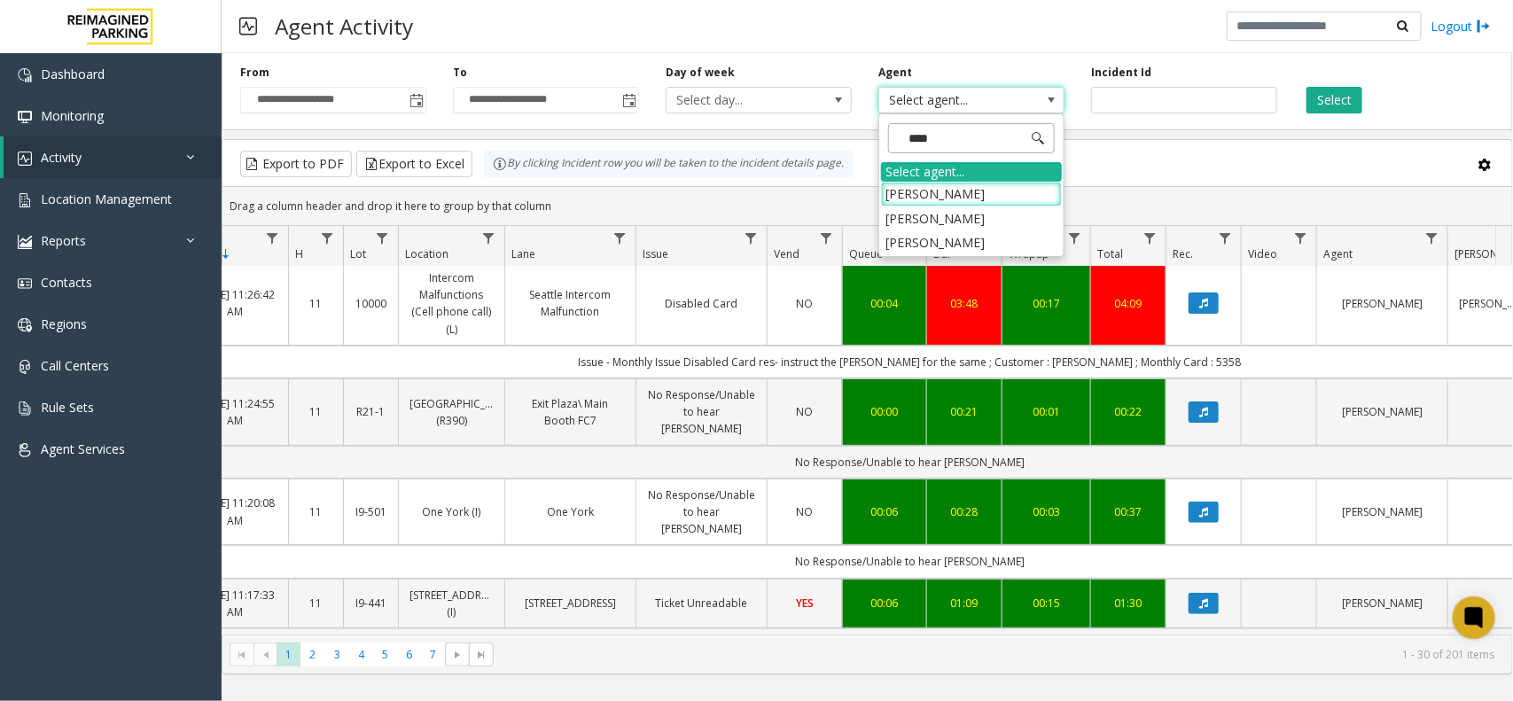
type input "*****"
click at [940, 192] on li "[PERSON_NAME]" at bounding box center [971, 194] width 181 height 24
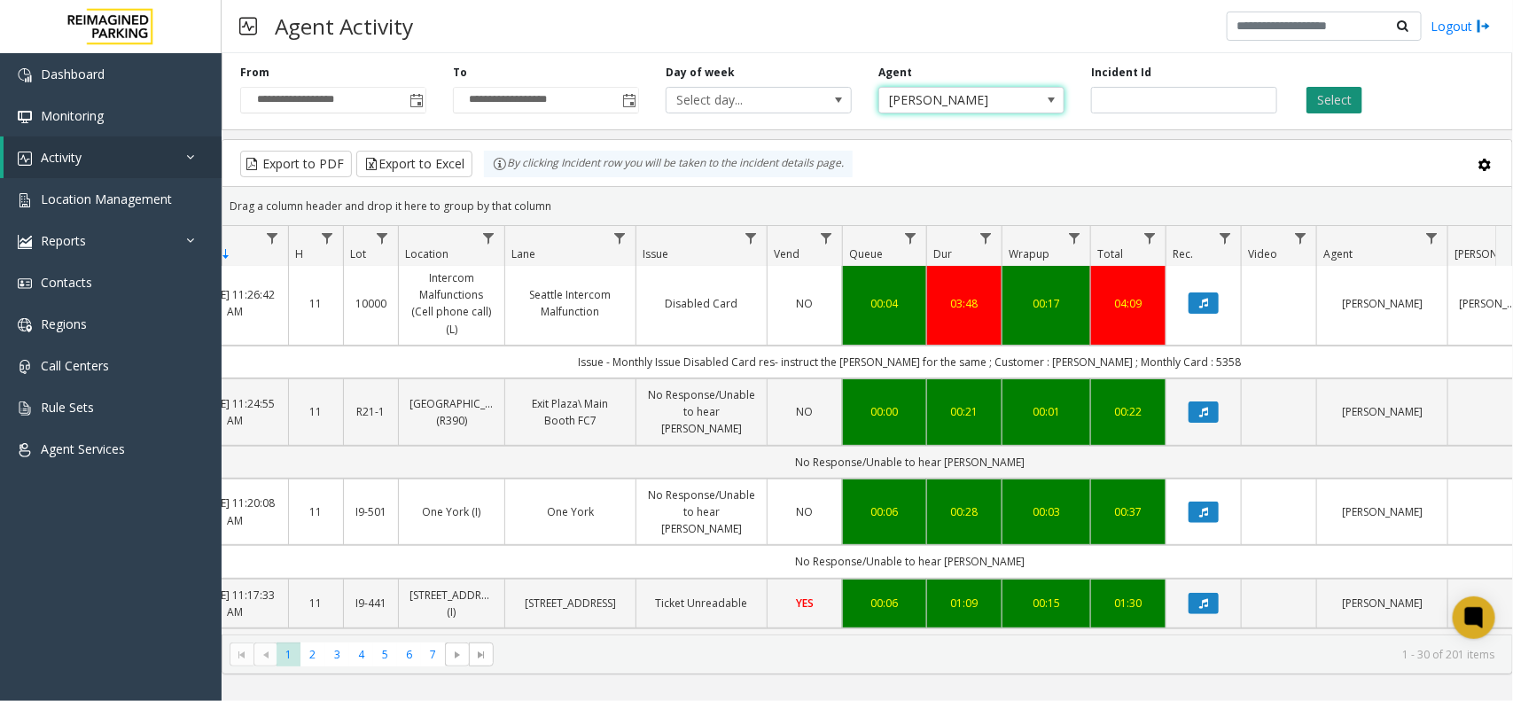
click at [1349, 106] on button "Select" at bounding box center [1335, 100] width 56 height 27
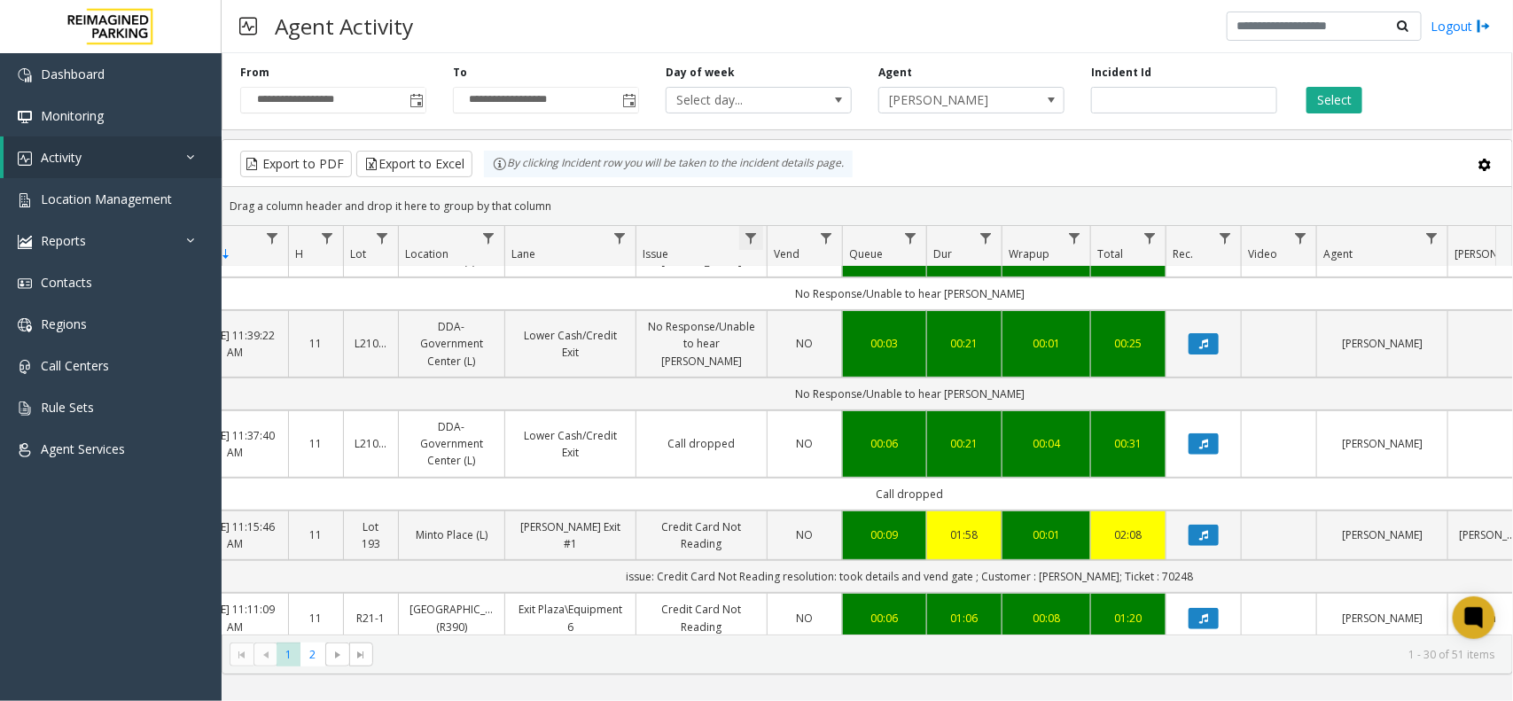
click at [756, 236] on span "Data table" at bounding box center [751, 238] width 14 height 14
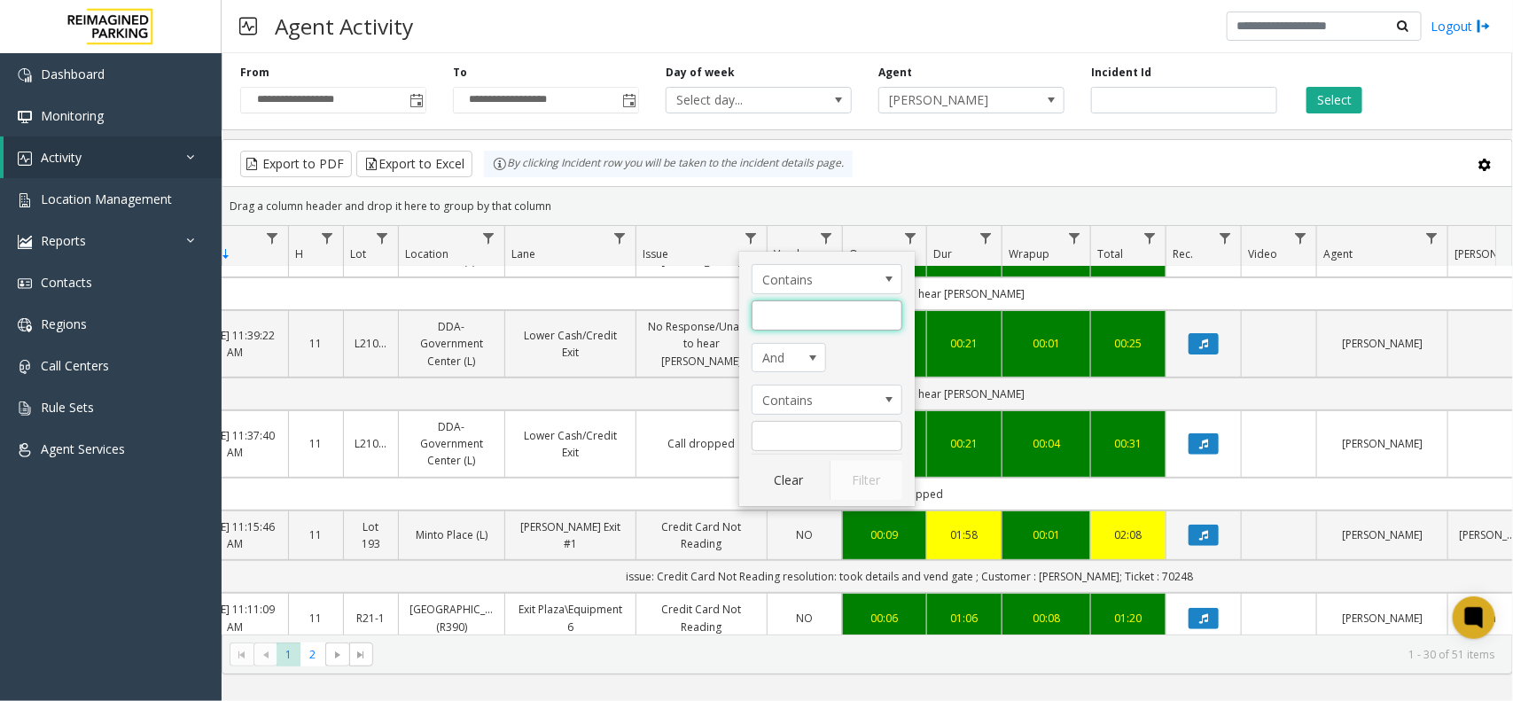
click at [794, 301] on input "Issue Filter" at bounding box center [827, 316] width 151 height 30
type input "**********"
click at [863, 449] on input "Issue Filter" at bounding box center [827, 436] width 151 height 30
click at [873, 479] on button "Filter" at bounding box center [866, 480] width 73 height 39
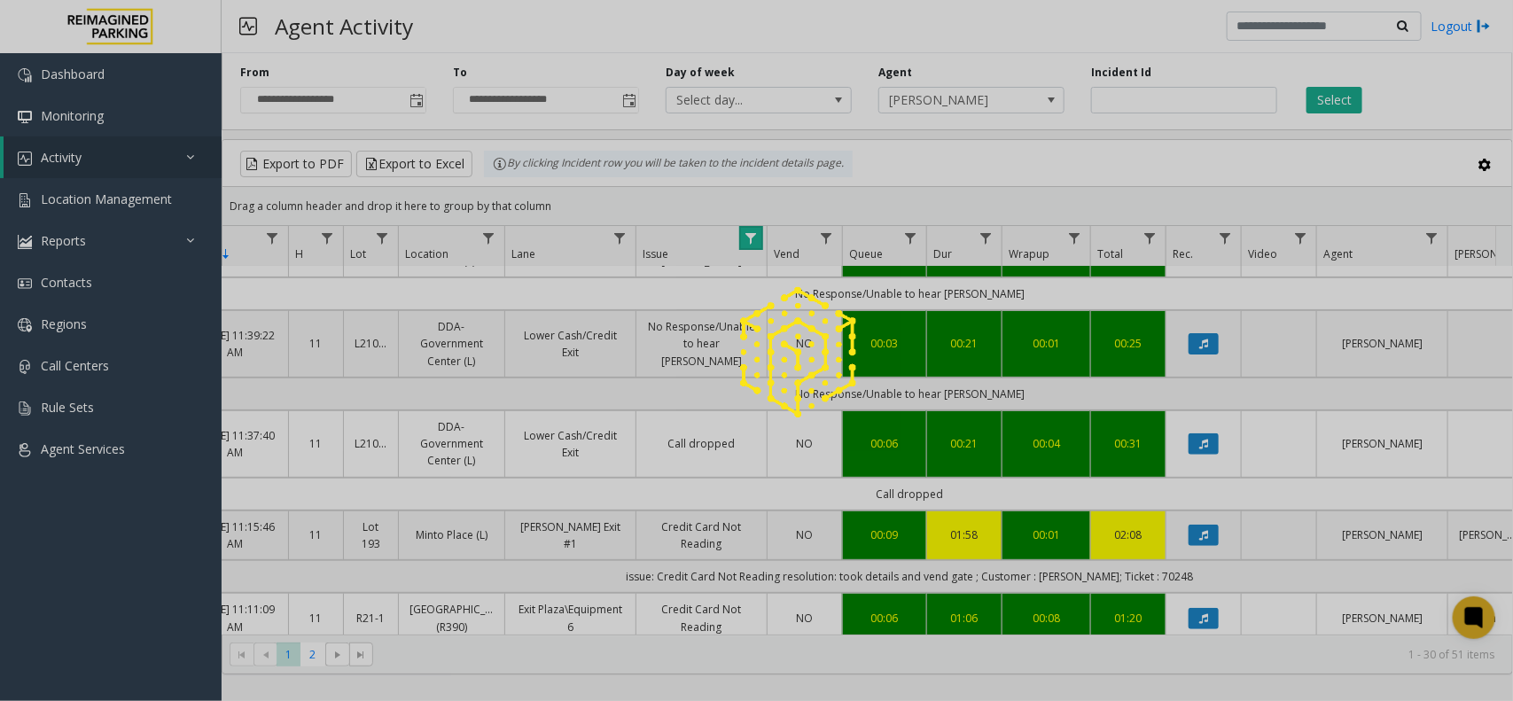
scroll to position [0, 140]
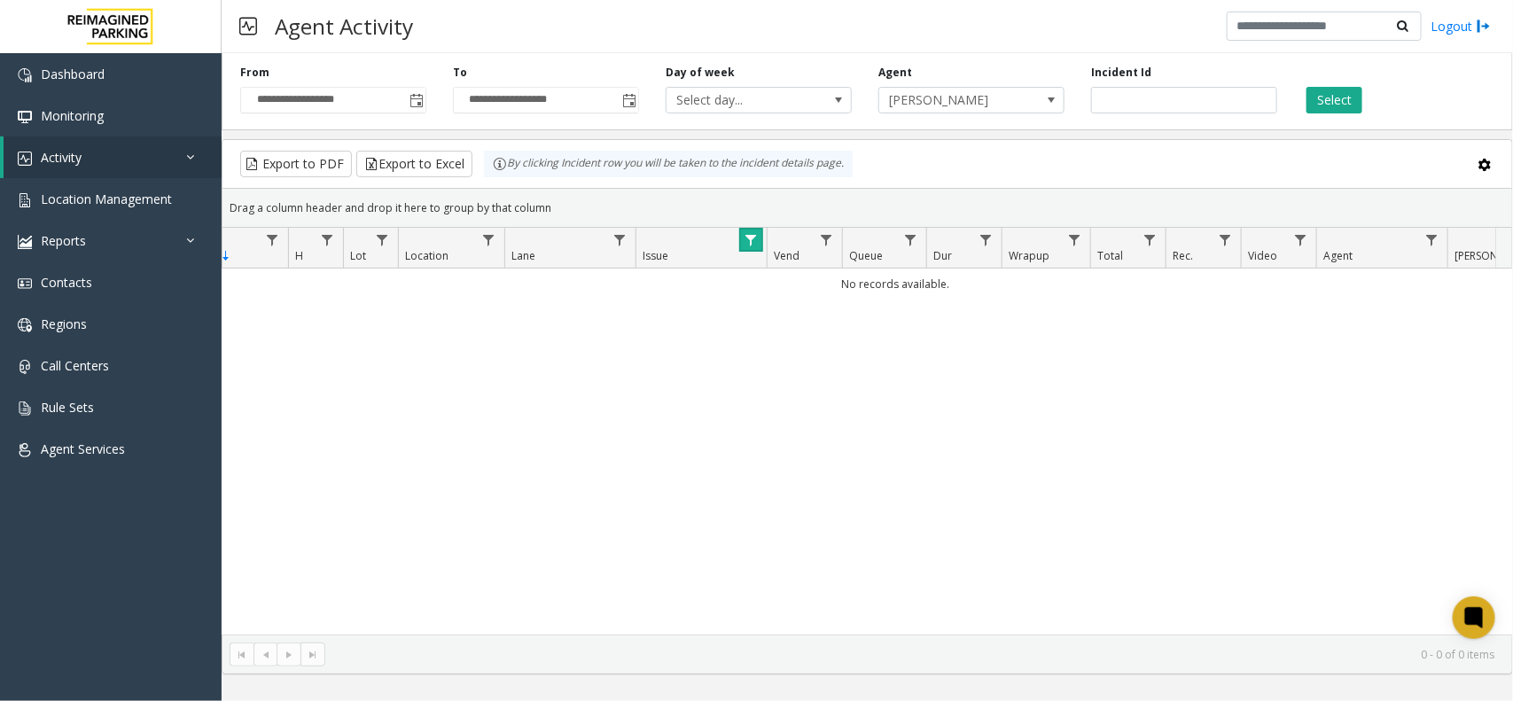
click at [749, 245] on span "Data table" at bounding box center [751, 240] width 14 height 14
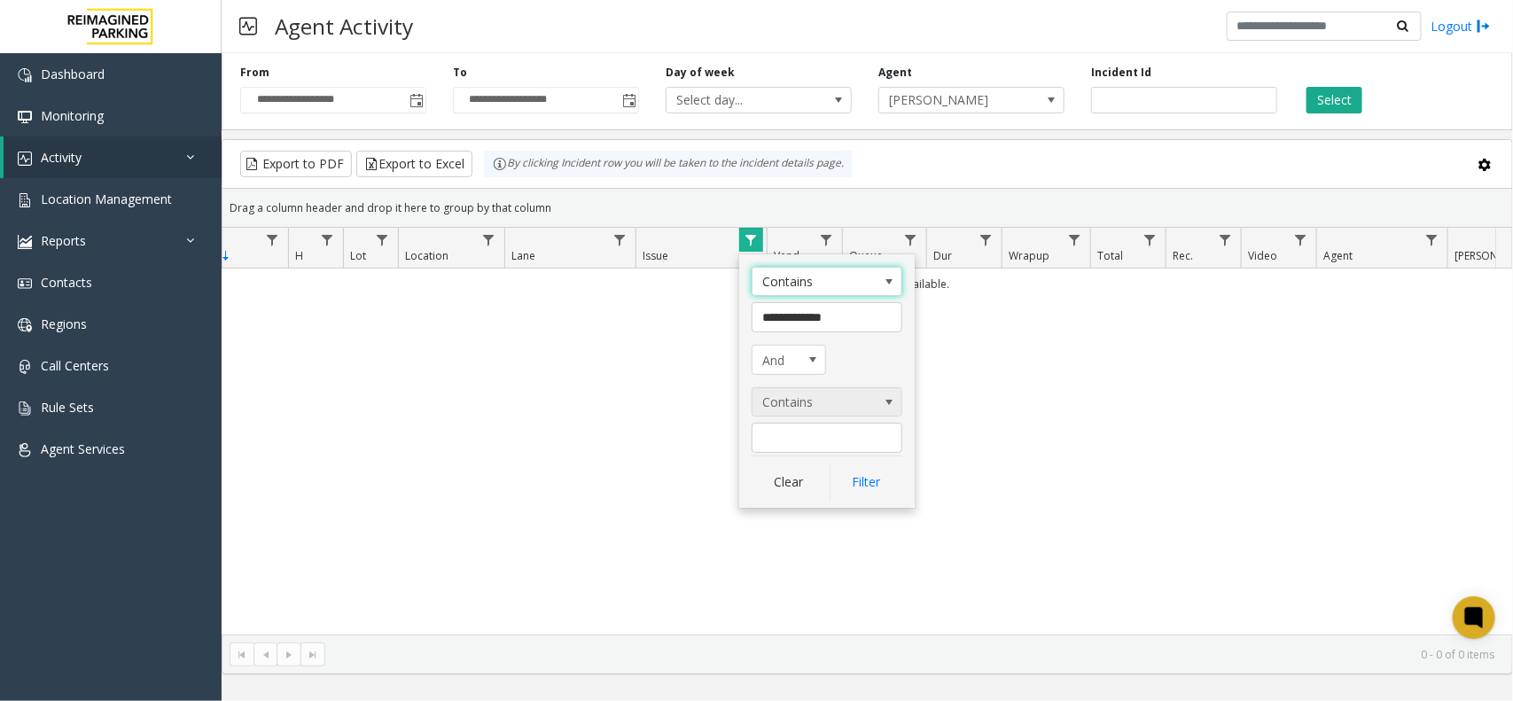
click at [831, 406] on span "Contains" at bounding box center [812, 402] width 119 height 28
click at [613, 507] on div "No records available." at bounding box center [868, 452] width 1290 height 366
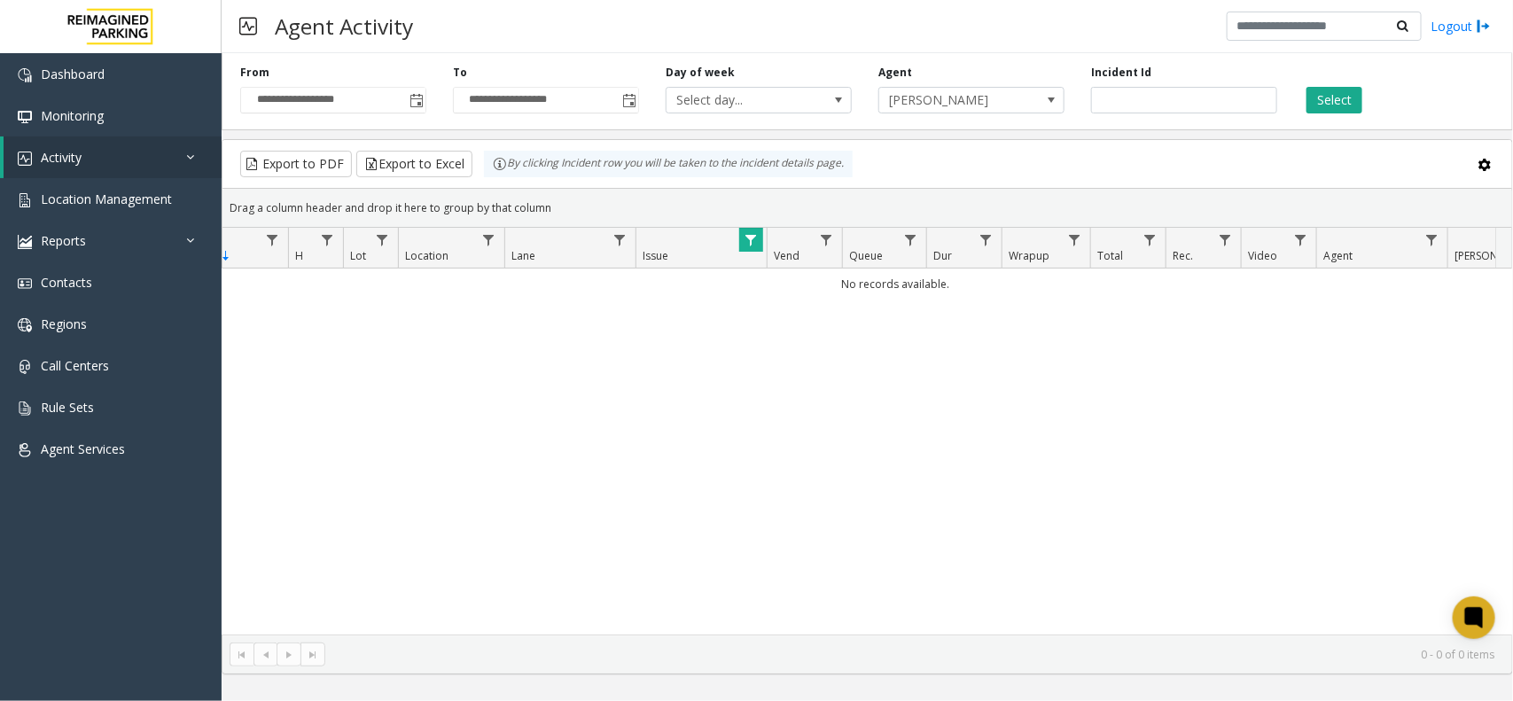
click at [1071, 422] on div "No records available." at bounding box center [868, 452] width 1290 height 366
click at [759, 235] on link "Data table" at bounding box center [751, 240] width 24 height 24
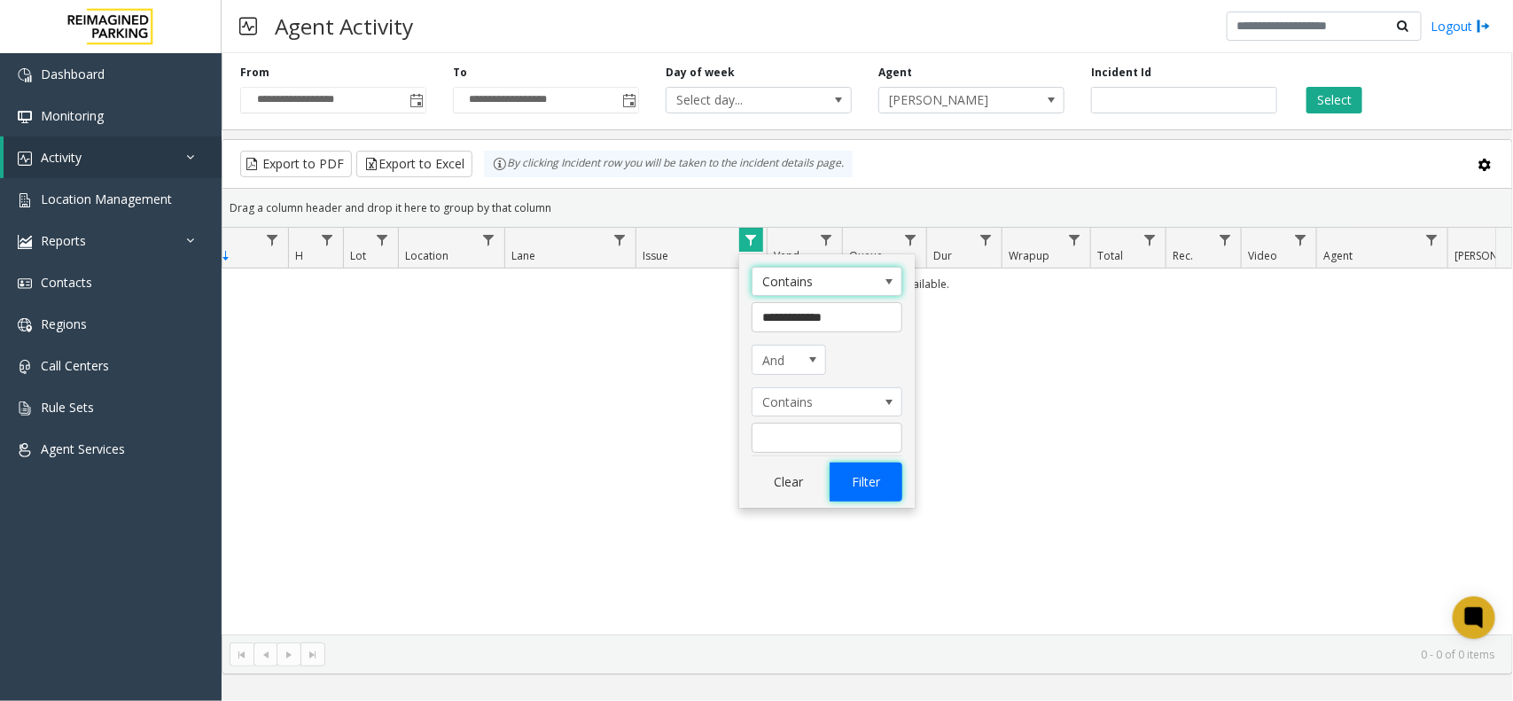
click at [856, 484] on button "Filter" at bounding box center [866, 482] width 73 height 39
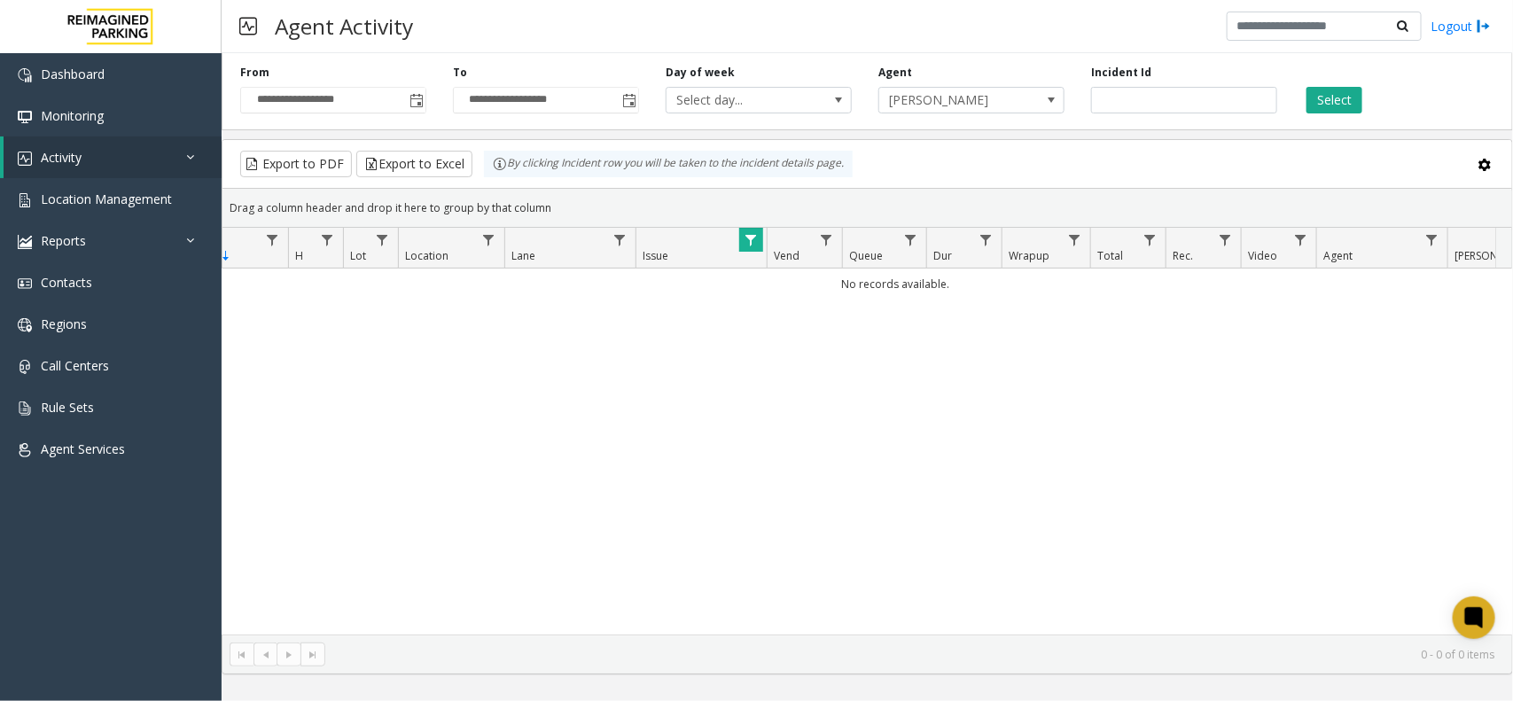
click at [1335, 107] on button "Select" at bounding box center [1335, 100] width 56 height 27
click at [751, 235] on span "Data table" at bounding box center [751, 240] width 14 height 14
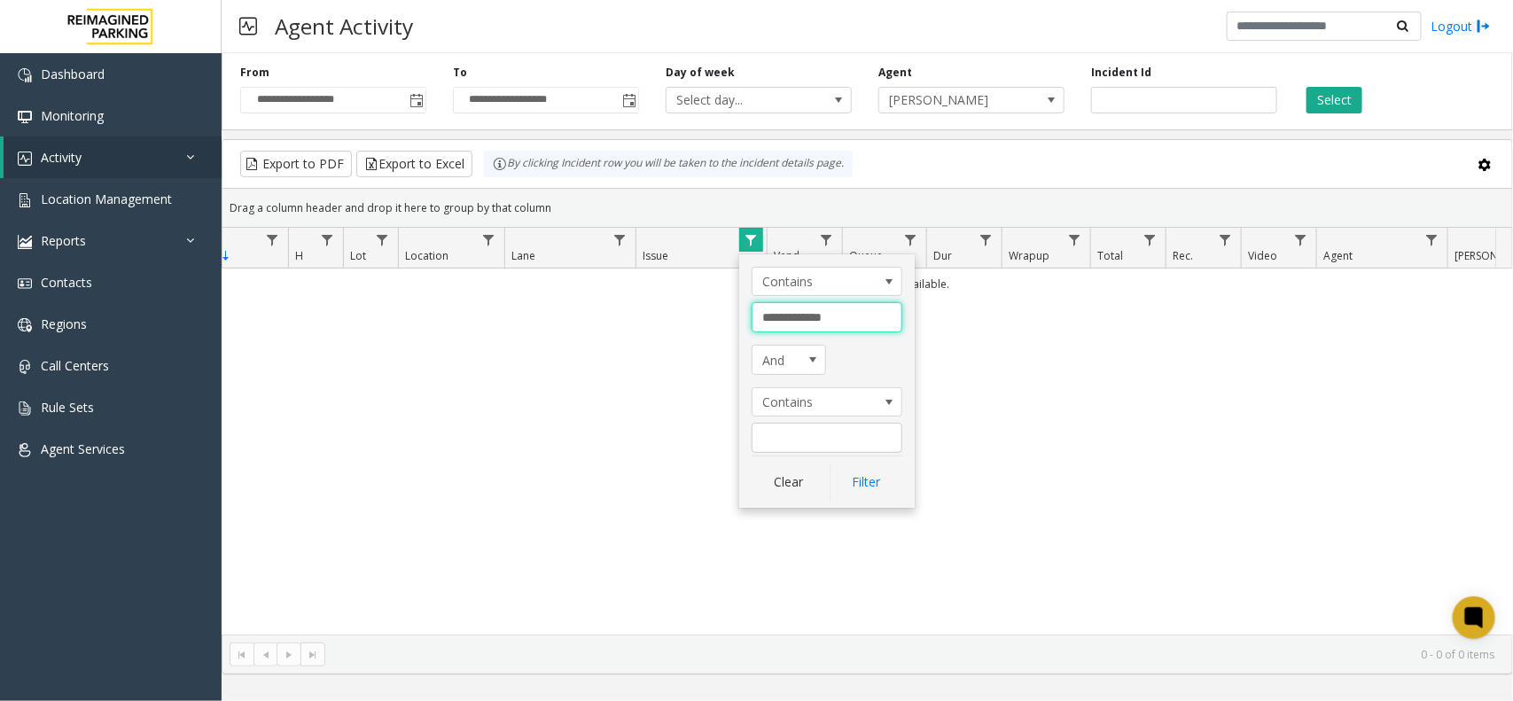
drag, startPoint x: 851, startPoint y: 321, endPoint x: 731, endPoint y: 328, distance: 119.9
click at [731, 328] on app-root "**********" at bounding box center [756, 350] width 1513 height 701
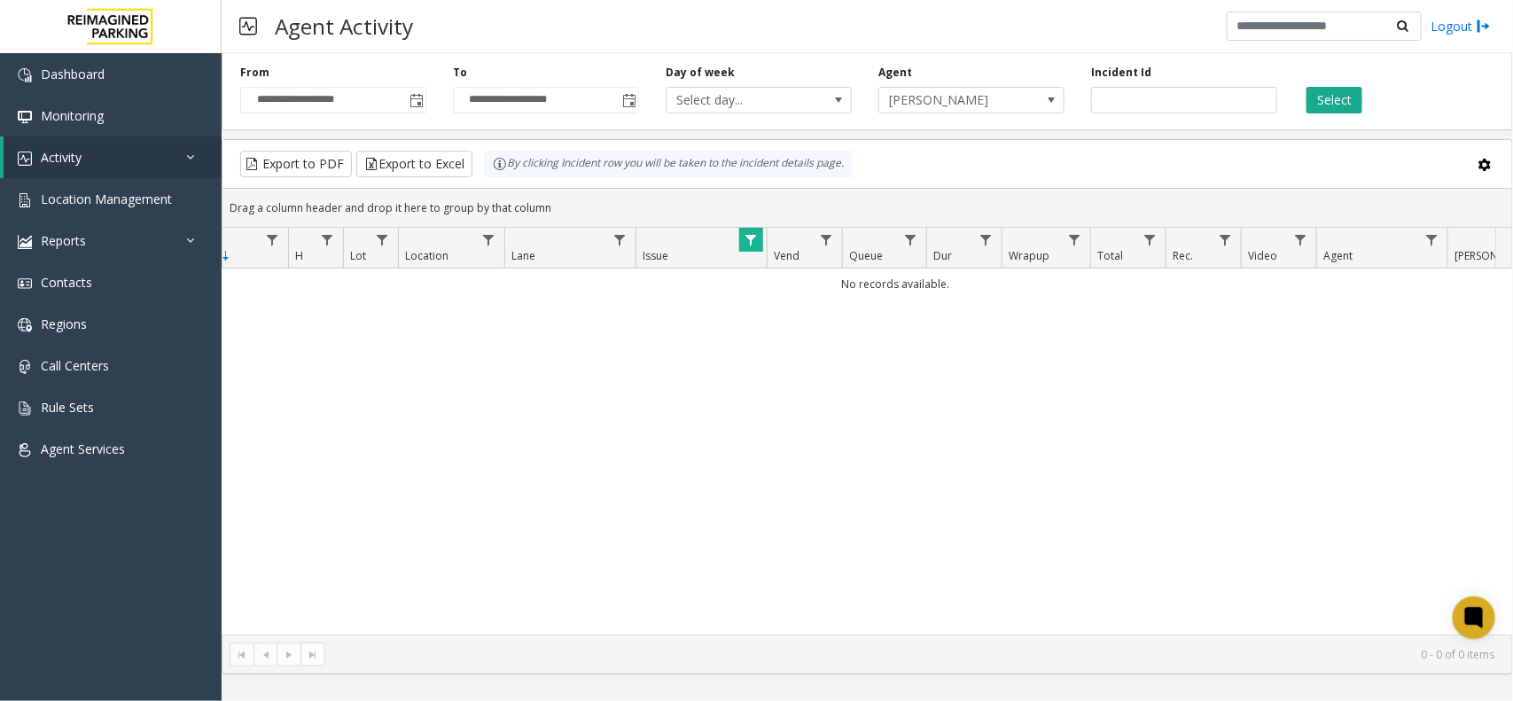
click at [751, 246] on span "Data table" at bounding box center [751, 240] width 14 height 14
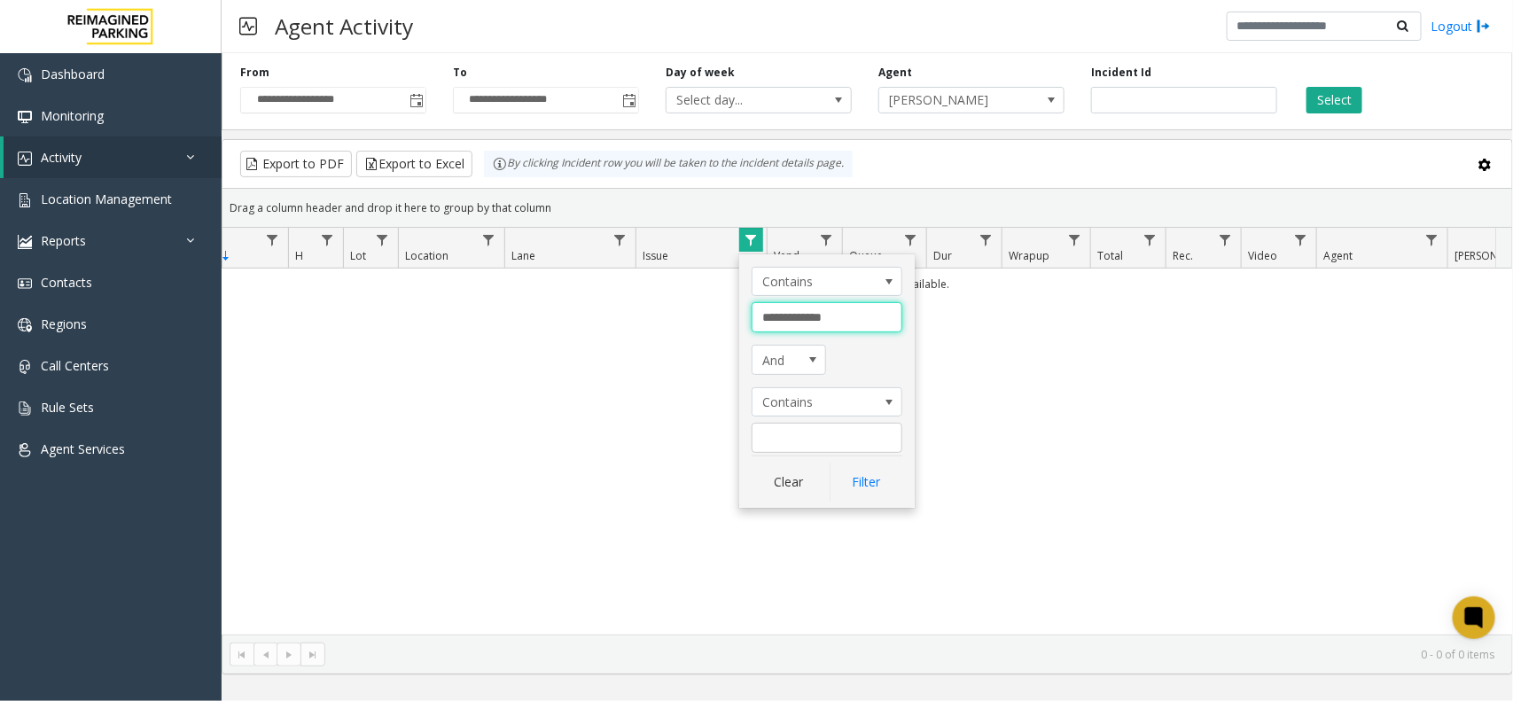
drag, startPoint x: 839, startPoint y: 312, endPoint x: 750, endPoint y: 313, distance: 88.7
click at [750, 313] on div "**********" at bounding box center [827, 381] width 176 height 254
type input "*******"
click at [878, 479] on button "Filter" at bounding box center [866, 482] width 73 height 39
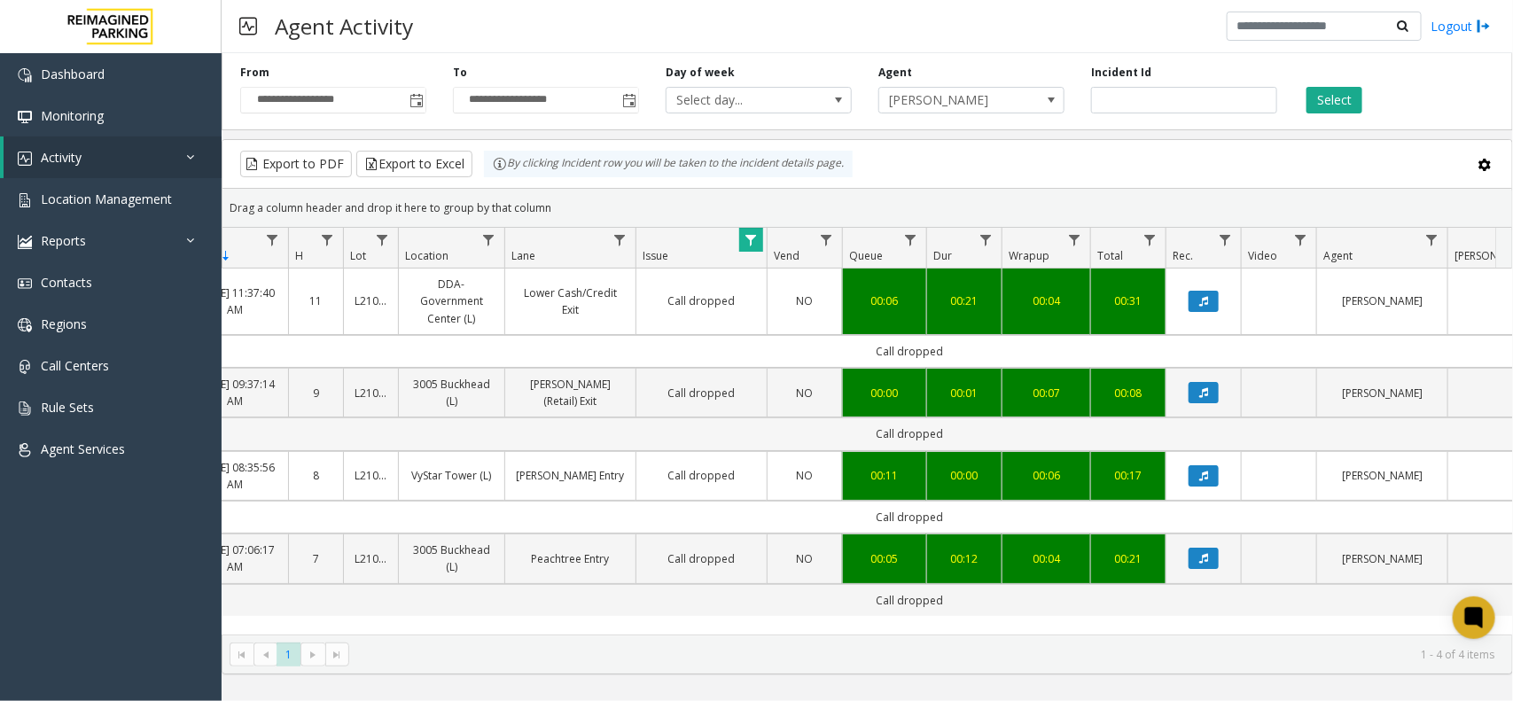
scroll to position [2, 140]
click at [746, 240] on span "Data table" at bounding box center [751, 240] width 14 height 14
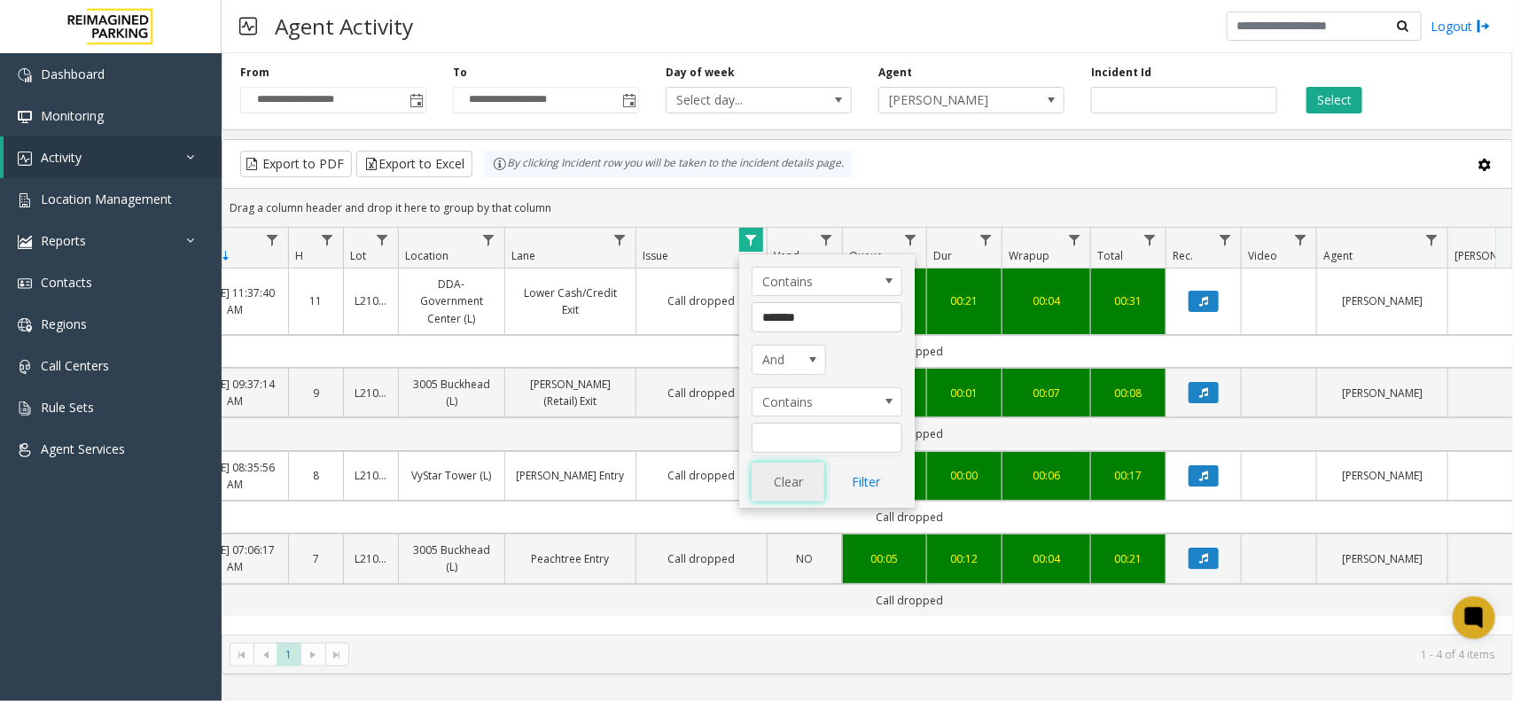
click at [799, 481] on button "Clear" at bounding box center [788, 482] width 73 height 39
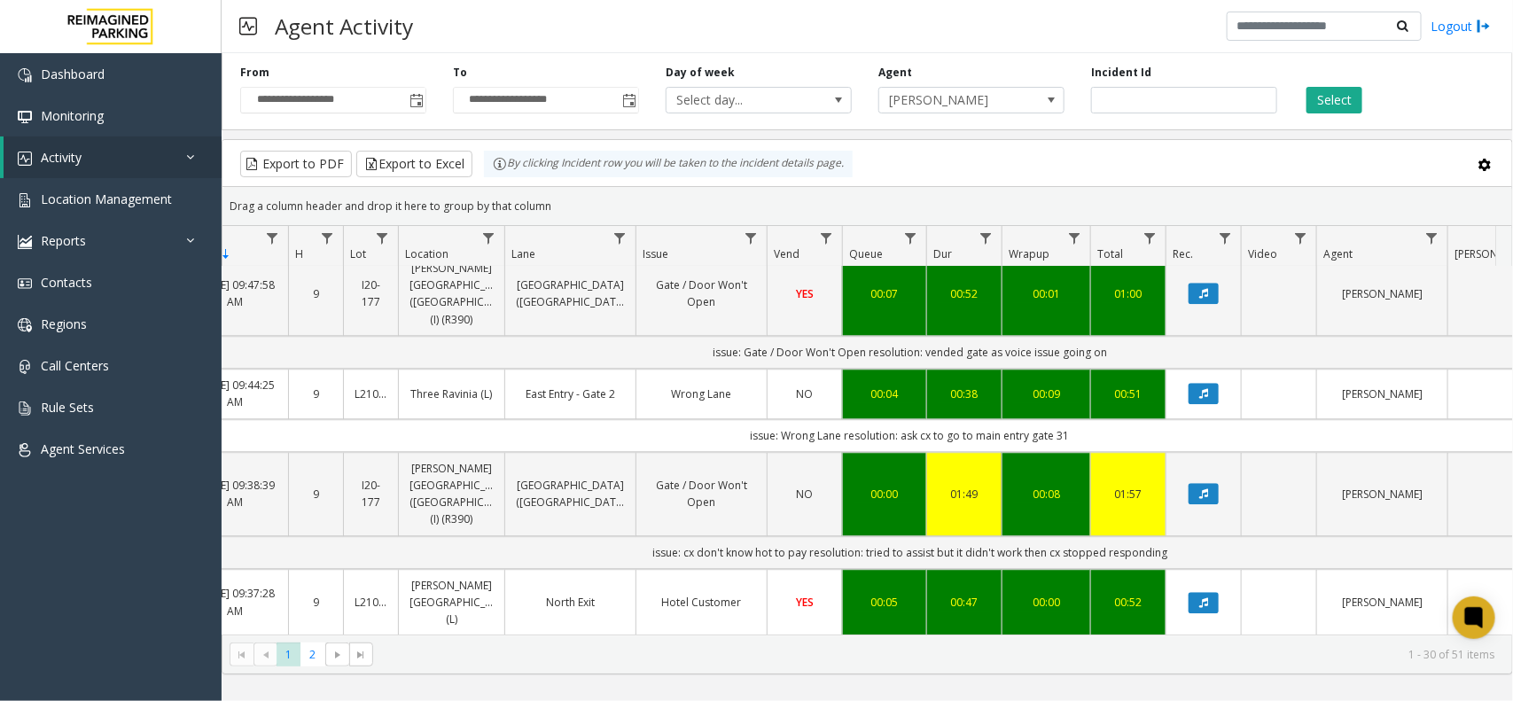
scroll to position [2332, 140]
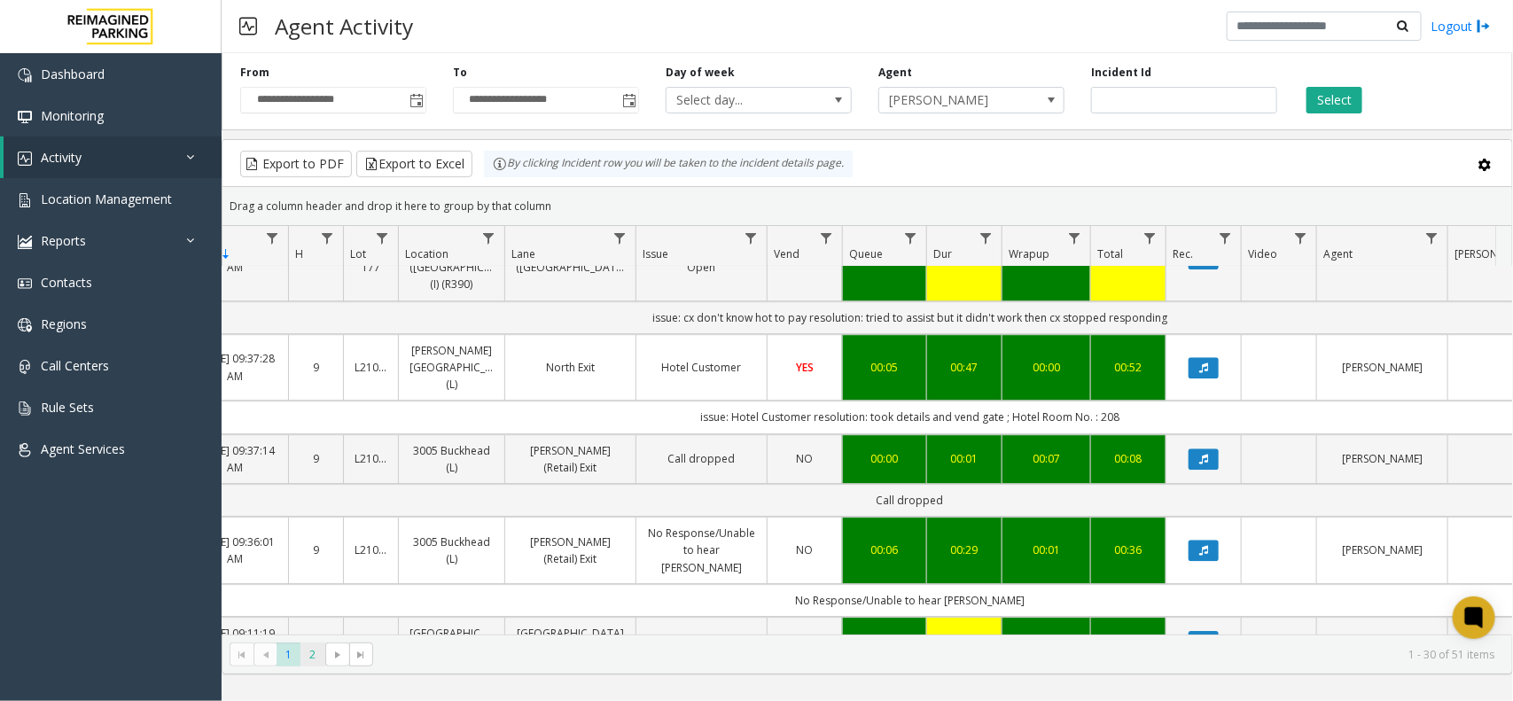
click at [311, 652] on span "2" at bounding box center [313, 655] width 24 height 24
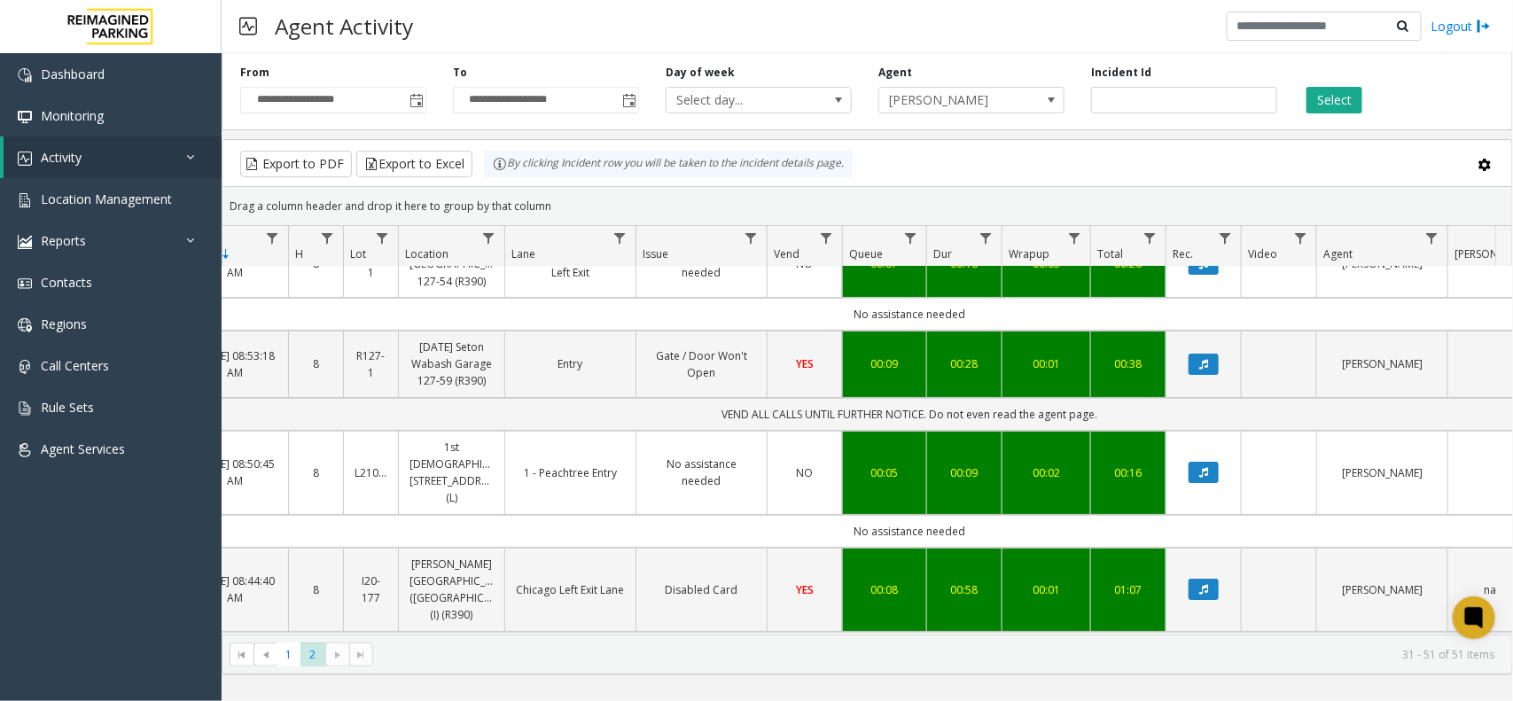
scroll to position [0, 140]
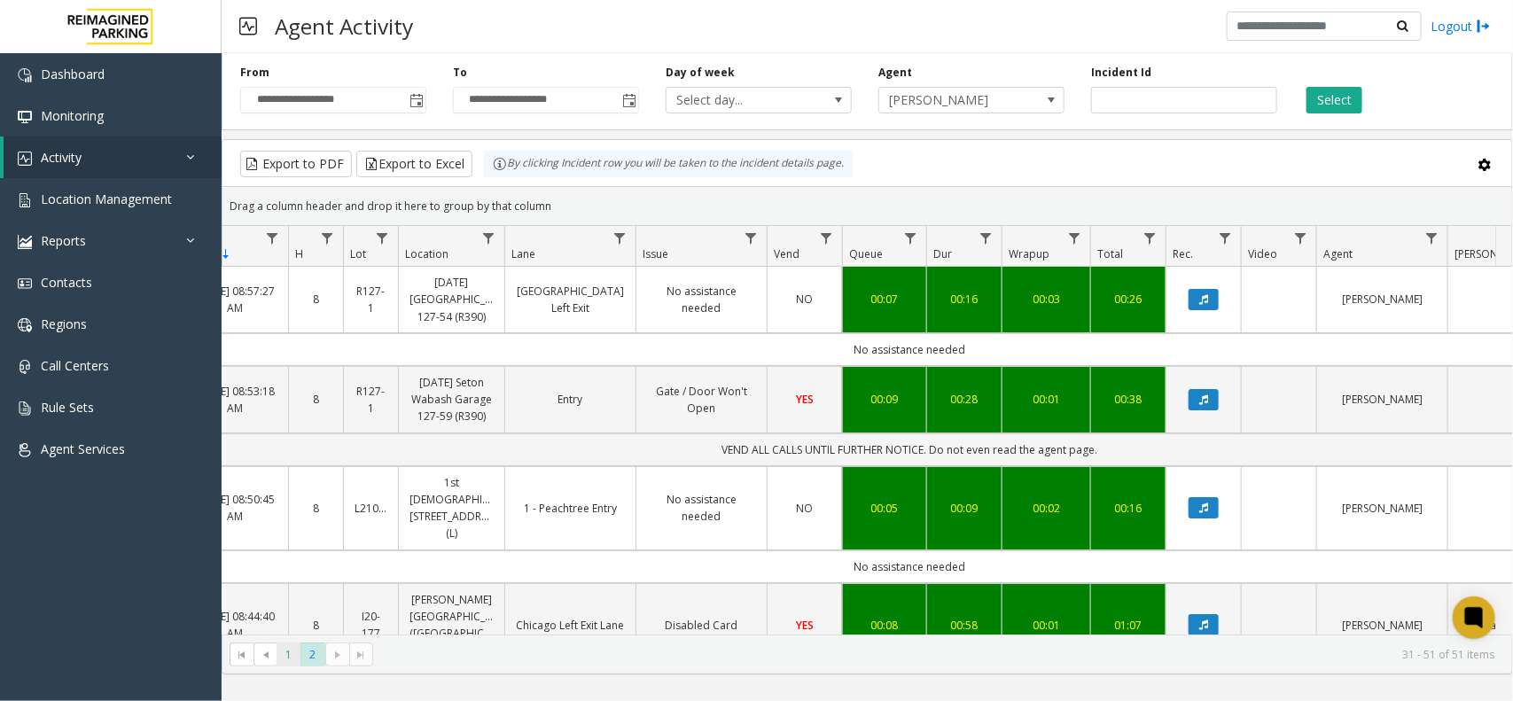
click at [289, 652] on span "1" at bounding box center [289, 655] width 24 height 24
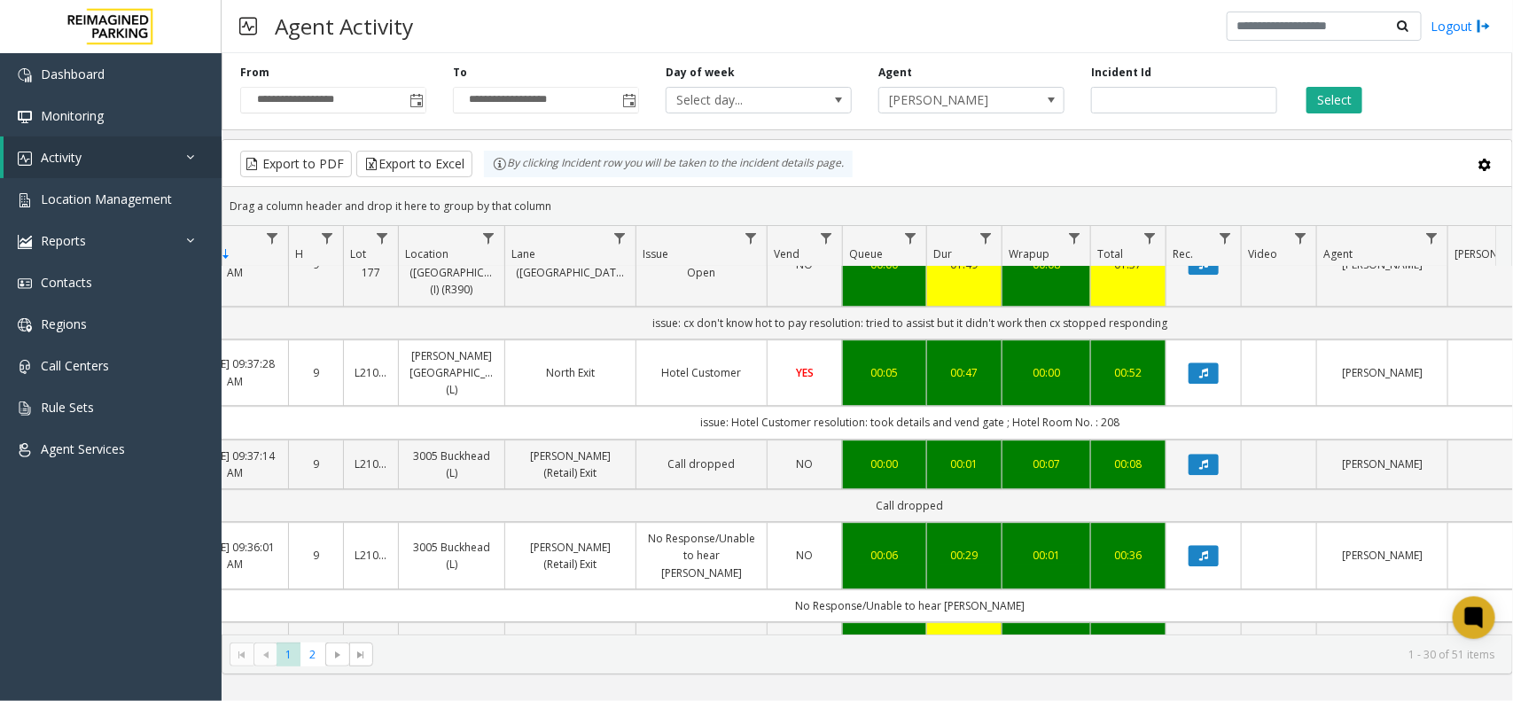
scroll to position [2332, 140]
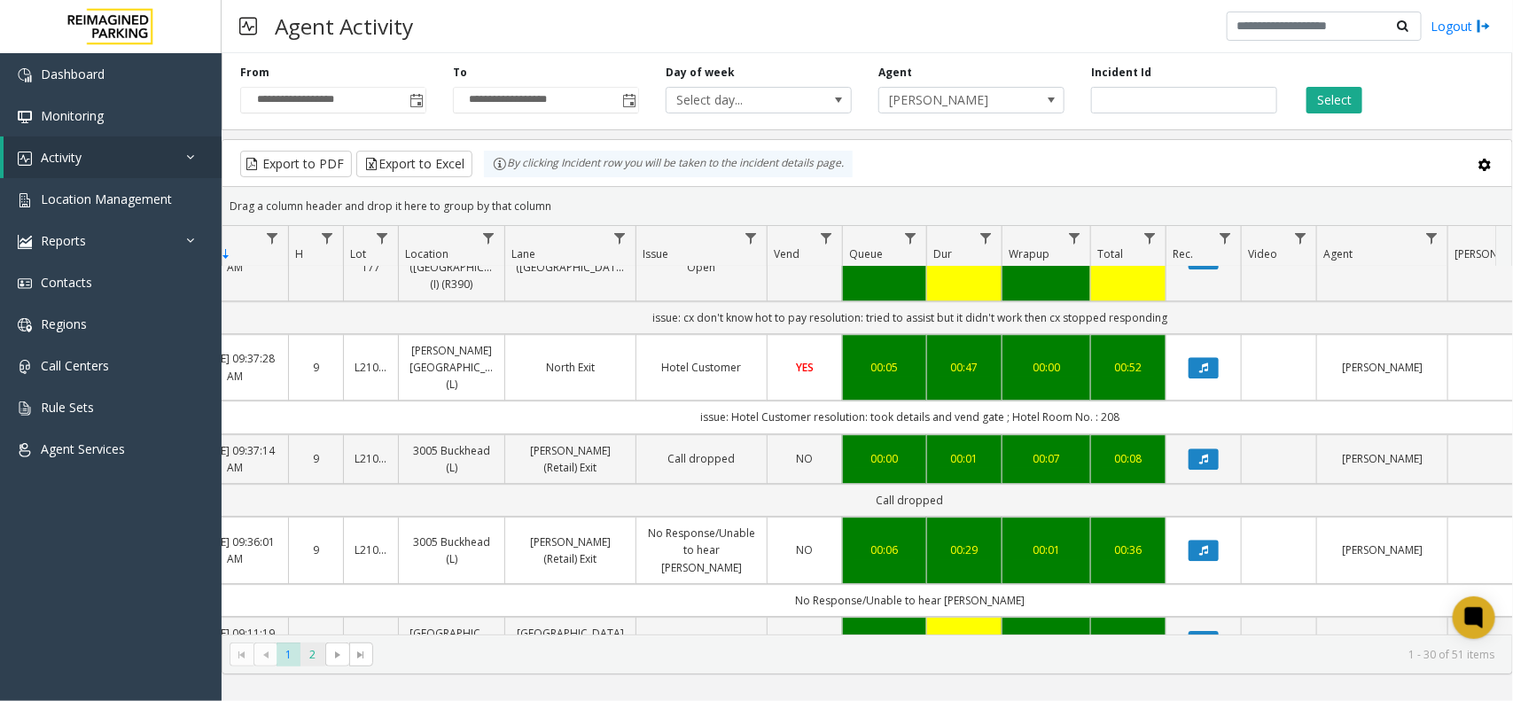
click at [316, 657] on span "2" at bounding box center [313, 655] width 24 height 24
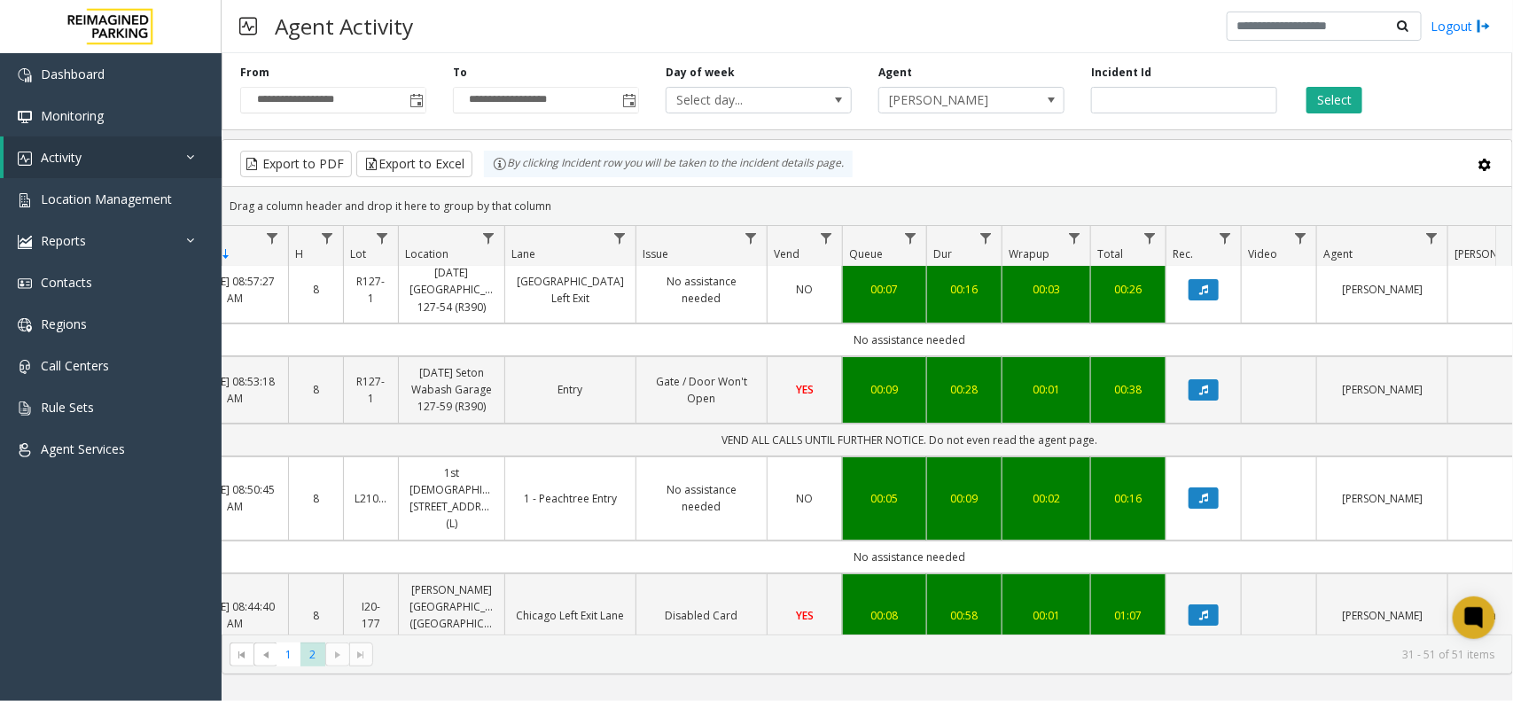
scroll to position [0, 140]
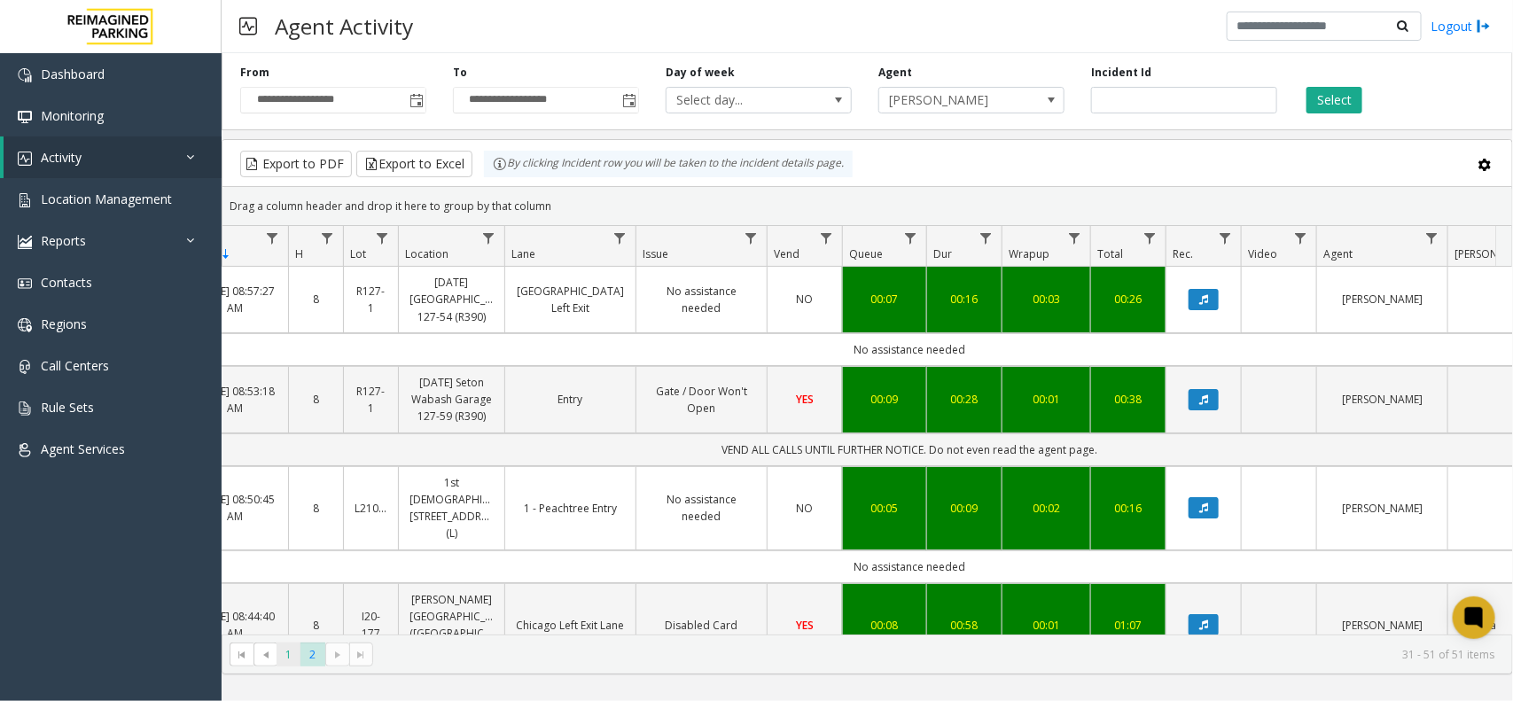
click at [295, 652] on span "1" at bounding box center [289, 655] width 24 height 24
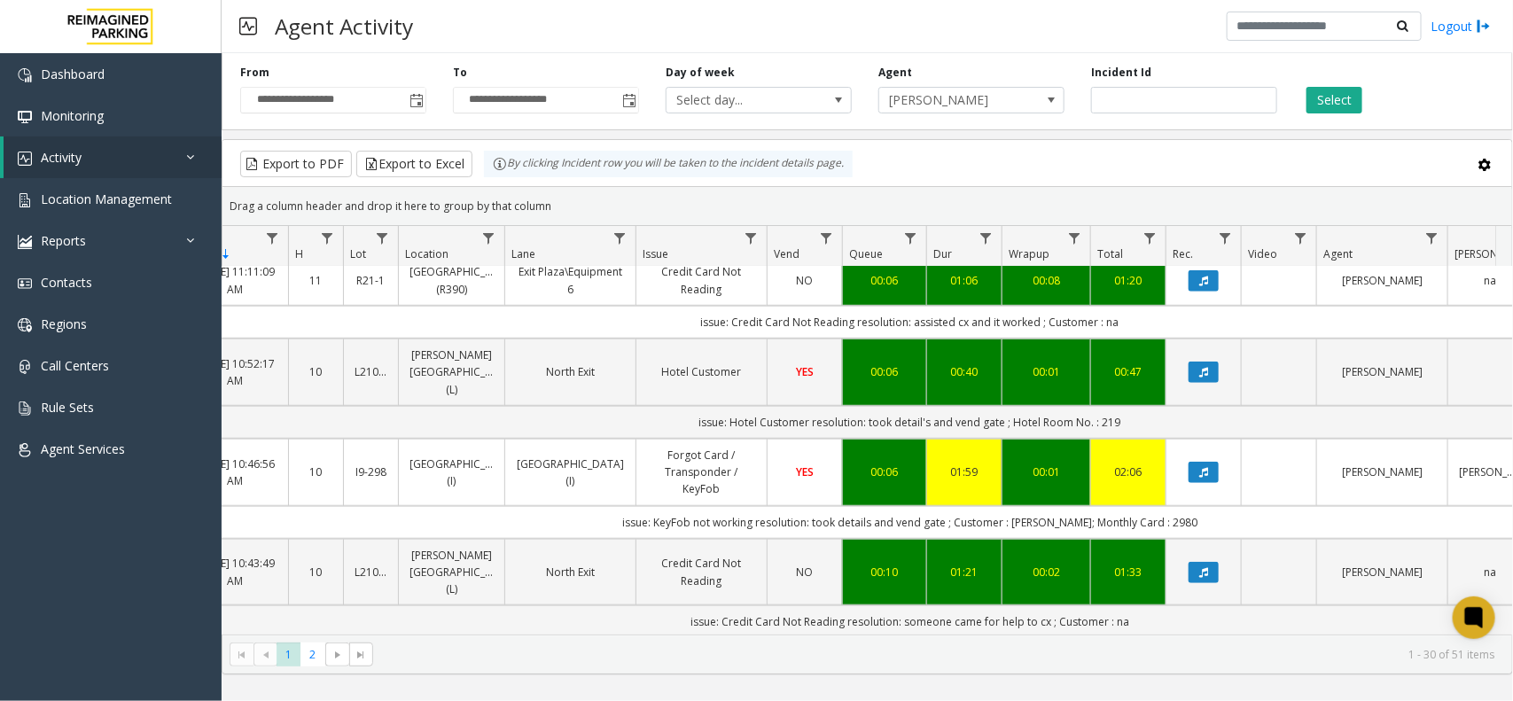
scroll to position [0, 140]
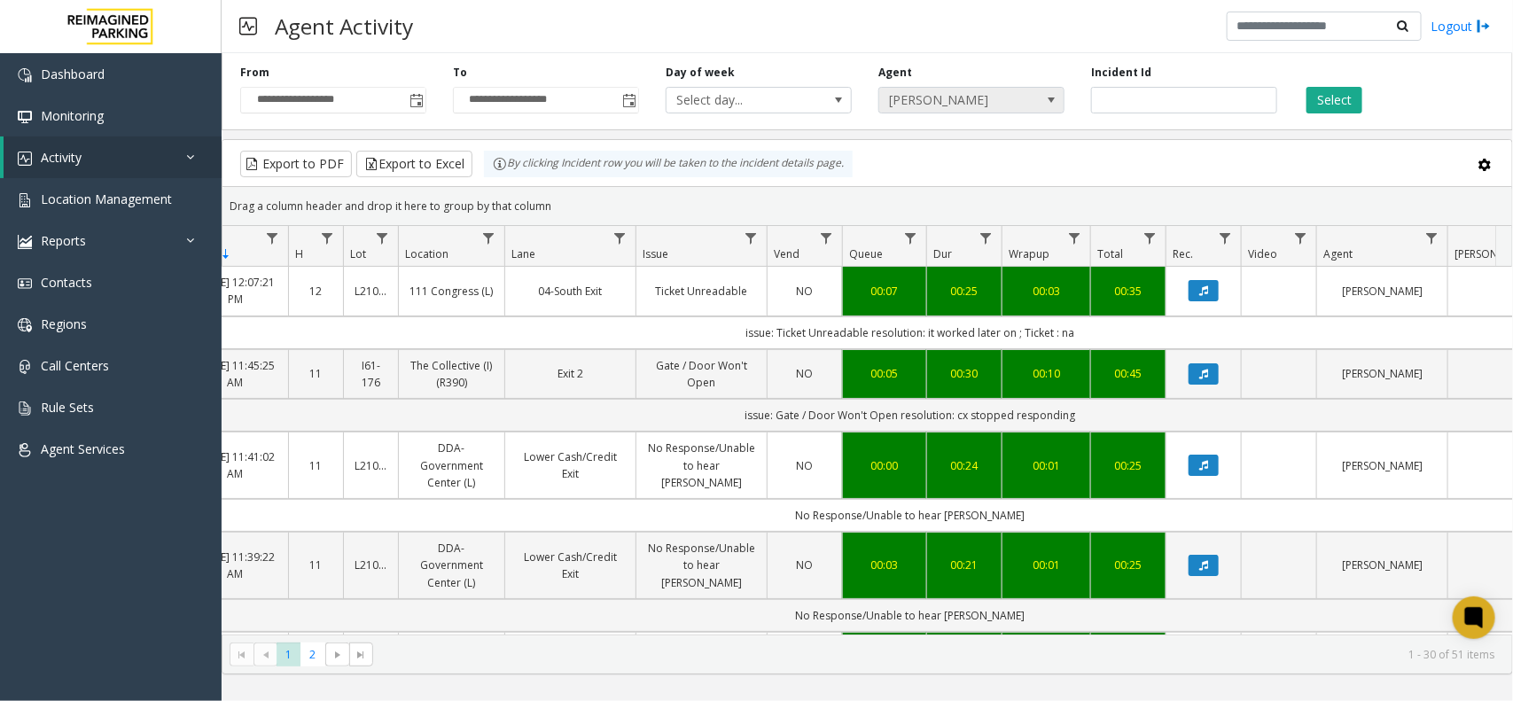
click at [1043, 100] on span at bounding box center [1051, 100] width 25 height 25
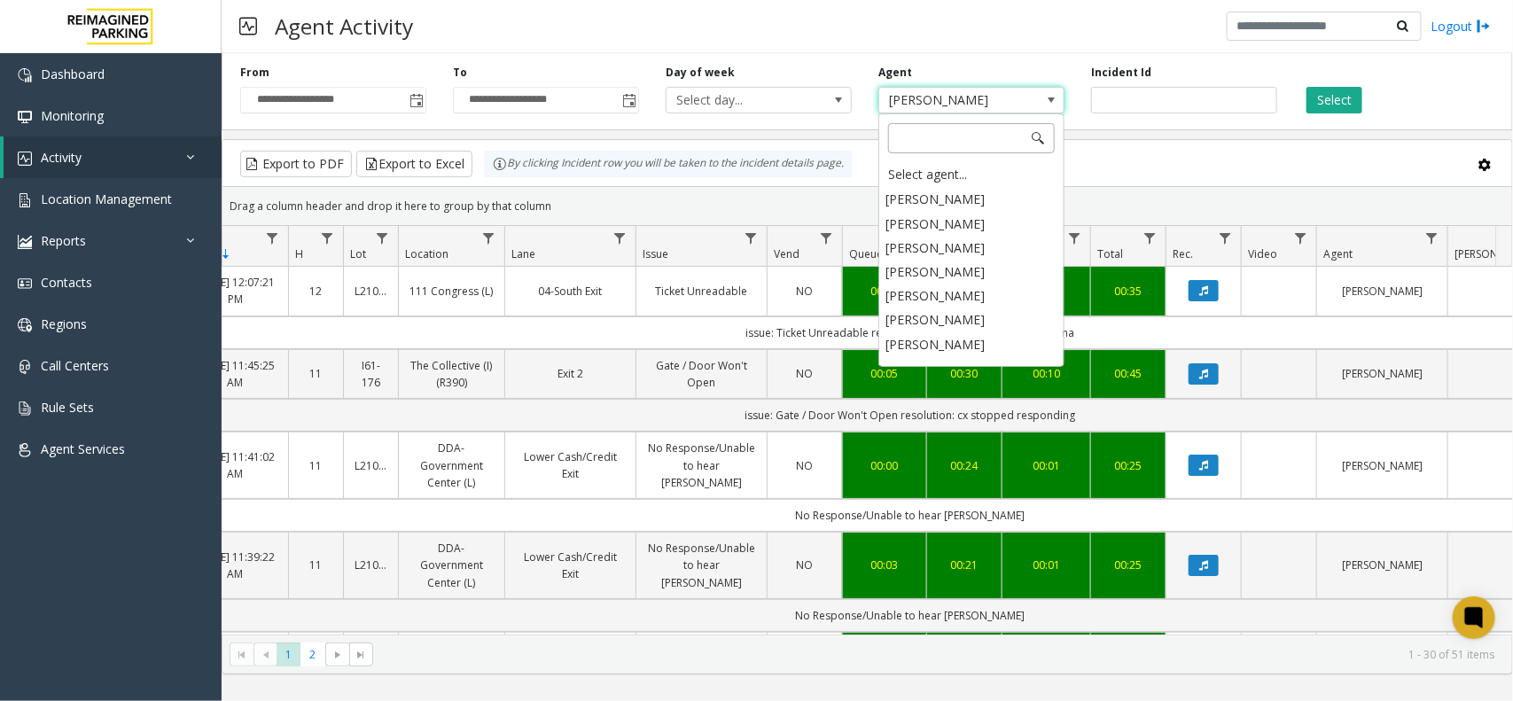
scroll to position [8330, 0]
click at [946, 178] on div "Select agent..." at bounding box center [971, 174] width 181 height 25
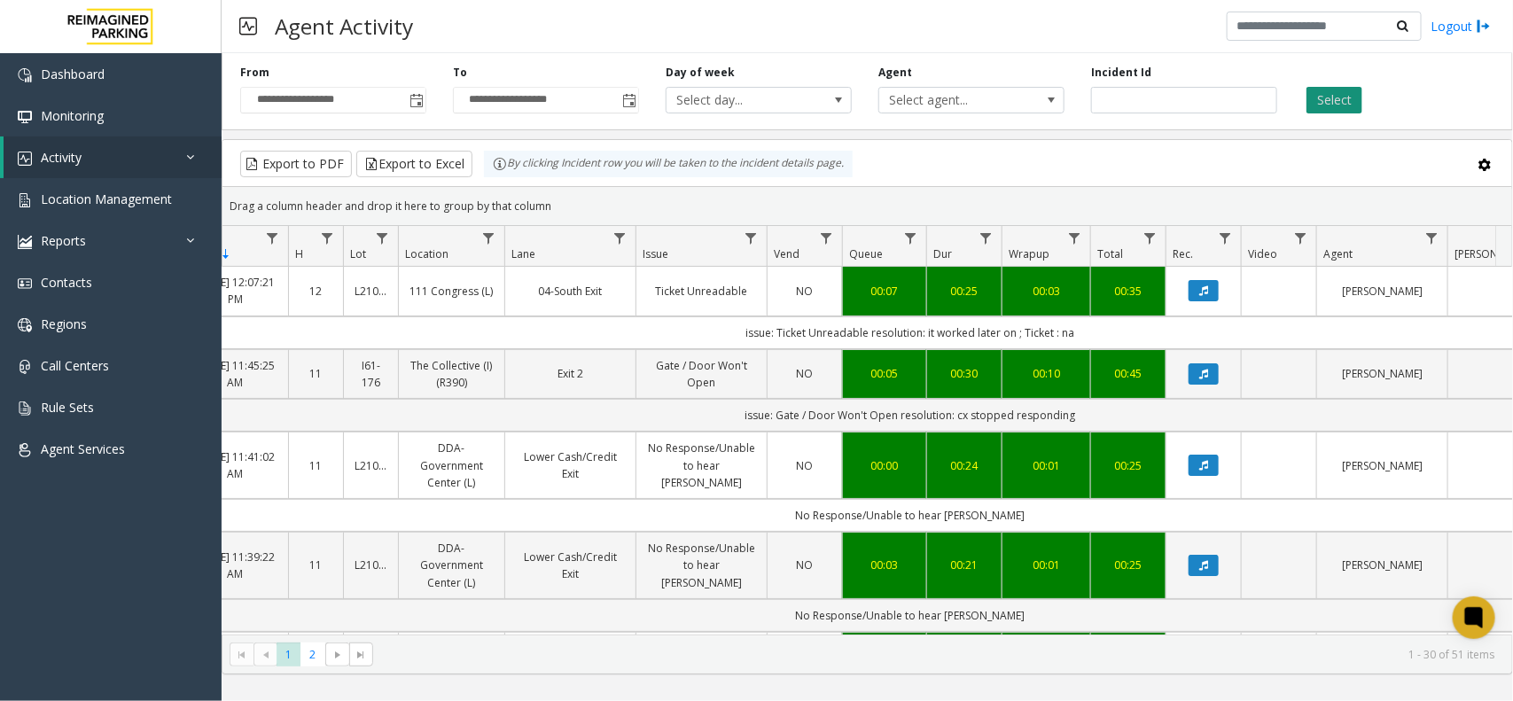
click at [1321, 108] on button "Select" at bounding box center [1335, 100] width 56 height 27
